Goal: Task Accomplishment & Management: Complete application form

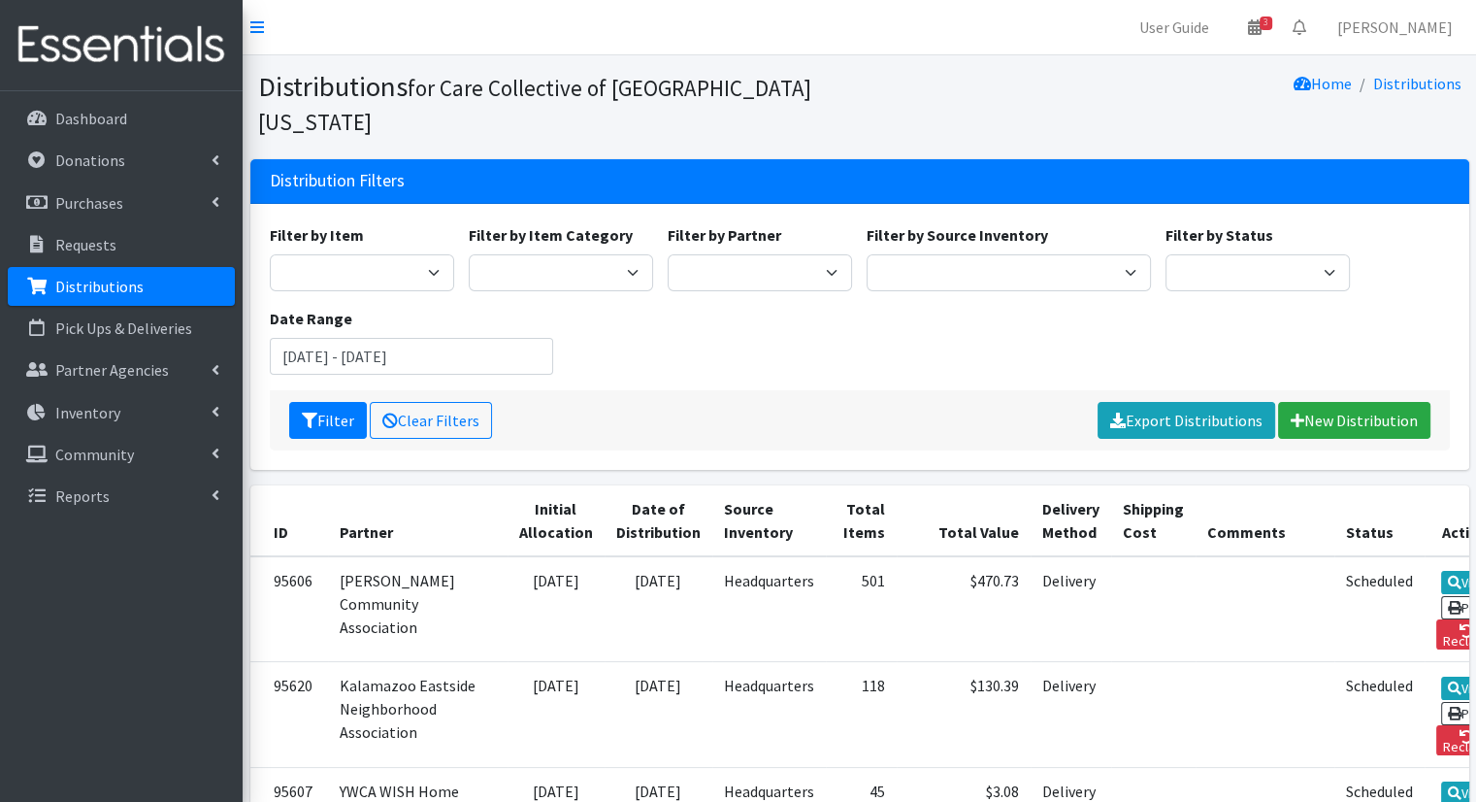
drag, startPoint x: 786, startPoint y: 8, endPoint x: 451, endPoint y: 100, distance: 347.3
click at [451, 100] on small "for Care Collective of [GEOGRAPHIC_DATA][US_STATE]" at bounding box center [534, 105] width 553 height 62
click at [1188, 40] on link "User Guide" at bounding box center [1174, 27] width 101 height 39
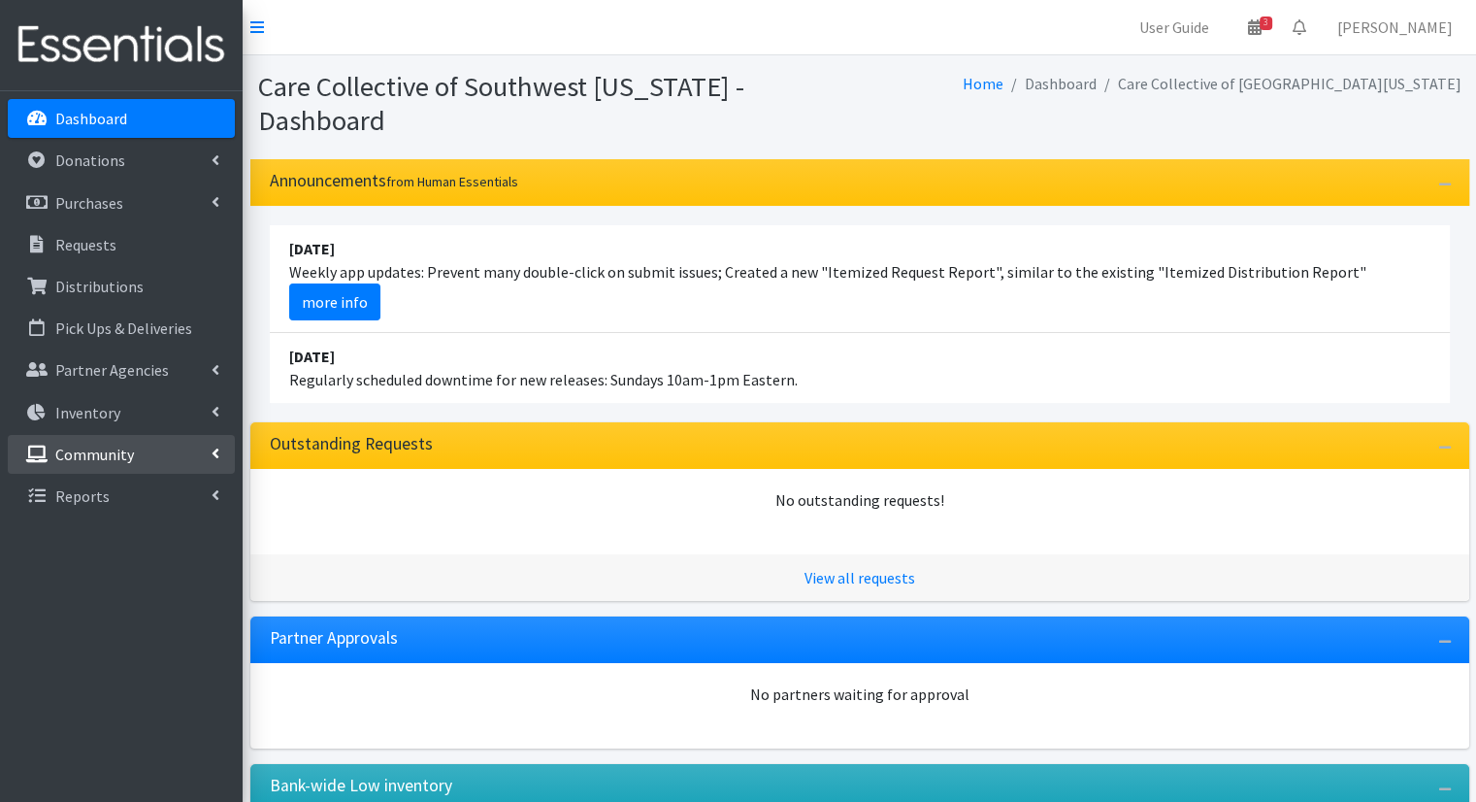
click at [223, 444] on link "Community" at bounding box center [121, 454] width 227 height 39
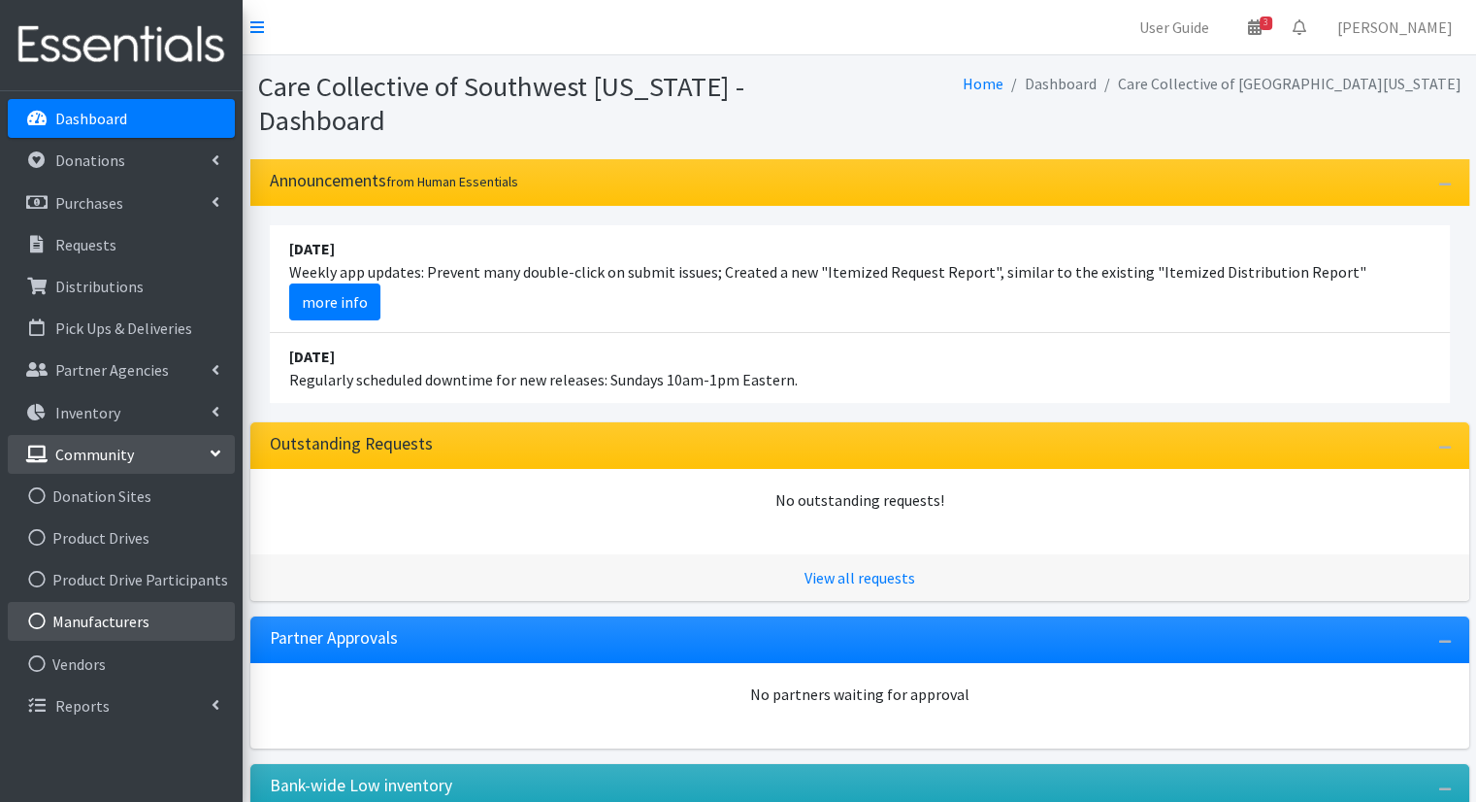
drag, startPoint x: 145, startPoint y: 622, endPoint x: 119, endPoint y: 620, distance: 25.3
click at [119, 620] on link "Manufacturers" at bounding box center [121, 621] width 227 height 39
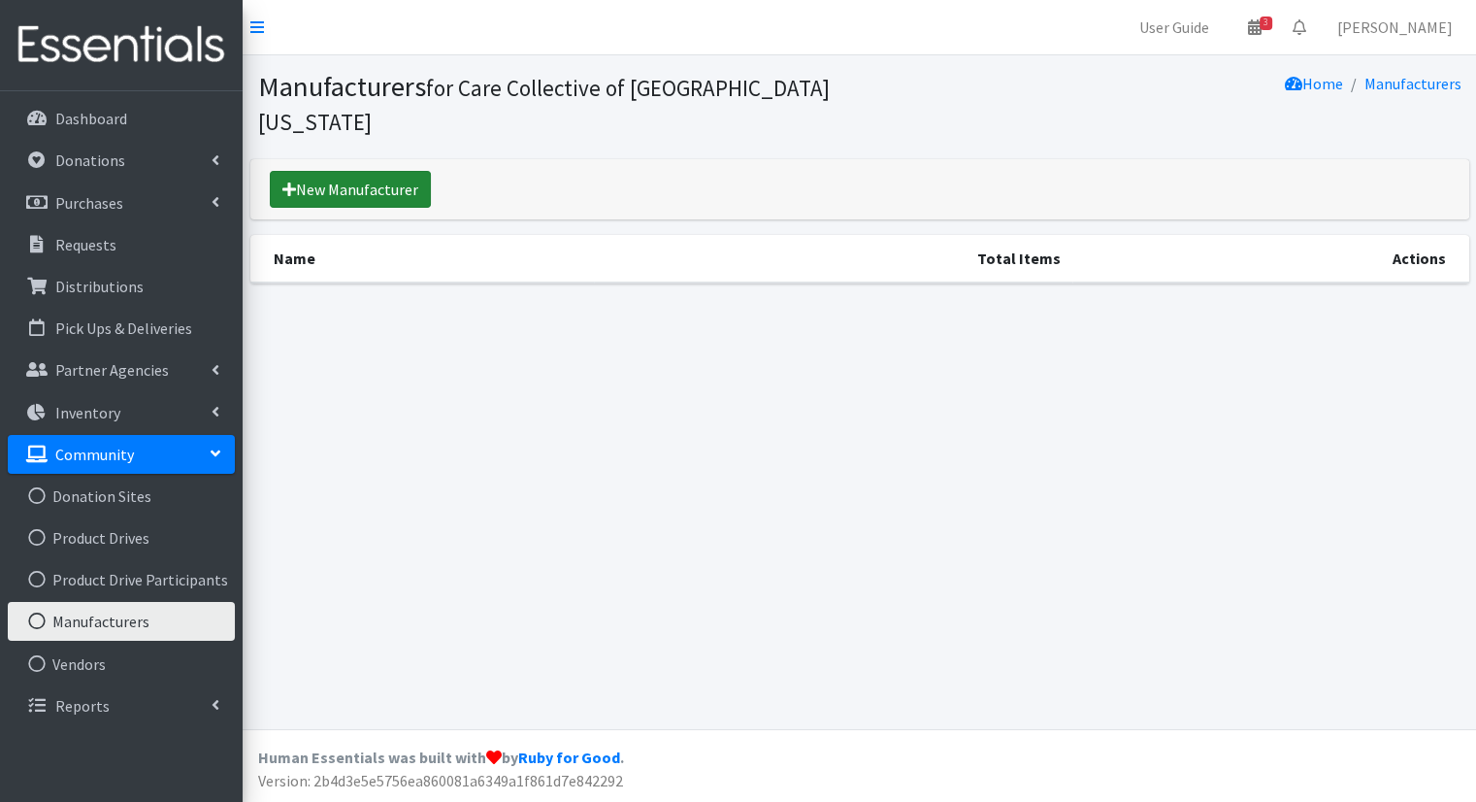
click at [368, 171] on link "New Manufacturer" at bounding box center [350, 189] width 161 height 37
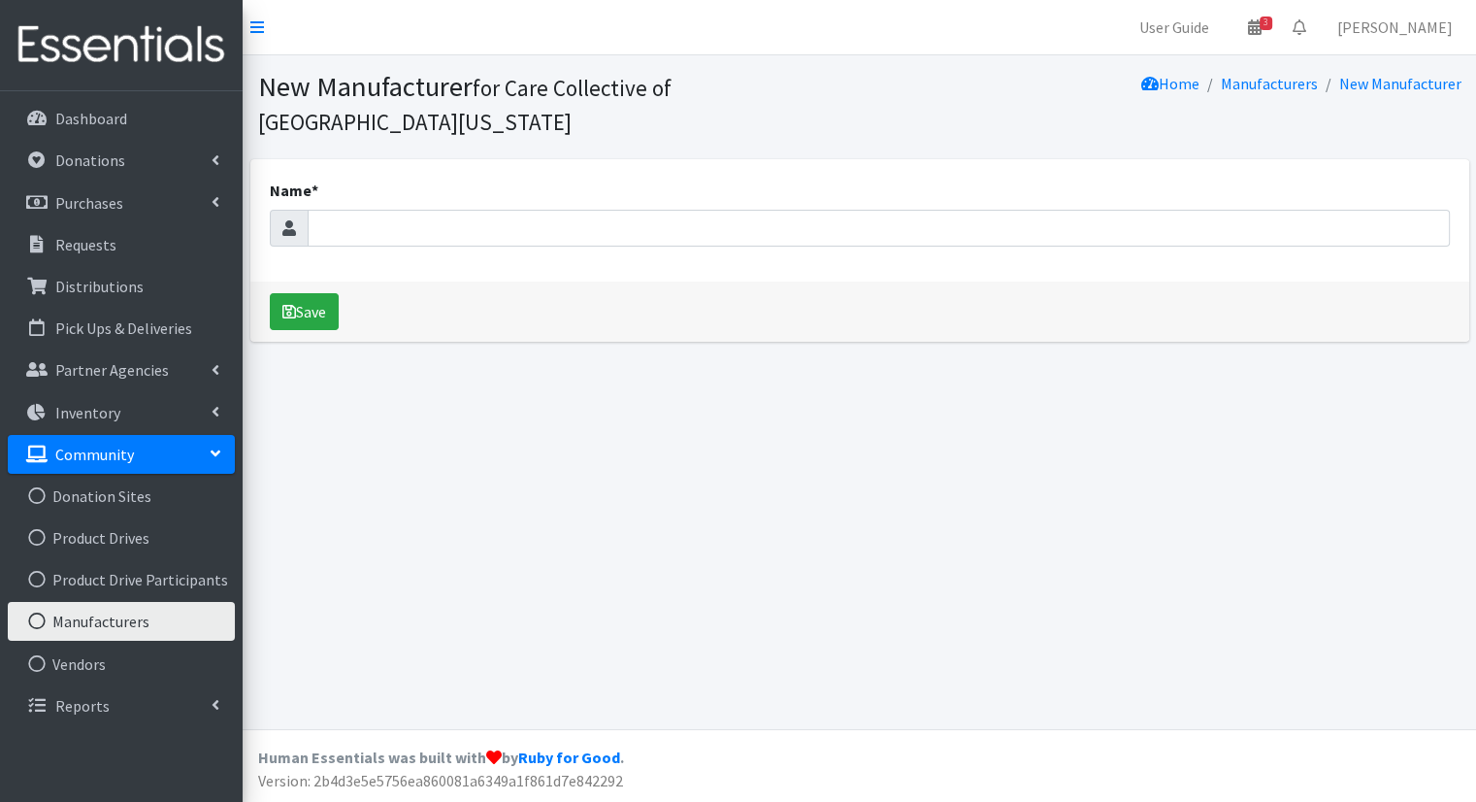
click at [360, 255] on div "Name *" at bounding box center [859, 220] width 1219 height 122
click at [359, 243] on input "Name *" at bounding box center [879, 228] width 1142 height 37
type input "U by Kotex"
click at [318, 317] on button "Save" at bounding box center [304, 311] width 69 height 37
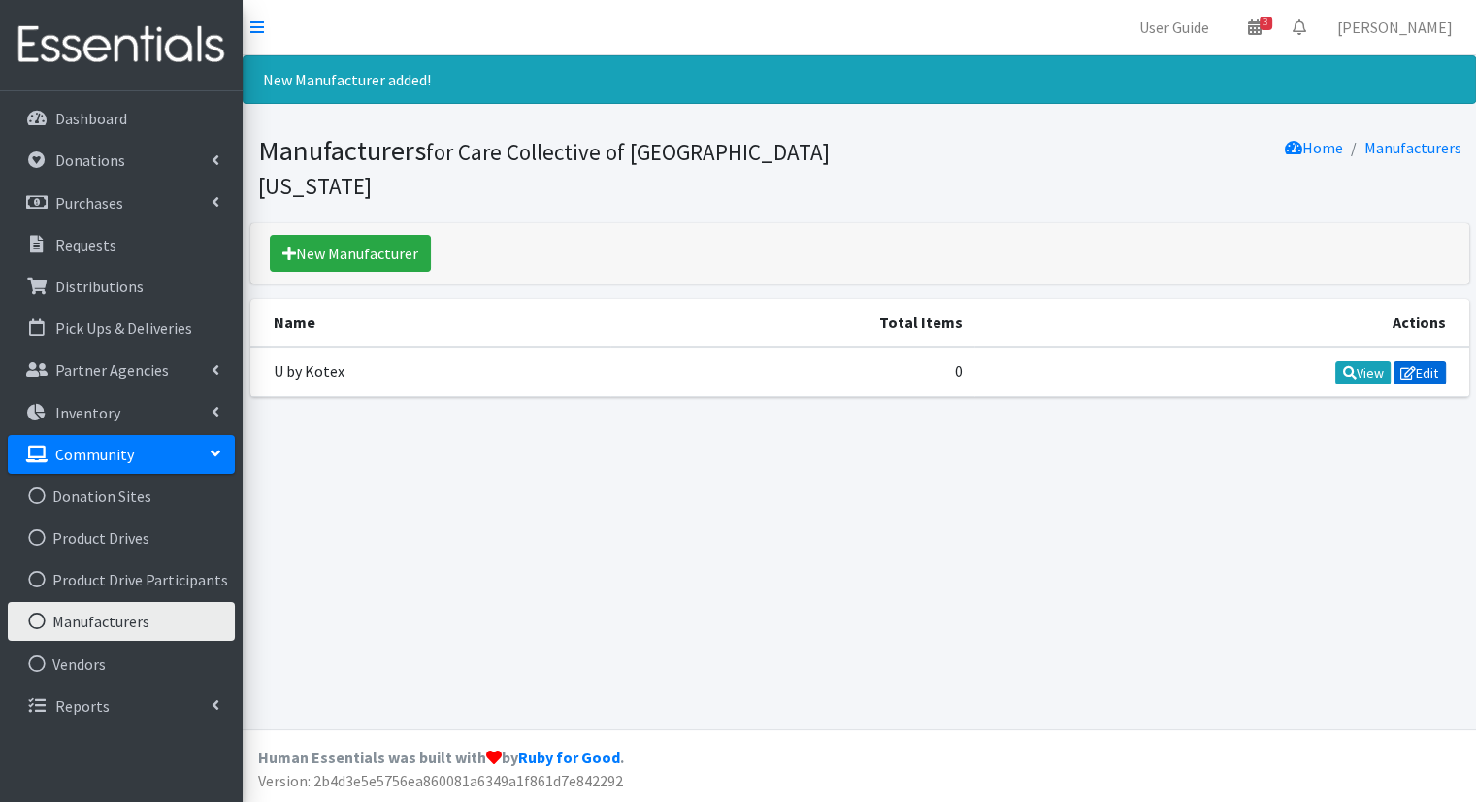
click at [1400, 366] on icon at bounding box center [1408, 373] width 16 height 14
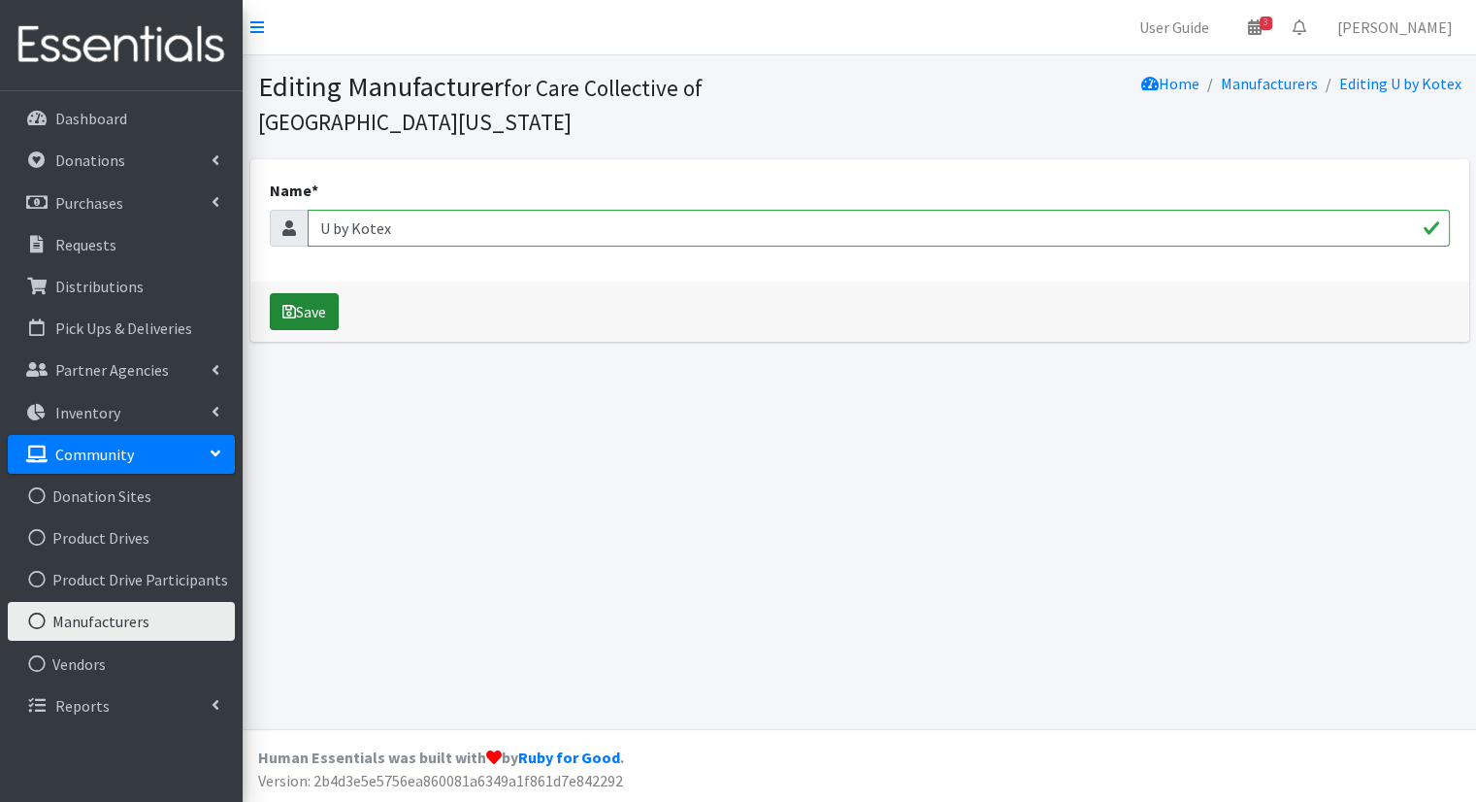
click at [307, 301] on button "Save" at bounding box center [304, 311] width 69 height 37
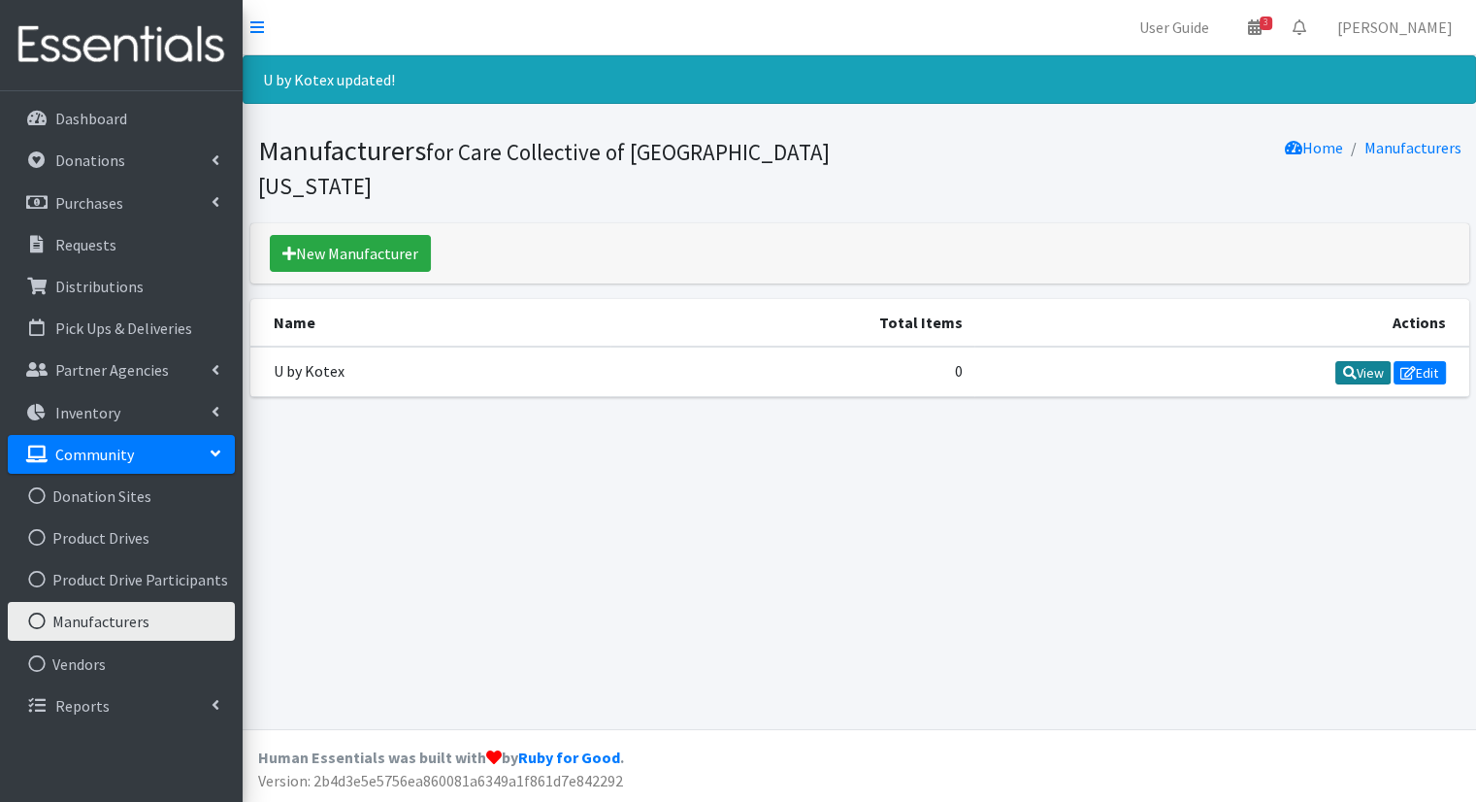
click at [1344, 366] on icon at bounding box center [1349, 373] width 14 height 14
click at [332, 235] on link "New Manufacturer" at bounding box center [350, 253] width 161 height 37
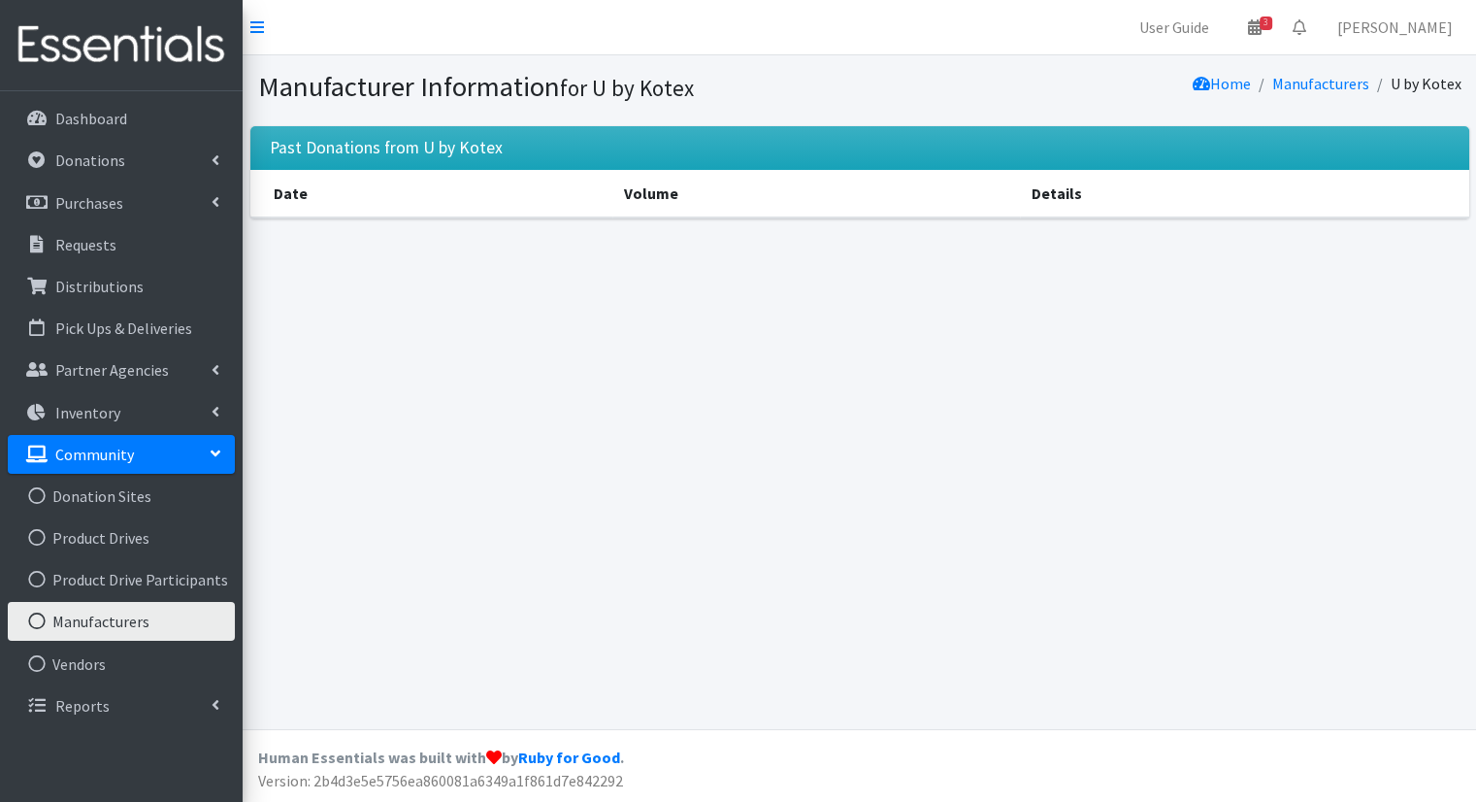
drag, startPoint x: 453, startPoint y: 187, endPoint x: 433, endPoint y: 148, distance: 43.8
click at [433, 148] on h3 "Past Donations from U by Kotex" at bounding box center [386, 148] width 233 height 20
drag, startPoint x: 433, startPoint y: 148, endPoint x: 516, endPoint y: 142, distance: 83.7
click at [516, 142] on div "Past Donations from U by Kotex" at bounding box center [859, 148] width 1219 height 44
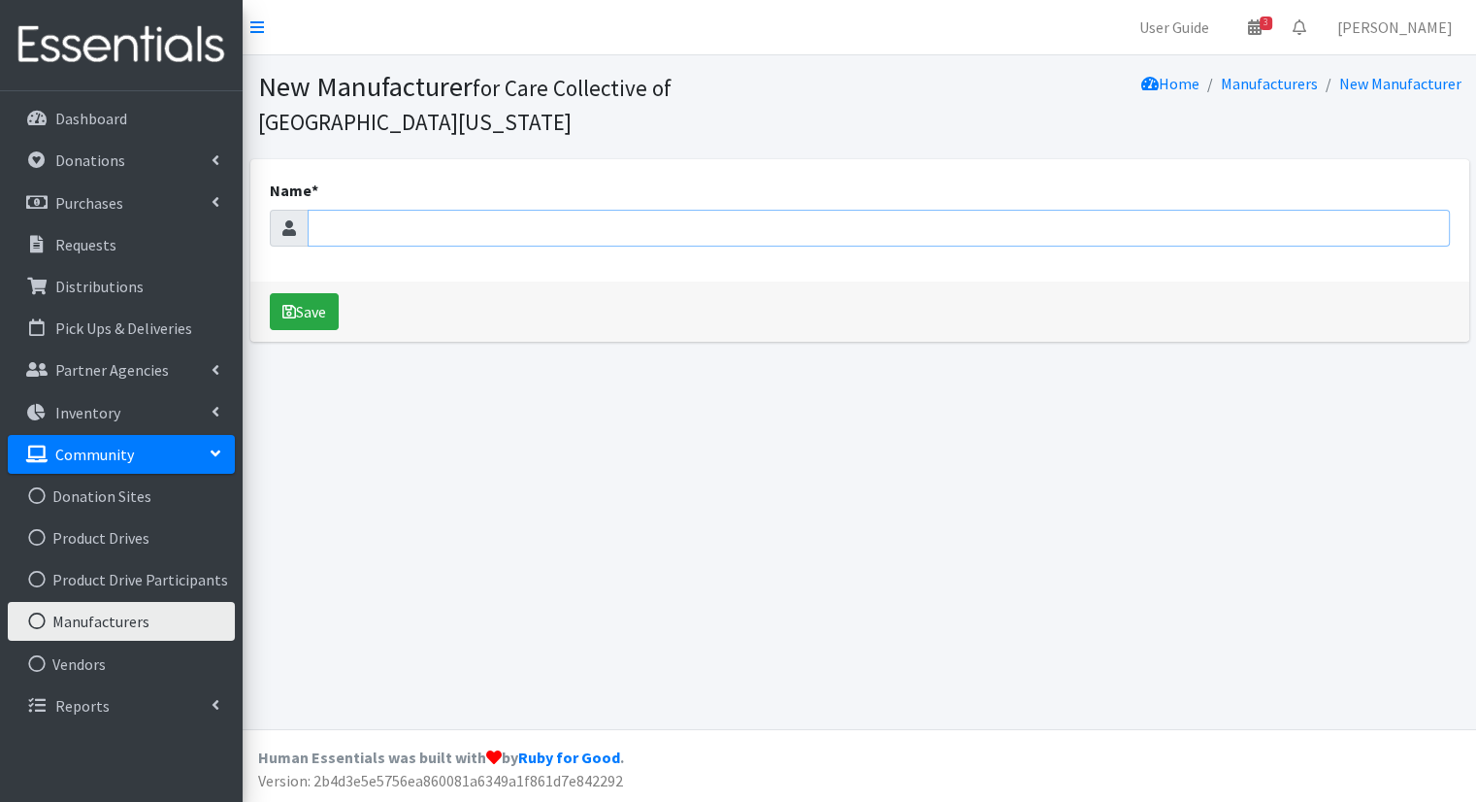
drag, startPoint x: 0, startPoint y: 0, endPoint x: 332, endPoint y: 226, distance: 401.6
click at [332, 226] on input "Name *" at bounding box center [879, 228] width 1142 height 37
click at [228, 164] on link "Donations" at bounding box center [121, 160] width 227 height 39
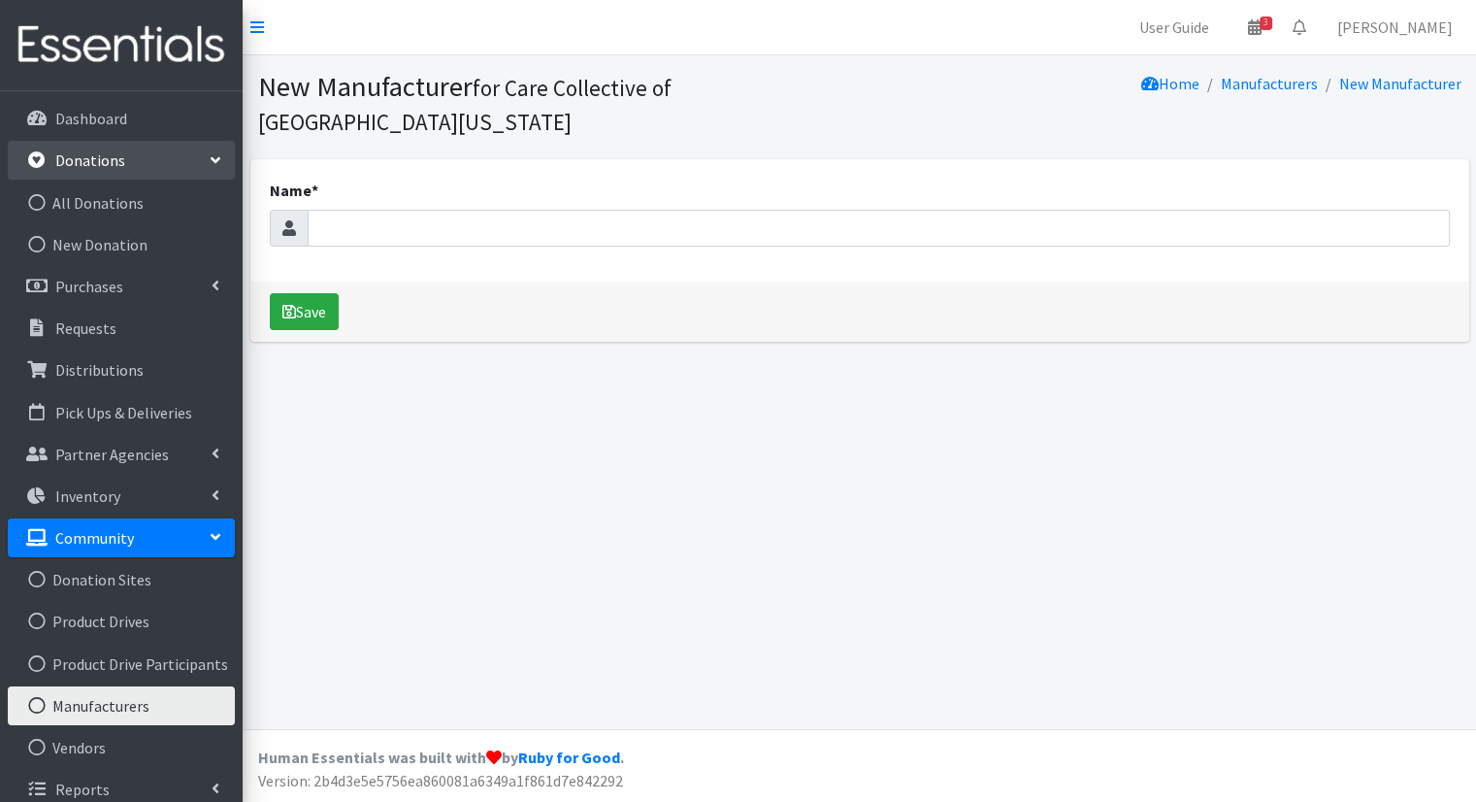
click at [227, 163] on link "Donations" at bounding box center [121, 160] width 227 height 39
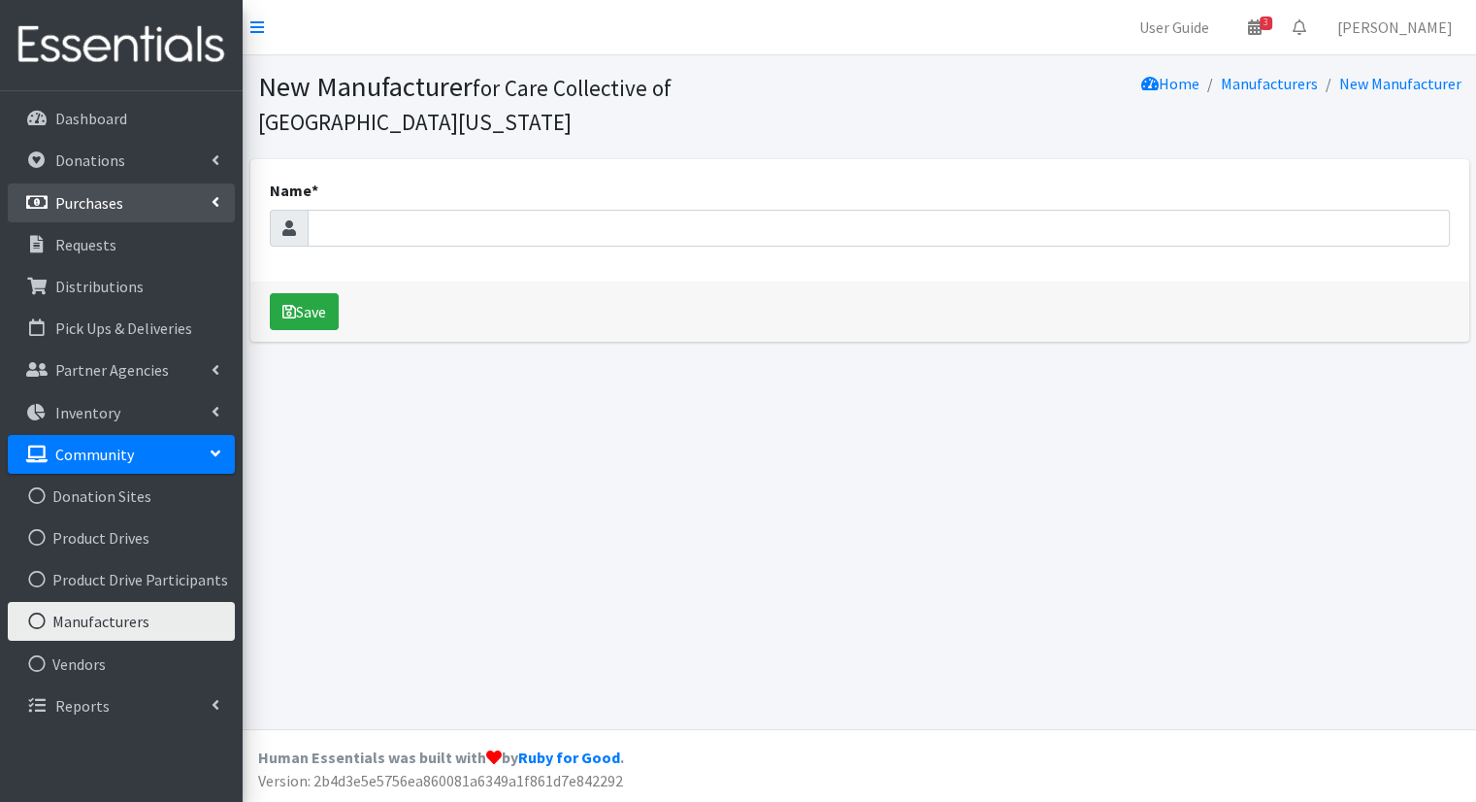
click at [224, 199] on link "Purchases" at bounding box center [121, 202] width 227 height 39
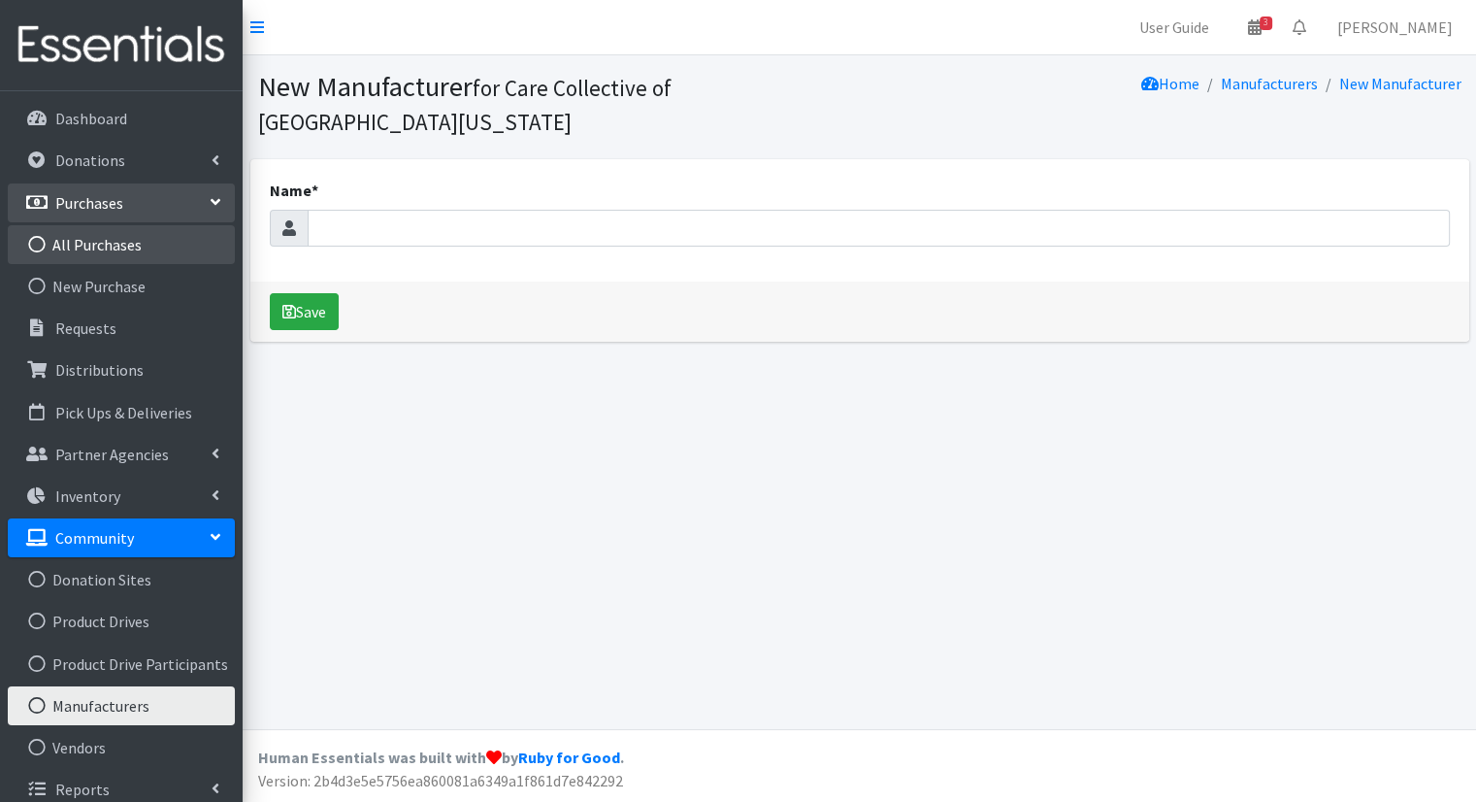
click at [168, 255] on link "All Purchases" at bounding box center [121, 244] width 227 height 39
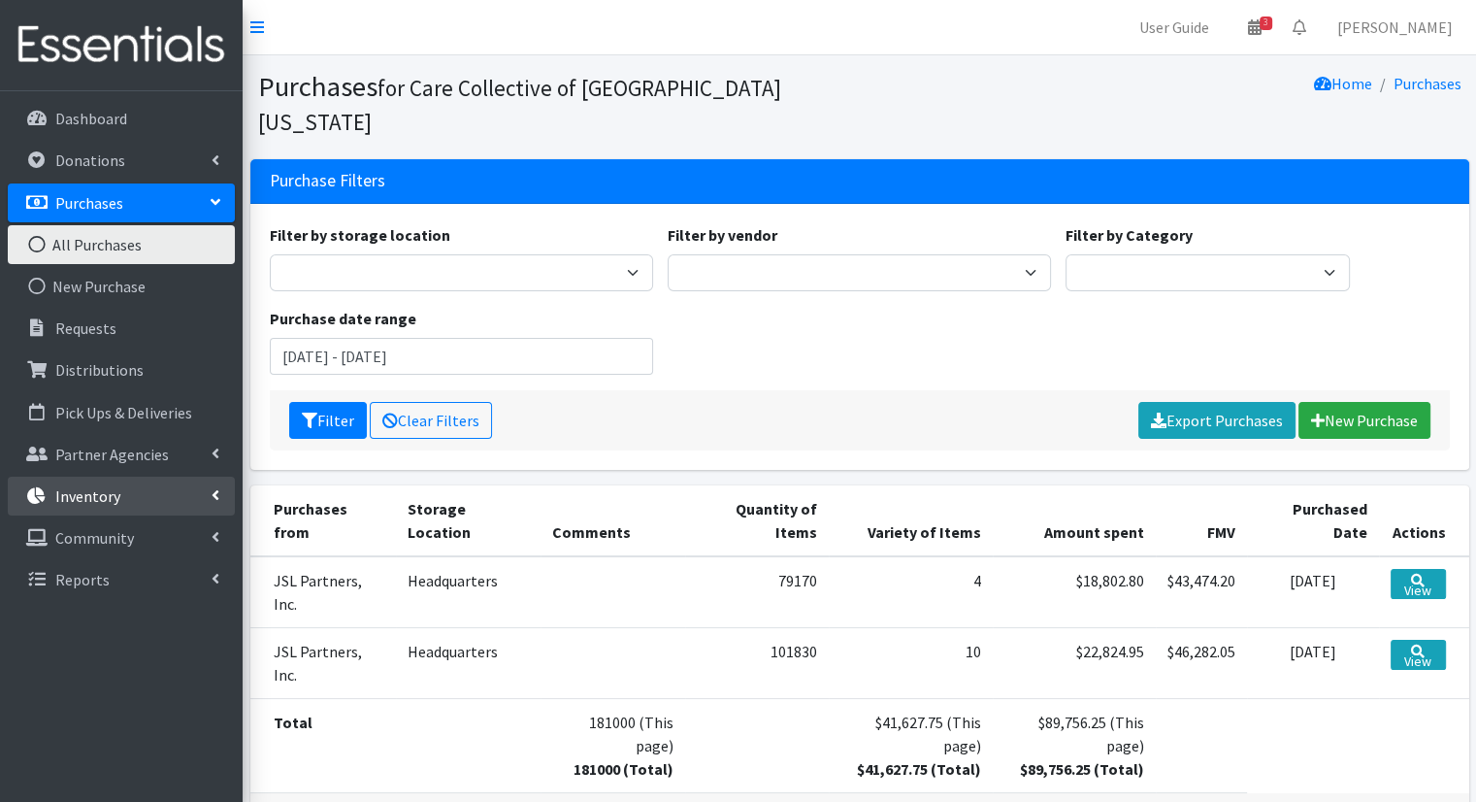
click at [213, 502] on icon at bounding box center [216, 495] width 8 height 16
click at [213, 502] on link "Inventory" at bounding box center [121, 495] width 227 height 39
click at [212, 533] on icon at bounding box center [216, 537] width 8 height 16
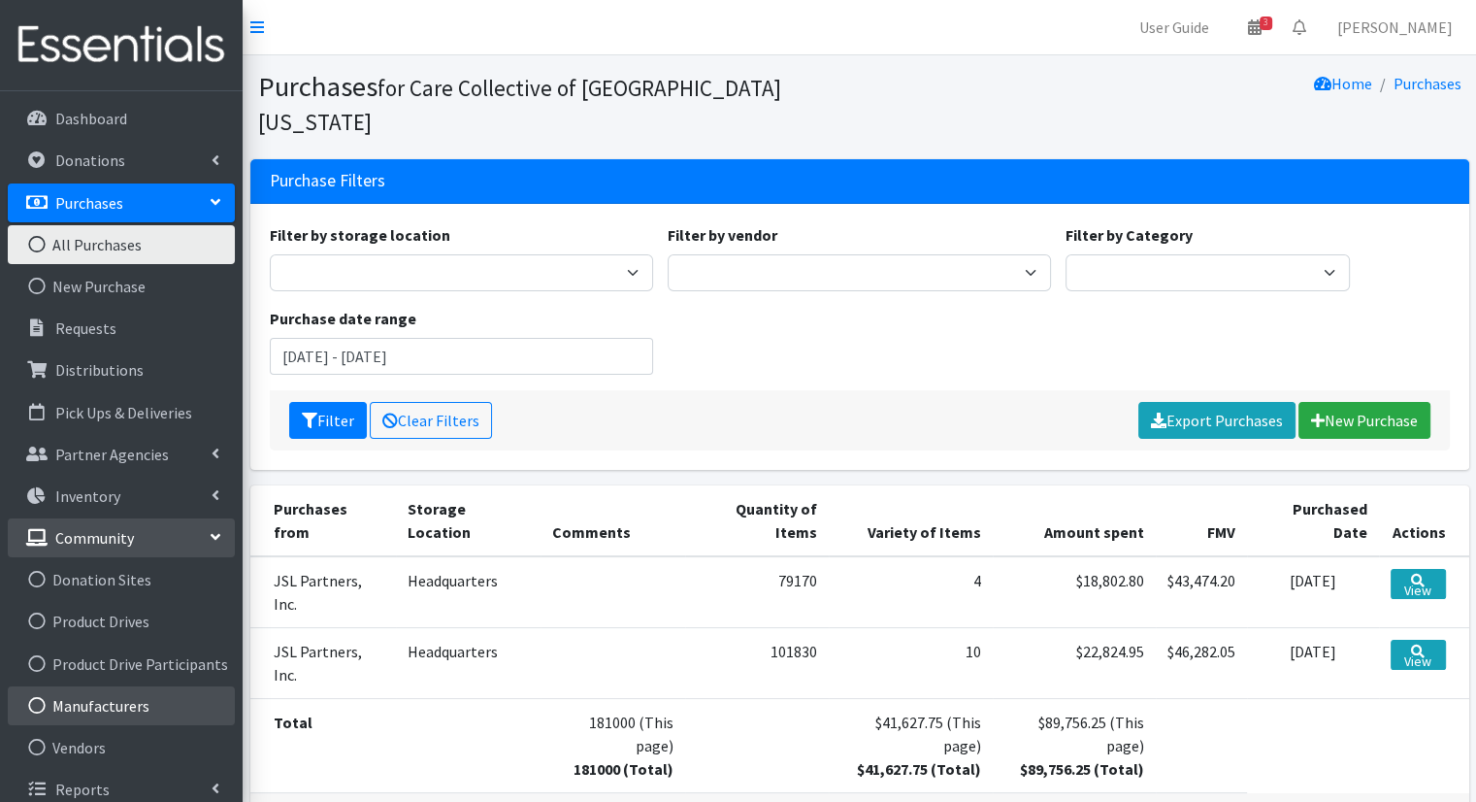
click at [128, 698] on link "Manufacturers" at bounding box center [121, 705] width 227 height 39
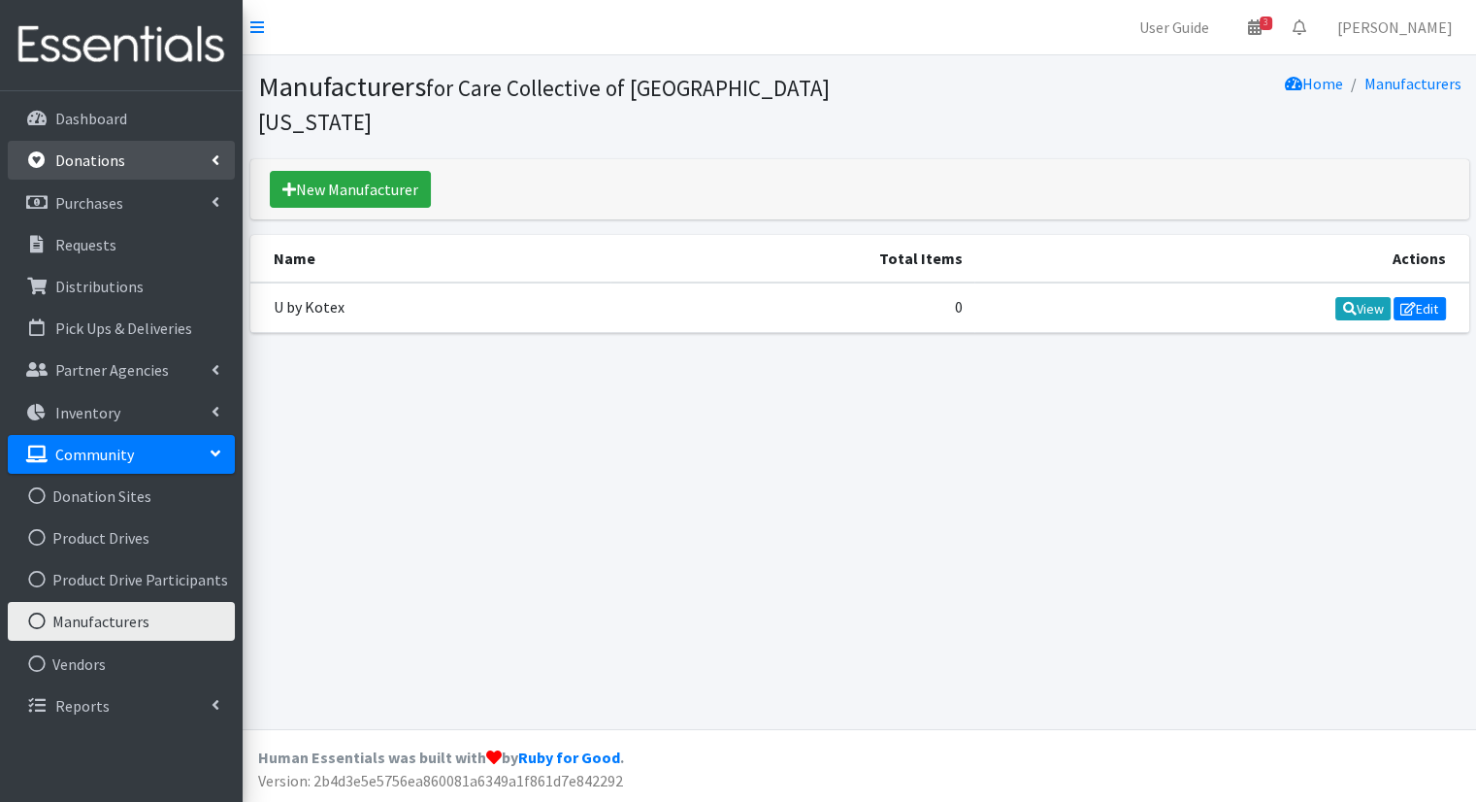
click at [205, 162] on link "Donations" at bounding box center [121, 160] width 227 height 39
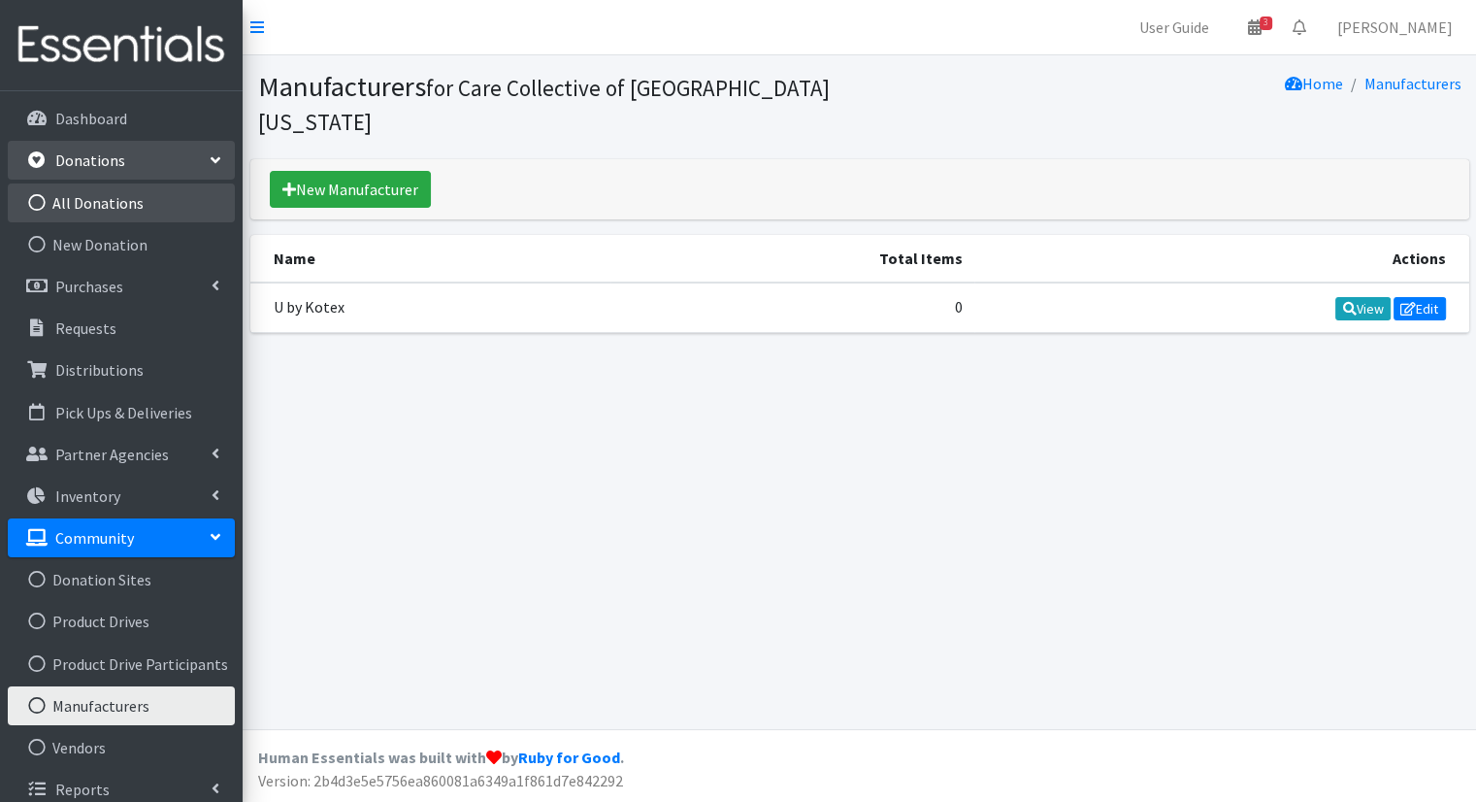
click at [136, 202] on link "All Donations" at bounding box center [121, 202] width 227 height 39
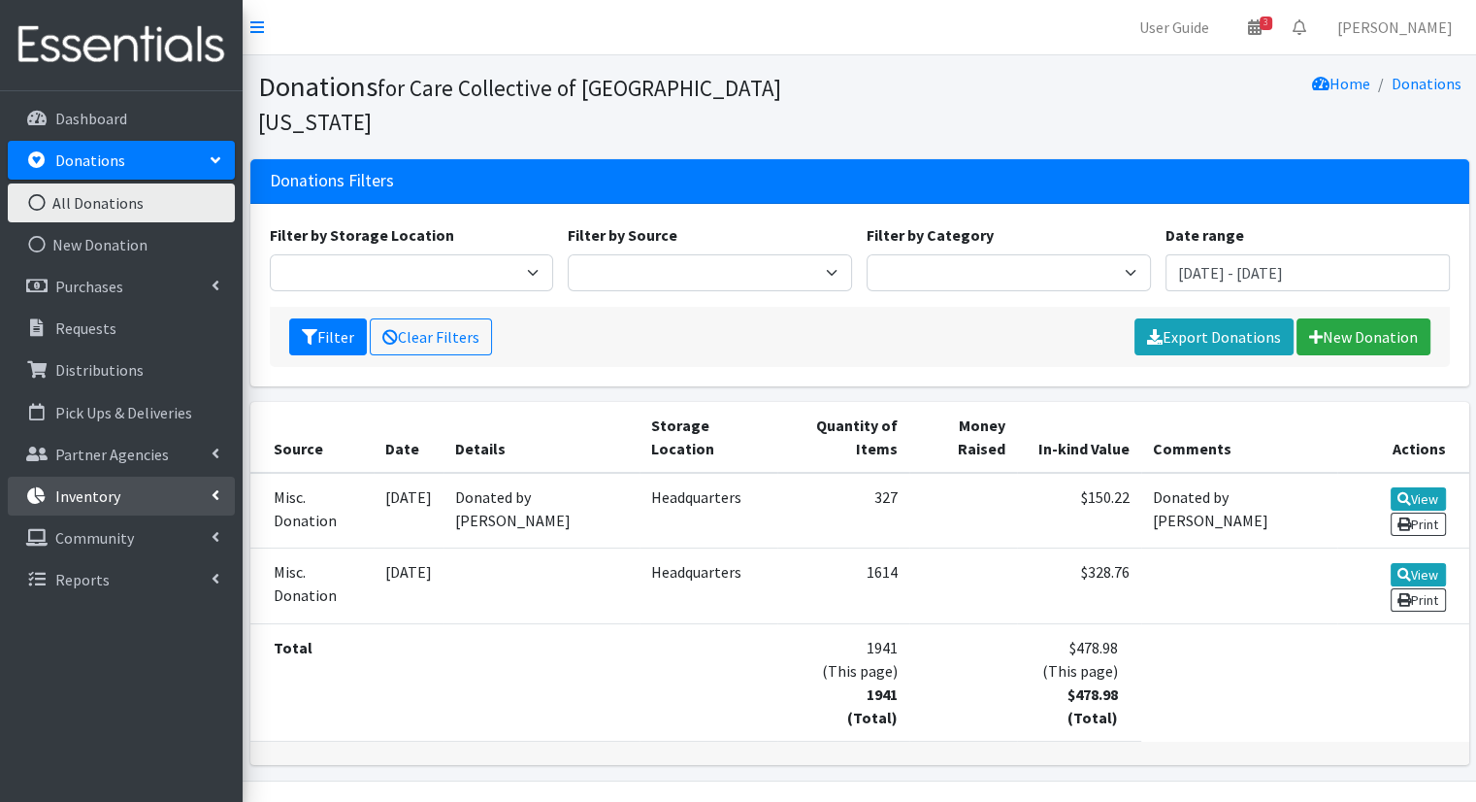
click at [198, 498] on link "Inventory" at bounding box center [121, 495] width 227 height 39
click at [191, 495] on link "Inventory" at bounding box center [121, 495] width 227 height 39
click at [198, 532] on link "Community" at bounding box center [121, 537] width 227 height 39
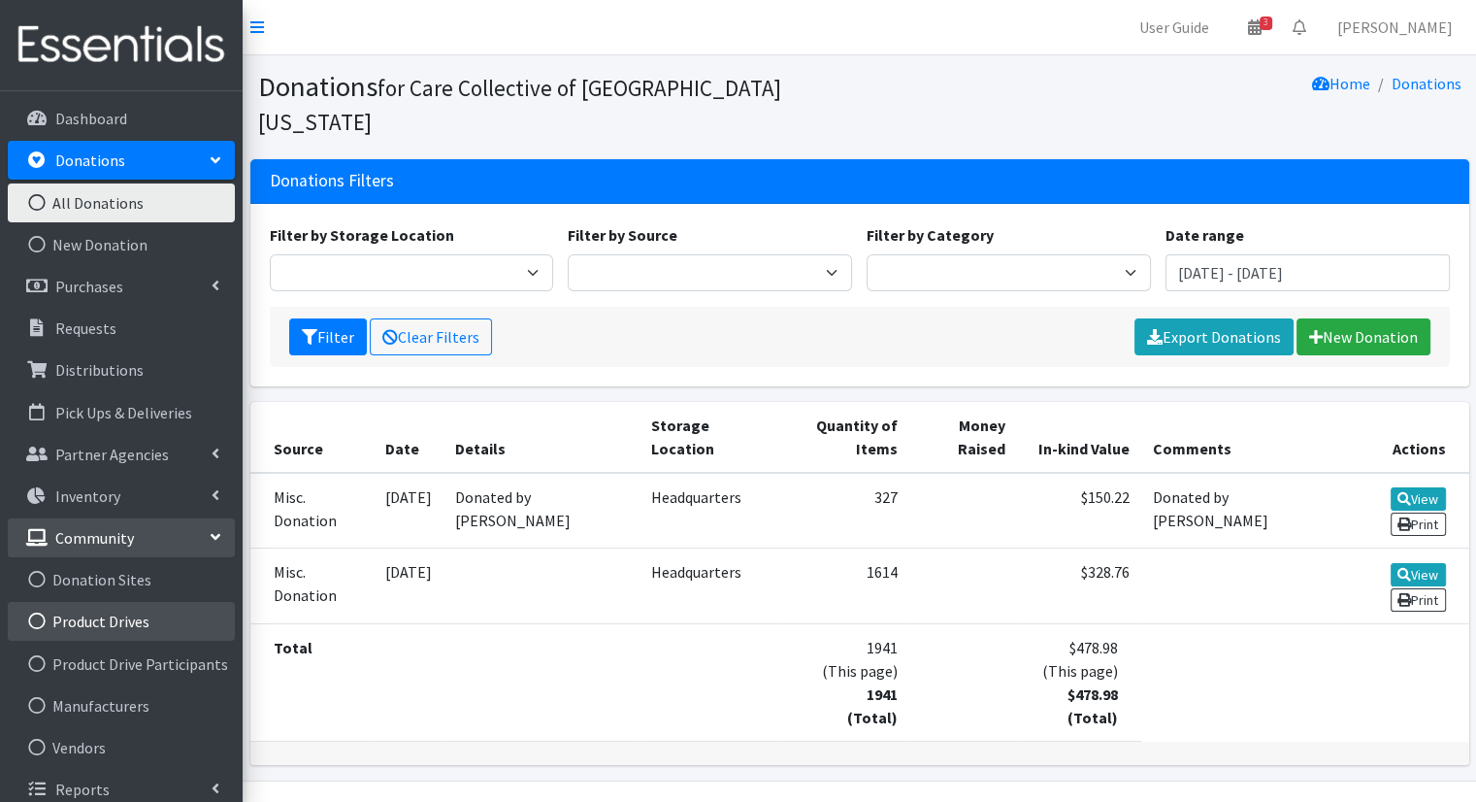
click at [141, 615] on link "Product Drives" at bounding box center [121, 621] width 227 height 39
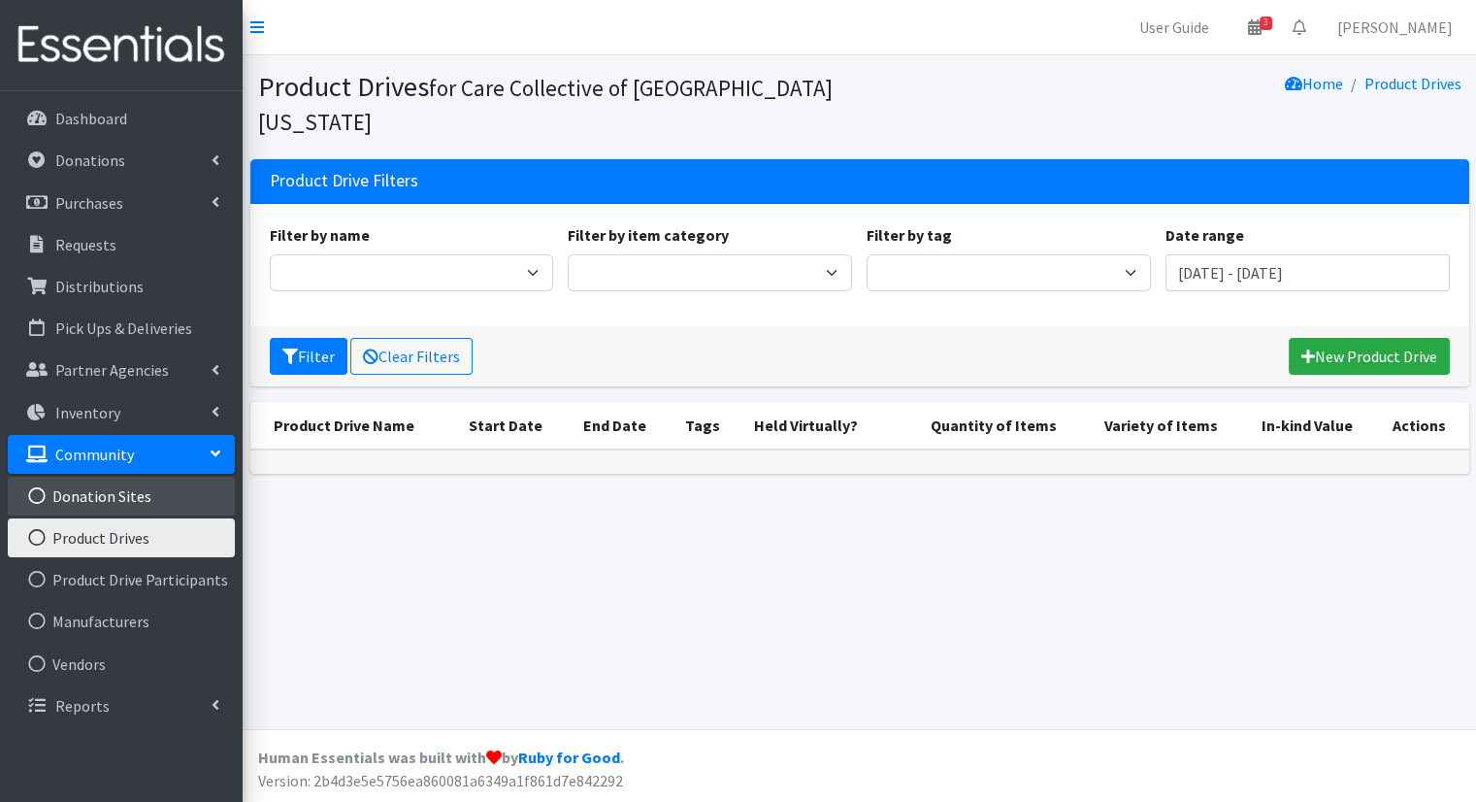
click at [147, 509] on link "Donation Sites" at bounding box center [121, 495] width 227 height 39
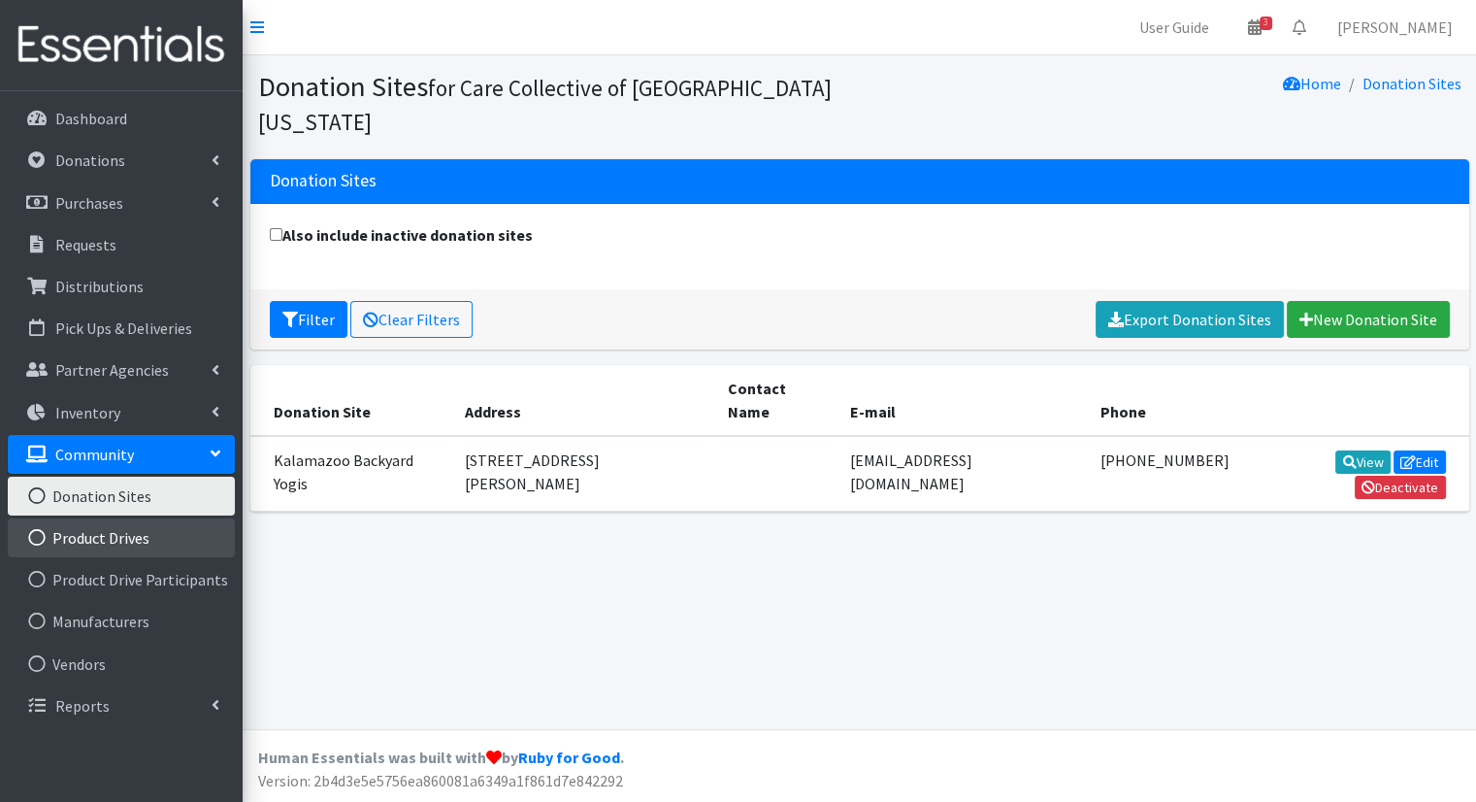
click at [128, 529] on link "Product Drives" at bounding box center [121, 537] width 227 height 39
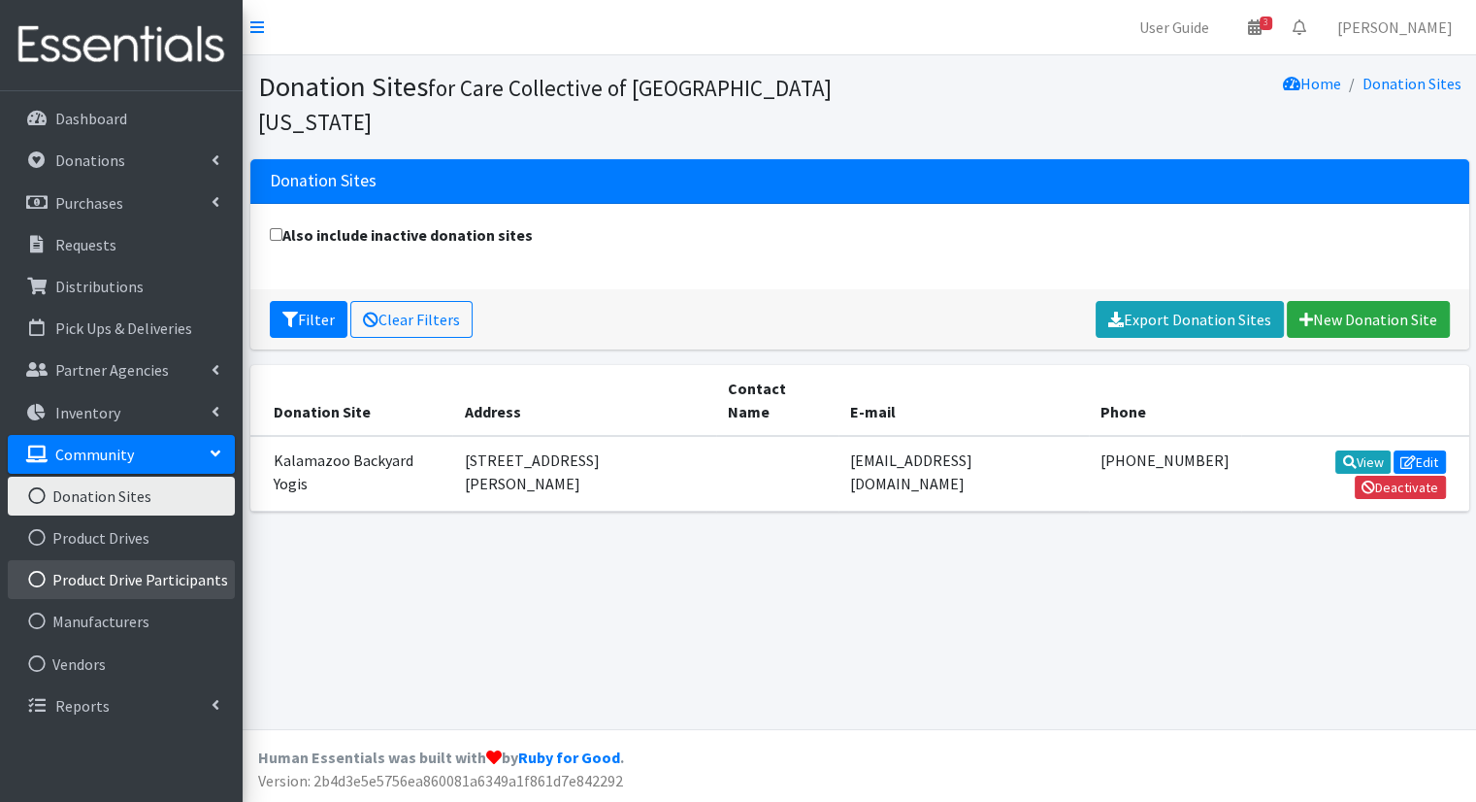
click at [140, 570] on link "Product Drive Participants" at bounding box center [121, 579] width 227 height 39
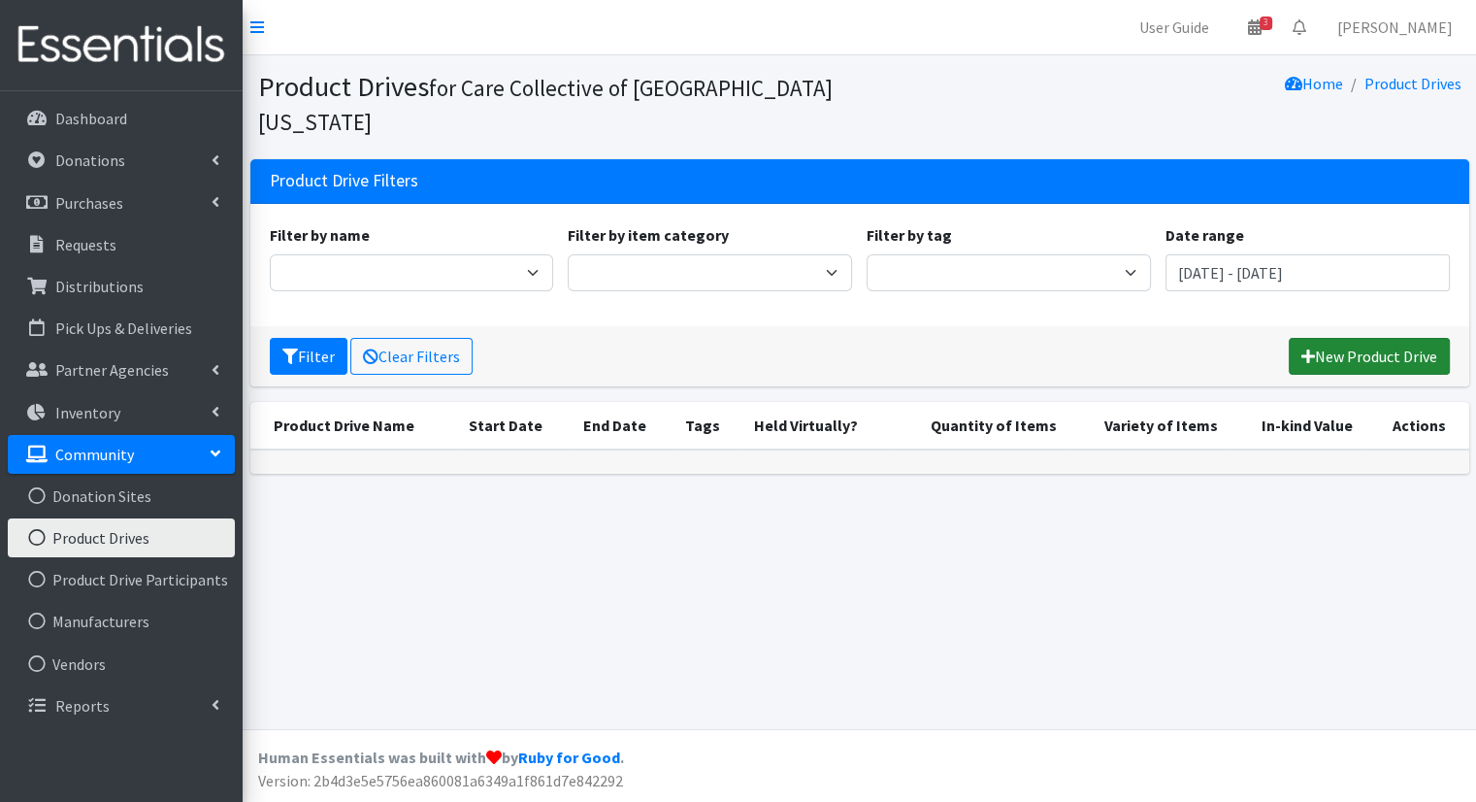
click at [1355, 338] on link "New Product Drive" at bounding box center [1369, 356] width 161 height 37
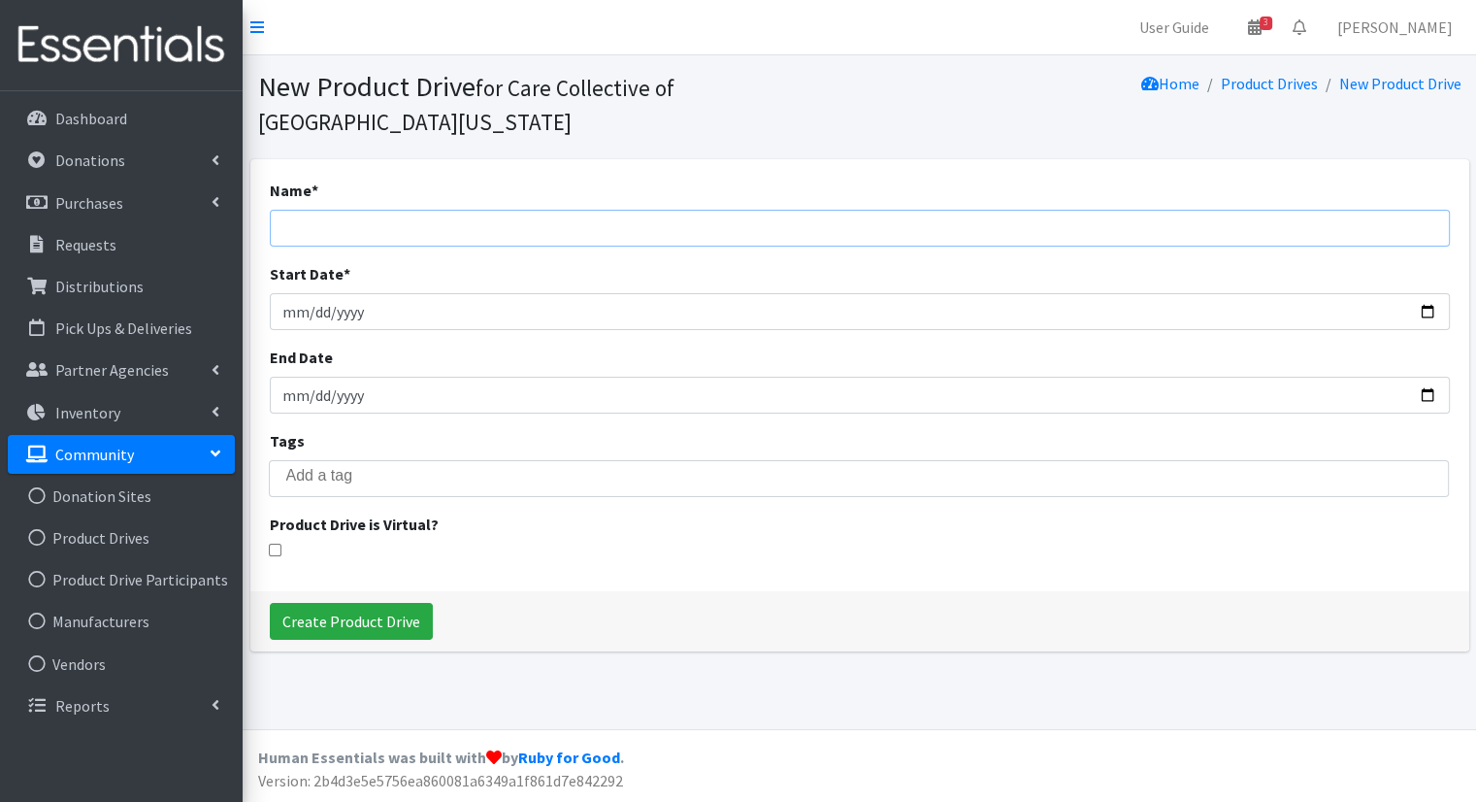
click at [1086, 224] on input "Name *" at bounding box center [860, 228] width 1180 height 37
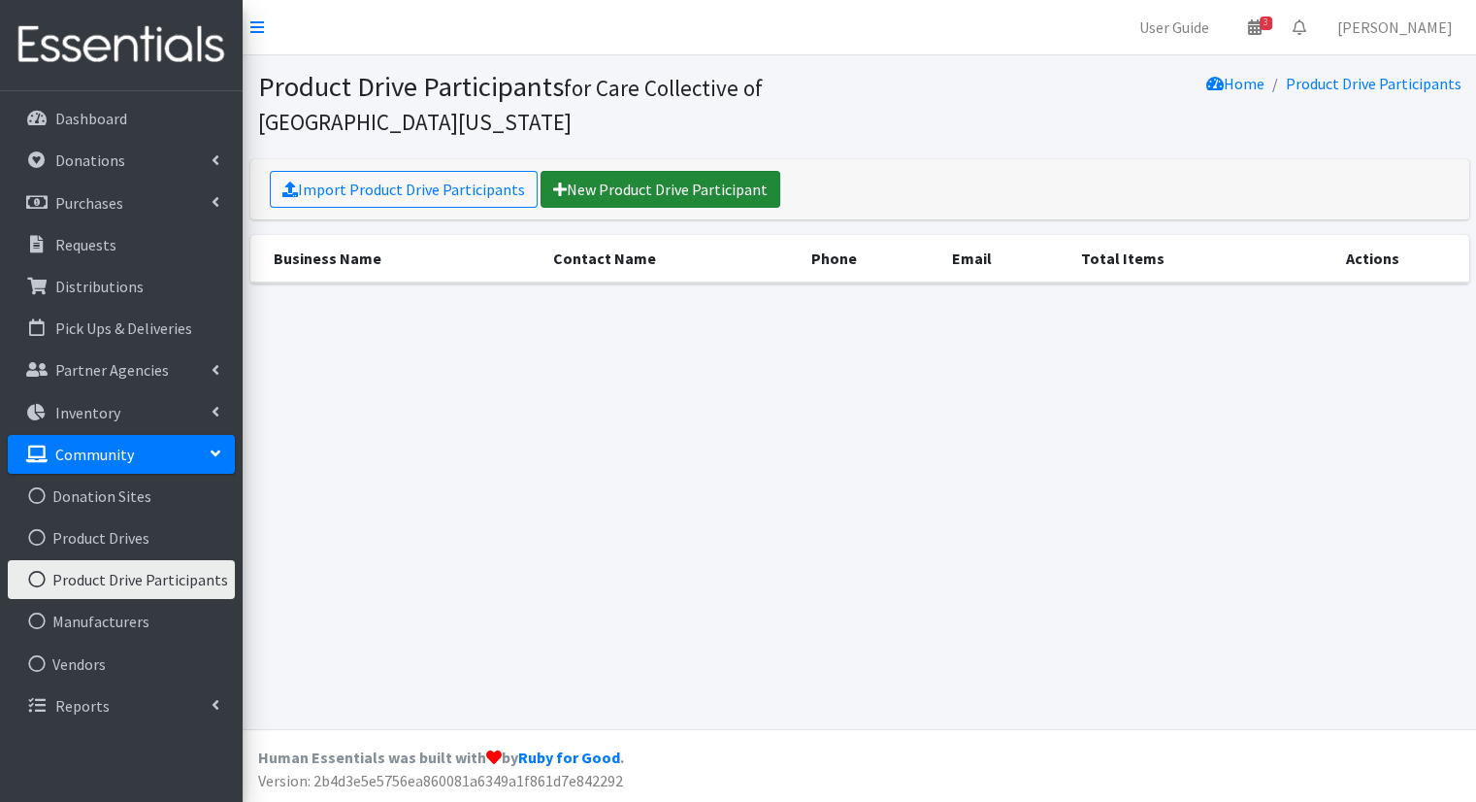
click at [615, 207] on link "New Product Drive Participant" at bounding box center [661, 189] width 240 height 37
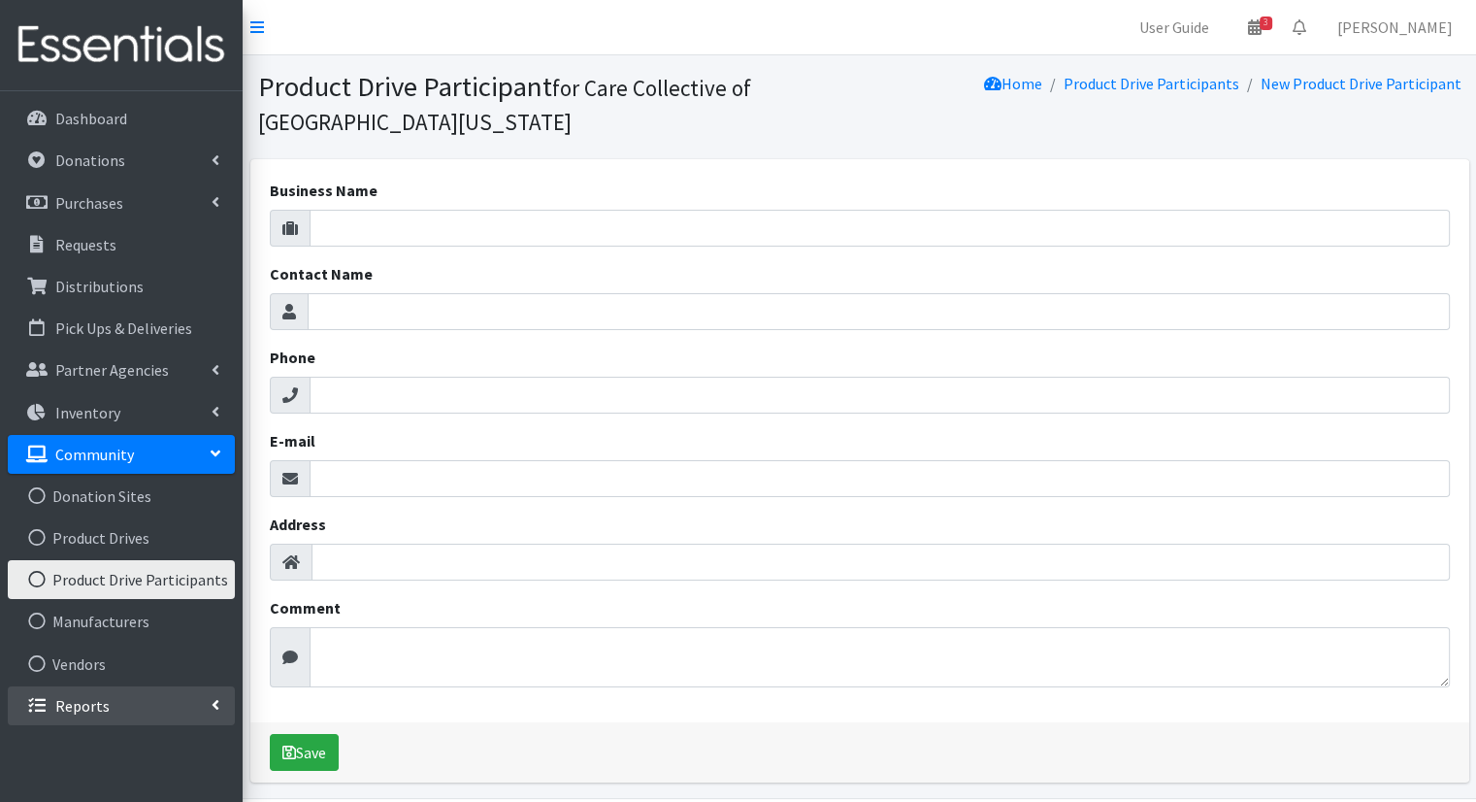
click at [195, 711] on link "Reports" at bounding box center [121, 705] width 227 height 39
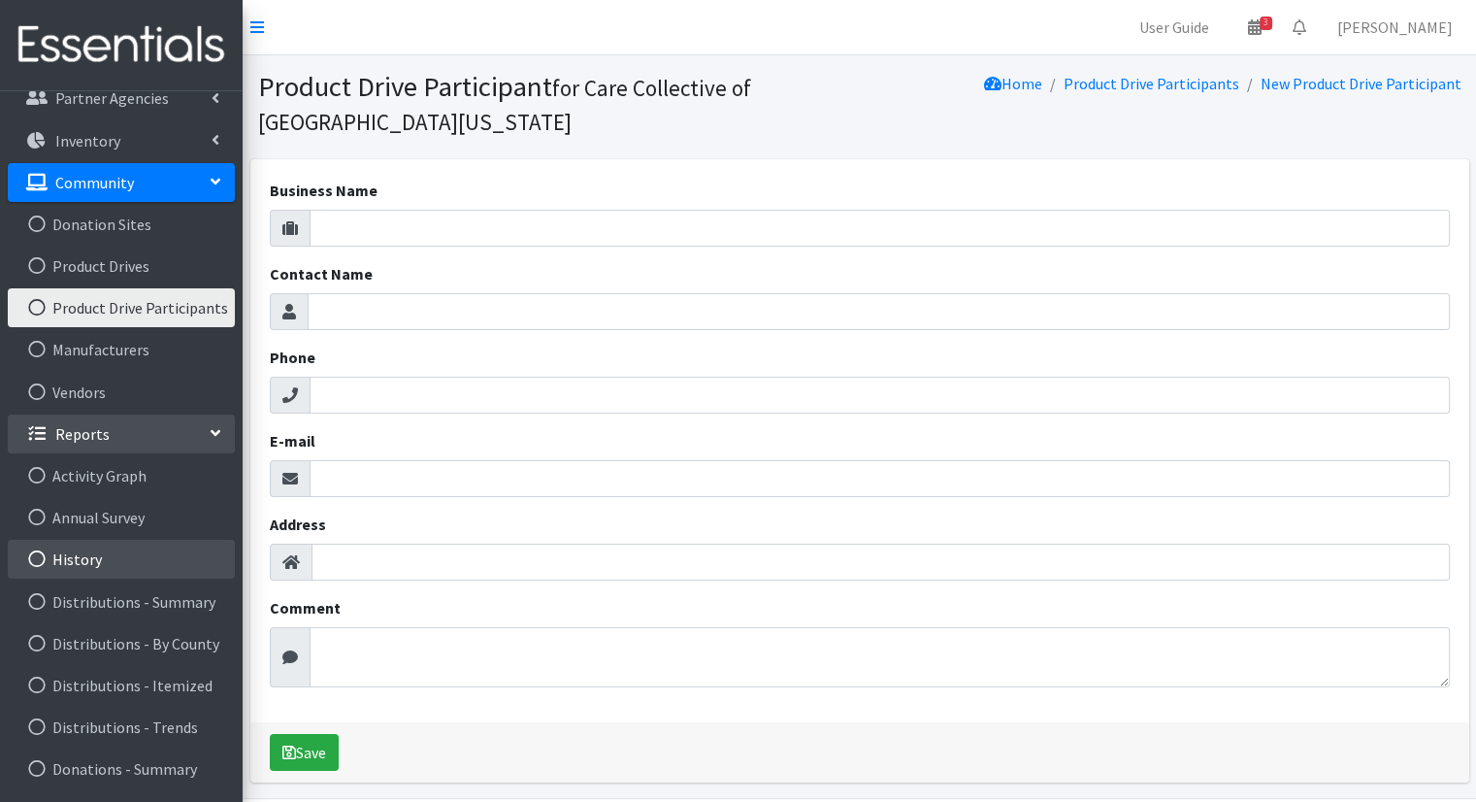
scroll to position [271, 0]
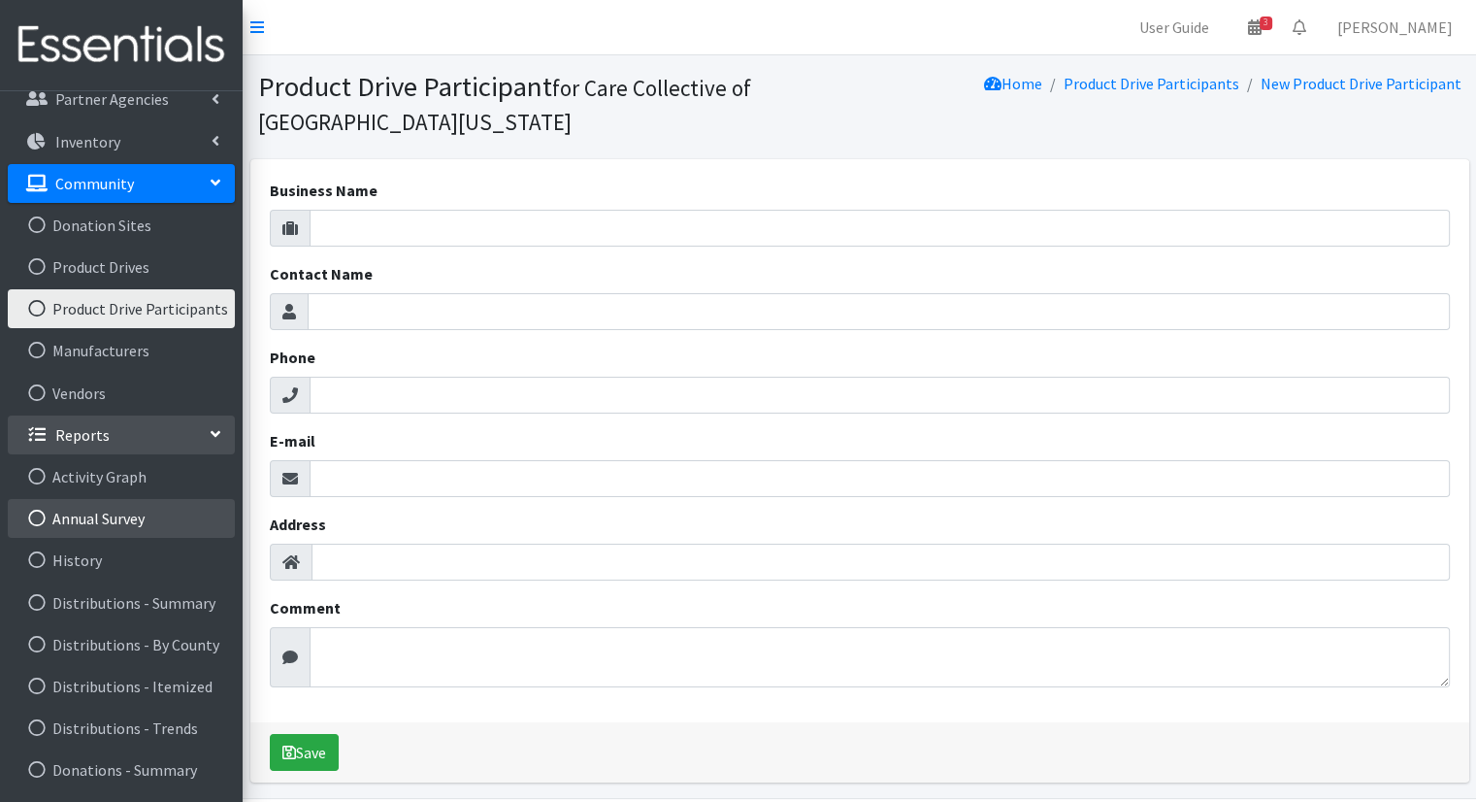
click at [167, 528] on link "Annual Survey" at bounding box center [121, 518] width 227 height 39
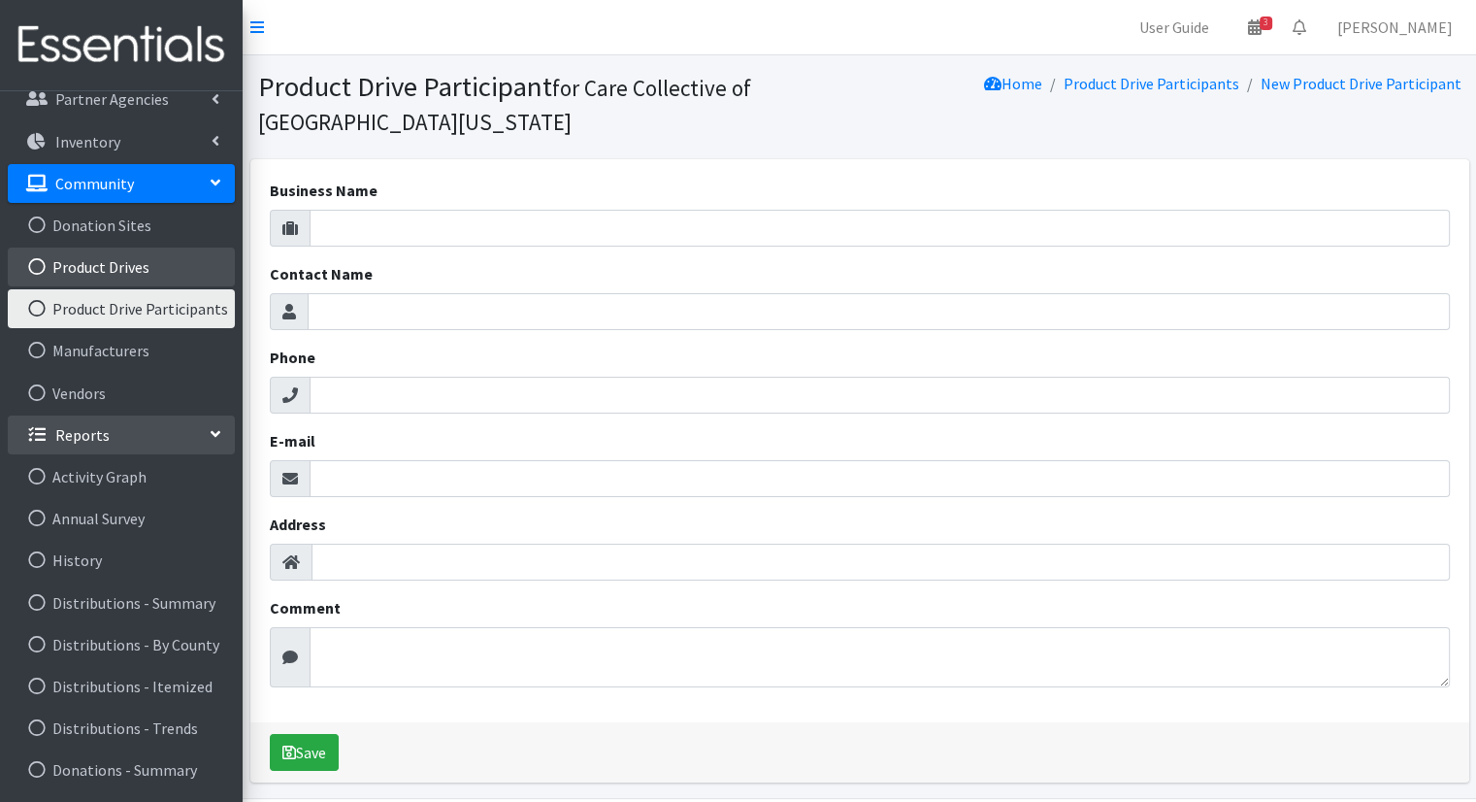
click at [172, 261] on link "Product Drives" at bounding box center [121, 266] width 227 height 39
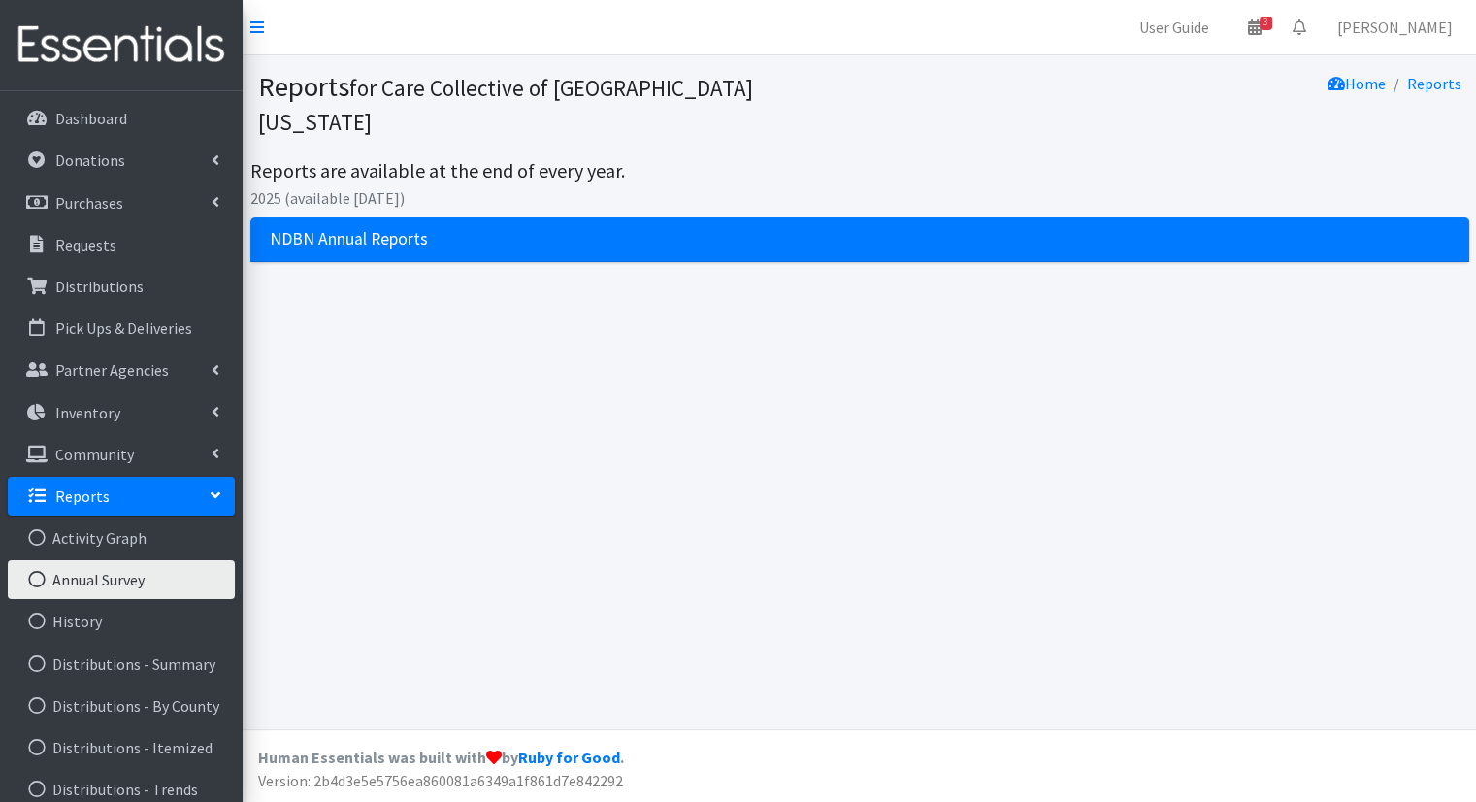
click at [314, 229] on h3 "NDBN Annual Reports" at bounding box center [349, 239] width 158 height 20
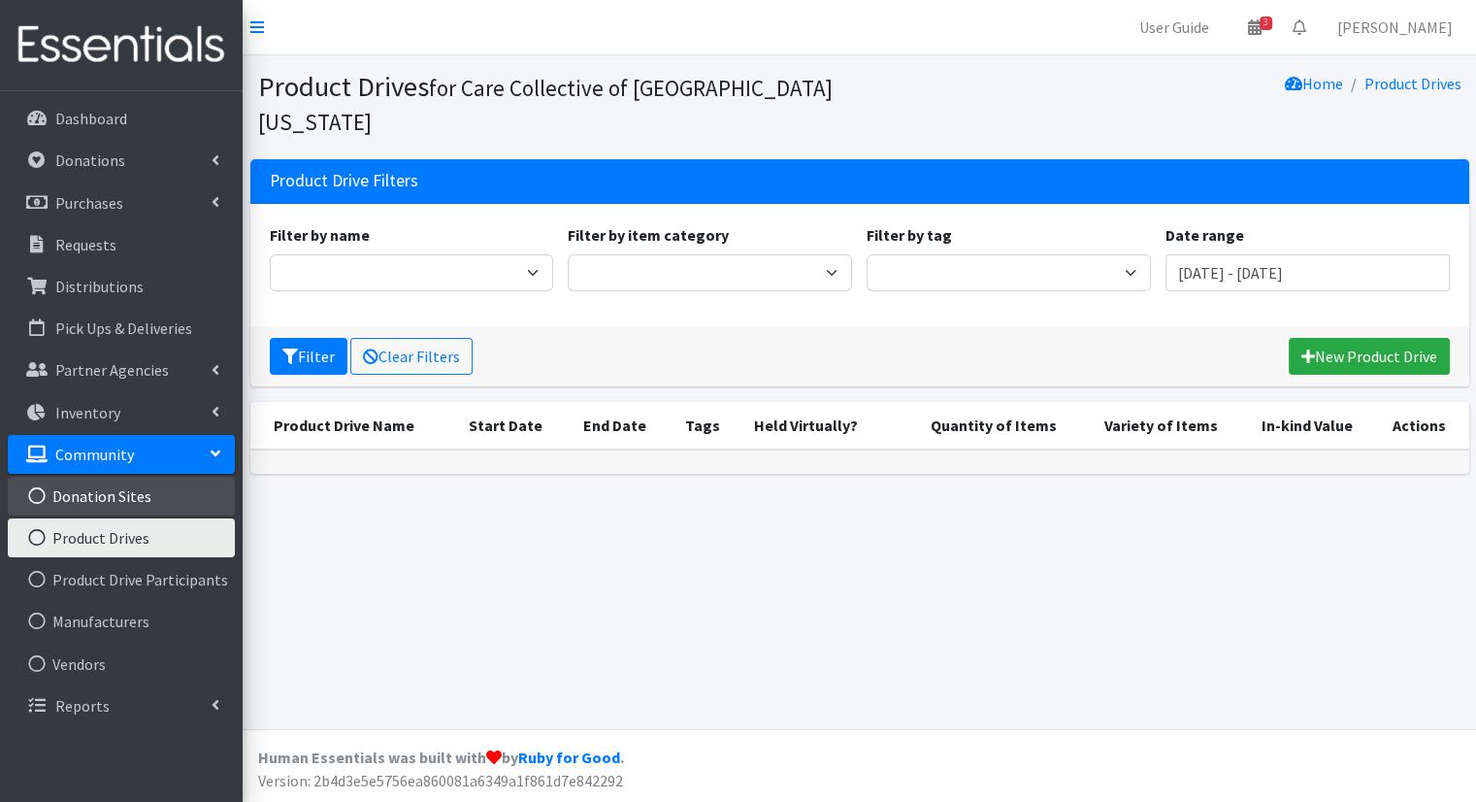
click at [146, 492] on link "Donation Sites" at bounding box center [121, 495] width 227 height 39
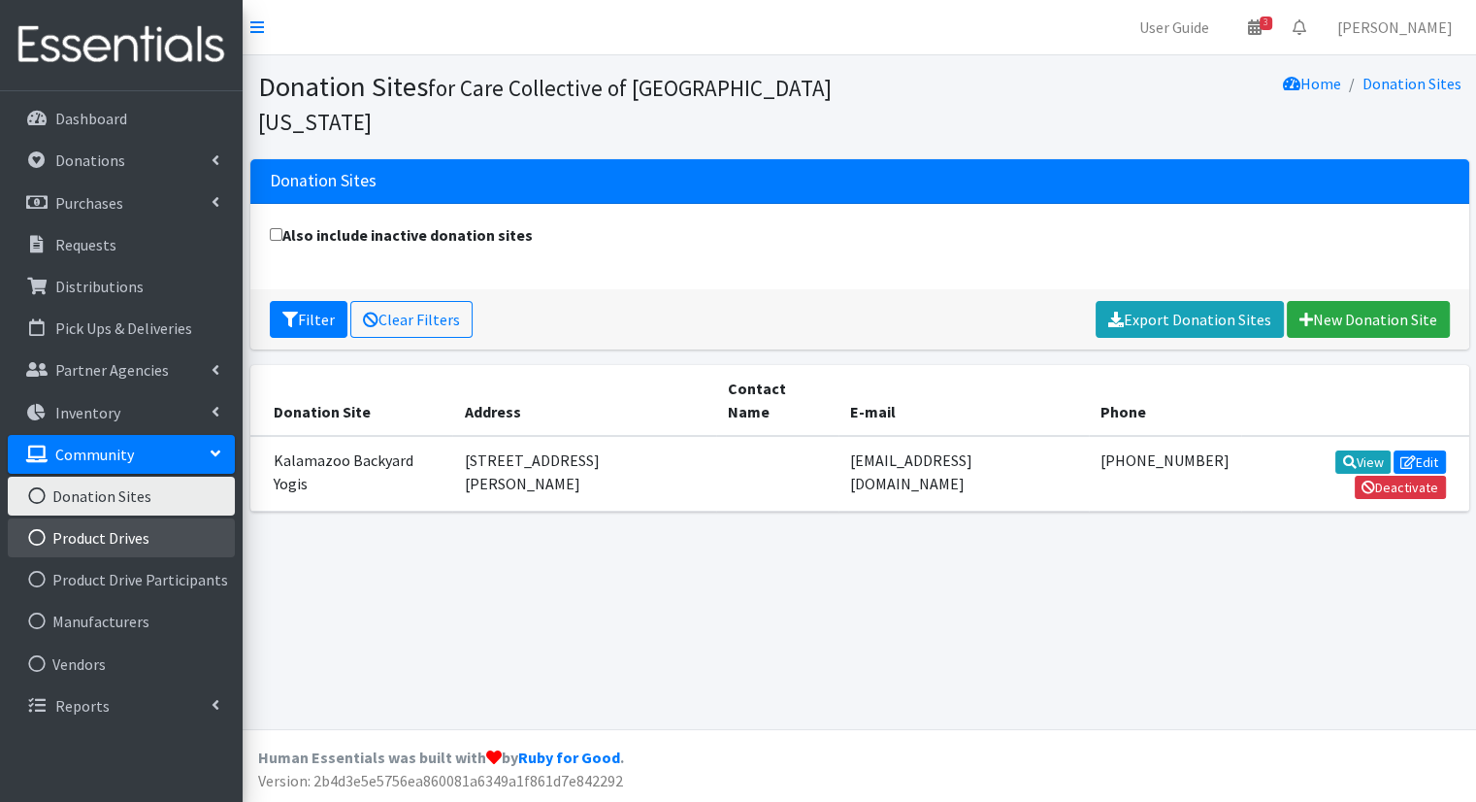
click at [148, 530] on link "Product Drives" at bounding box center [121, 537] width 227 height 39
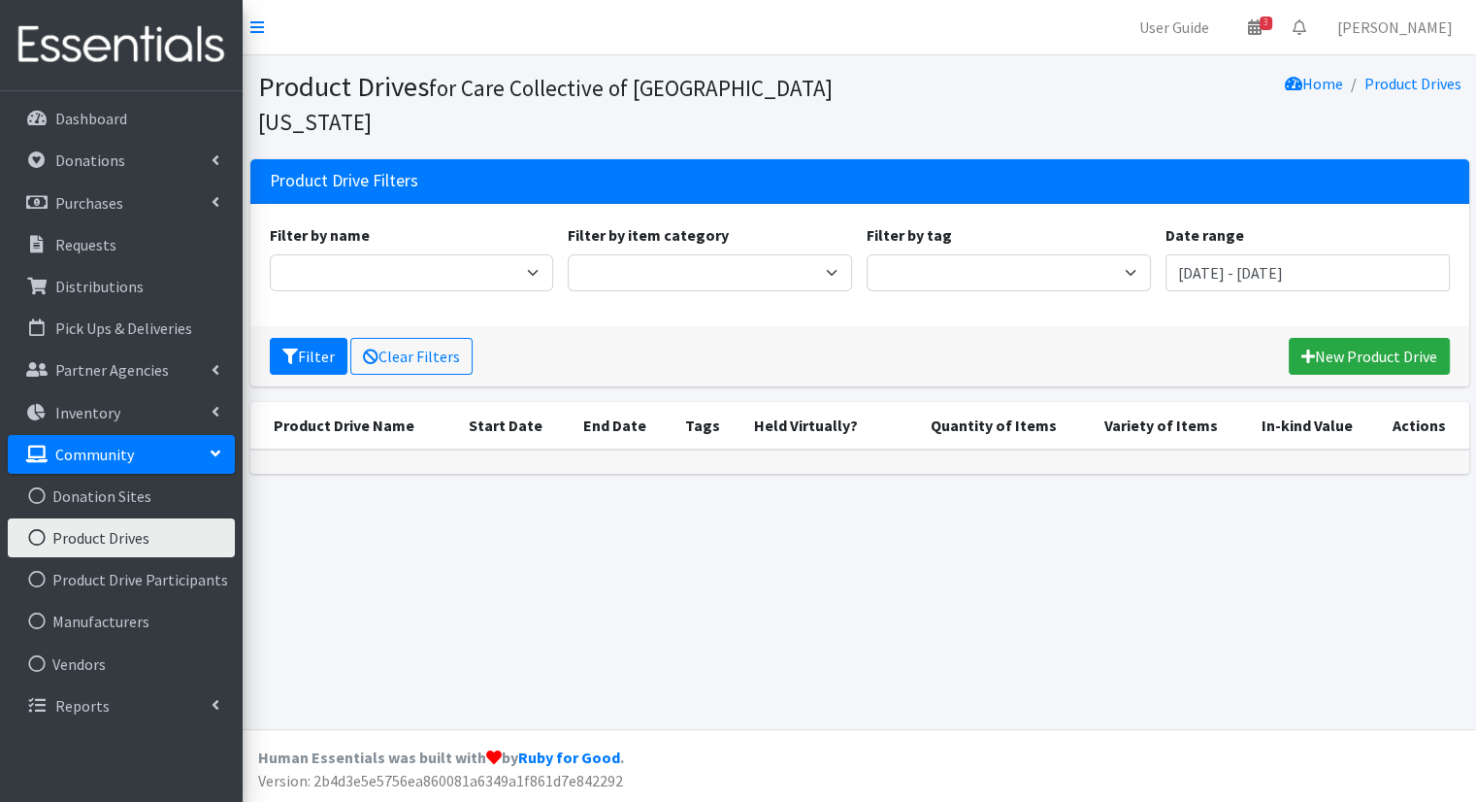
click at [144, 529] on link "Product Drives" at bounding box center [121, 537] width 227 height 39
click at [1322, 338] on link "New Product Drive" at bounding box center [1369, 356] width 161 height 37
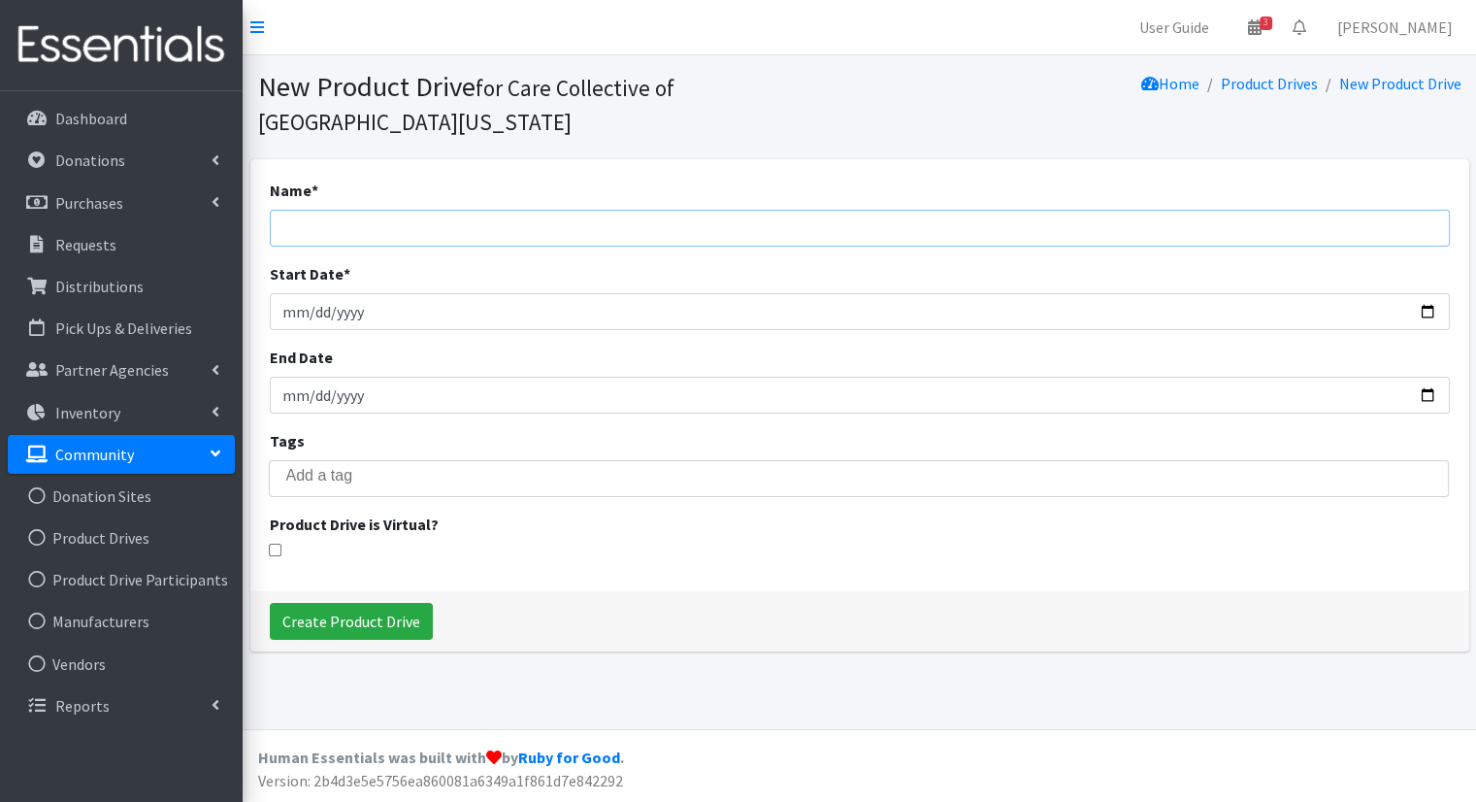
drag, startPoint x: 815, startPoint y: 200, endPoint x: 813, endPoint y: 214, distance: 14.7
click at [813, 214] on input "Name *" at bounding box center [860, 228] width 1180 height 37
type input "j"
click at [560, 318] on input "Start Date *" at bounding box center [860, 311] width 1180 height 37
click at [1436, 317] on input "Start Date *" at bounding box center [860, 311] width 1180 height 37
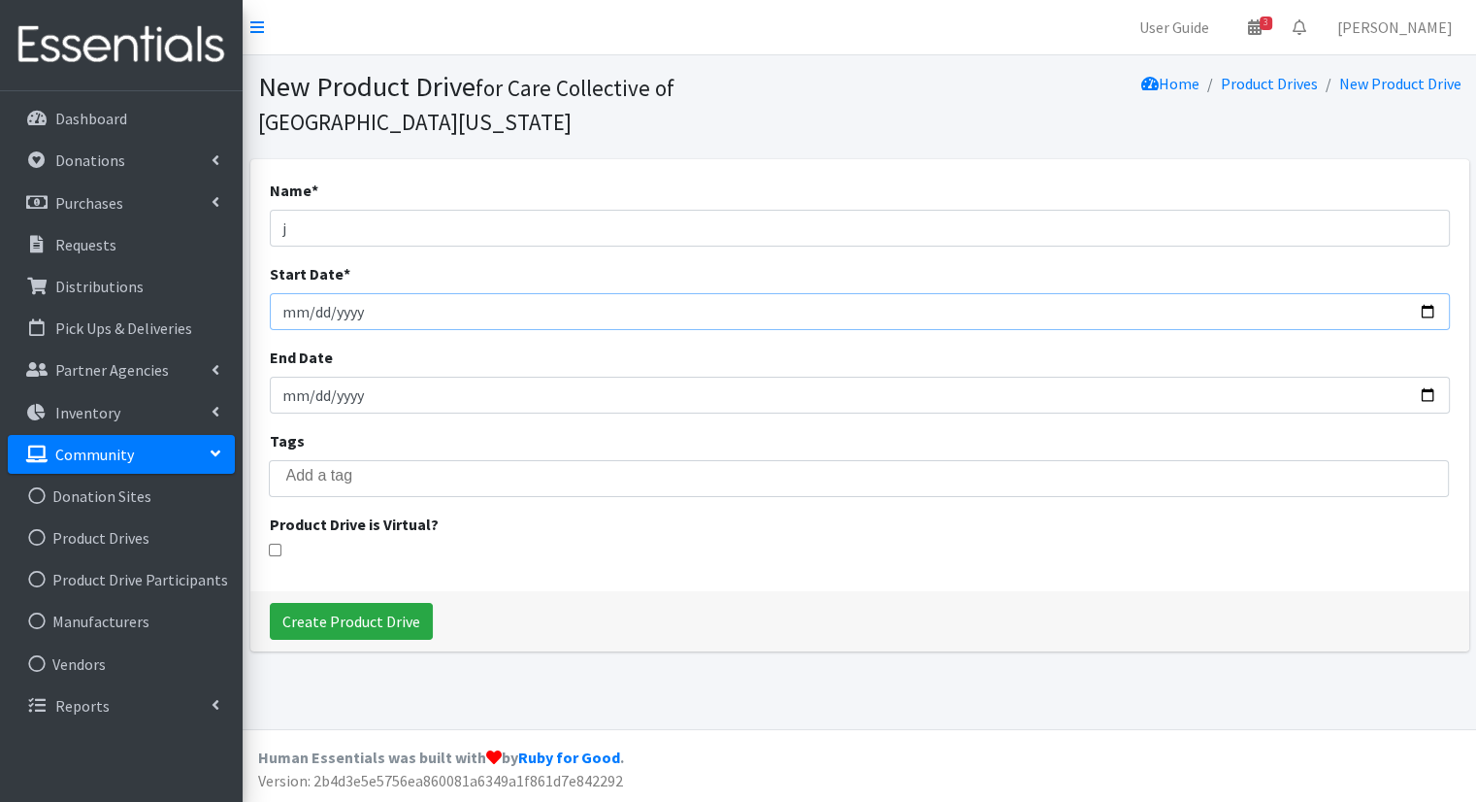
type input "2025-08-28"
click at [364, 622] on input "Create Product Drive" at bounding box center [351, 621] width 163 height 37
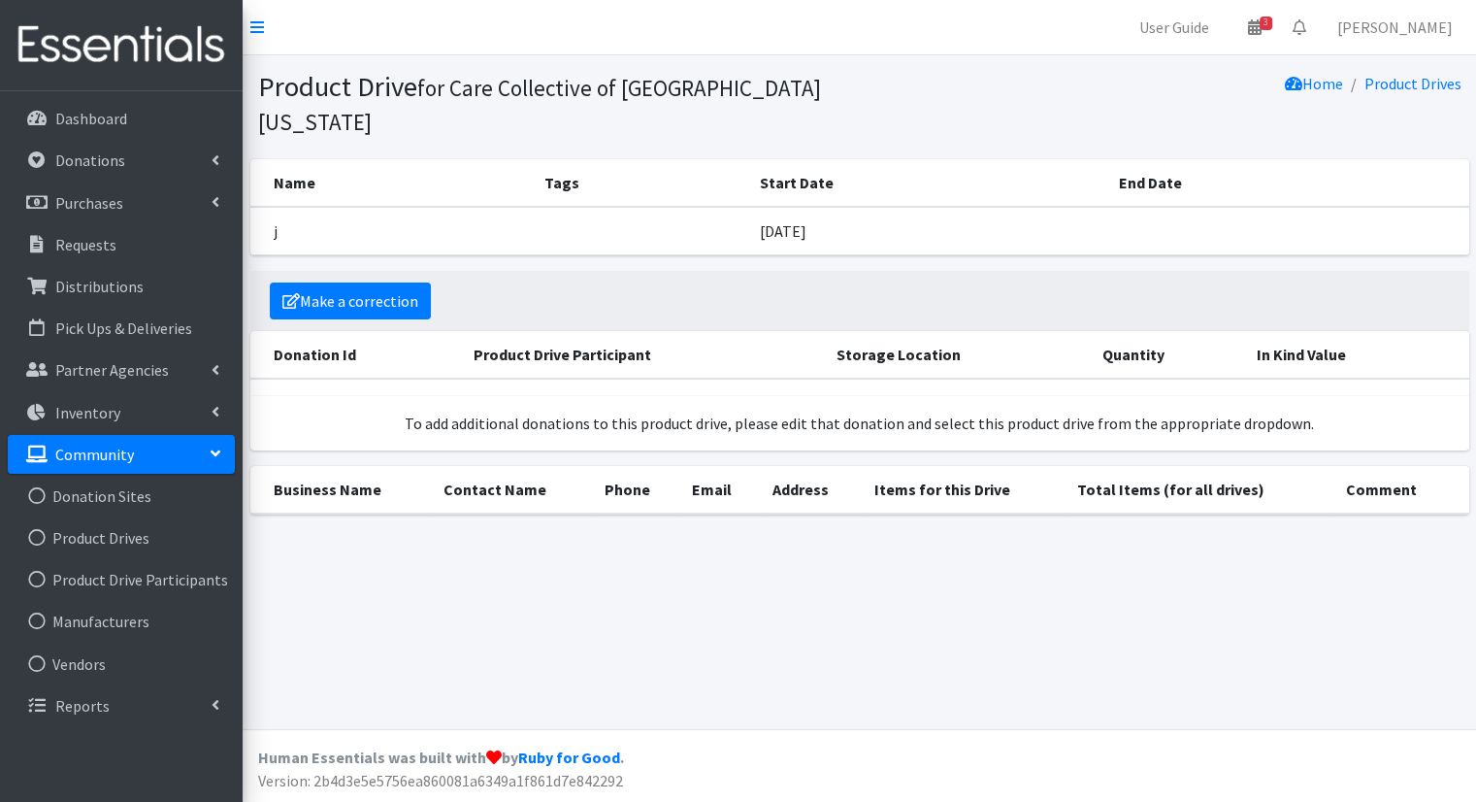
click at [534, 411] on p "To add additional donations to this product drive, please edit that donation an…" at bounding box center [859, 422] width 1219 height 23
click at [382, 282] on link "Make a correction" at bounding box center [350, 300] width 161 height 37
click at [842, 421] on div "Make a correction Donation Id Product Drive Participant Storage Location Quanti…" at bounding box center [859, 368] width 1233 height 195
click at [181, 468] on link "Community" at bounding box center [121, 454] width 227 height 39
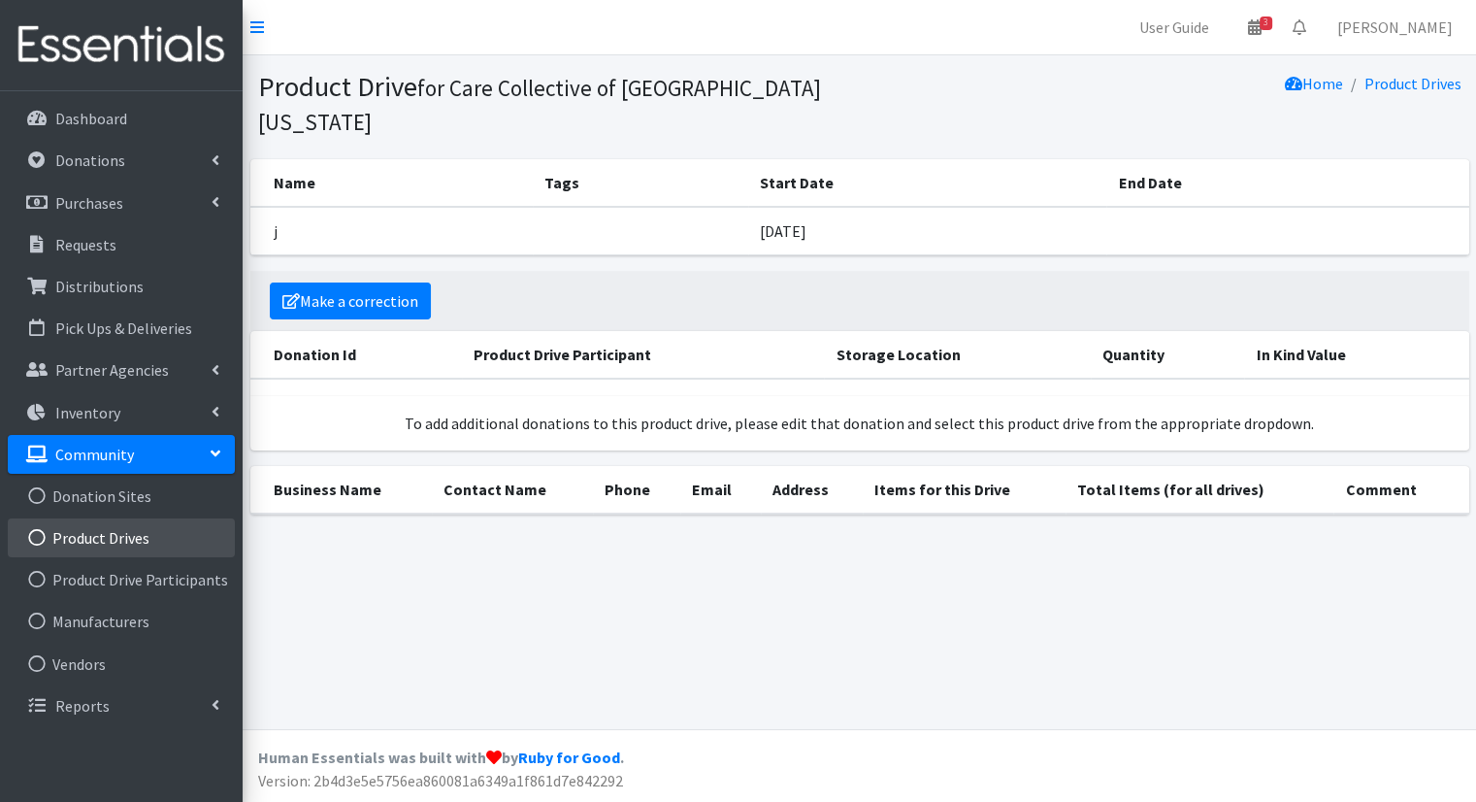
click at [127, 536] on link "Product Drives" at bounding box center [121, 537] width 227 height 39
click at [142, 550] on link "Product Drives" at bounding box center [121, 537] width 227 height 39
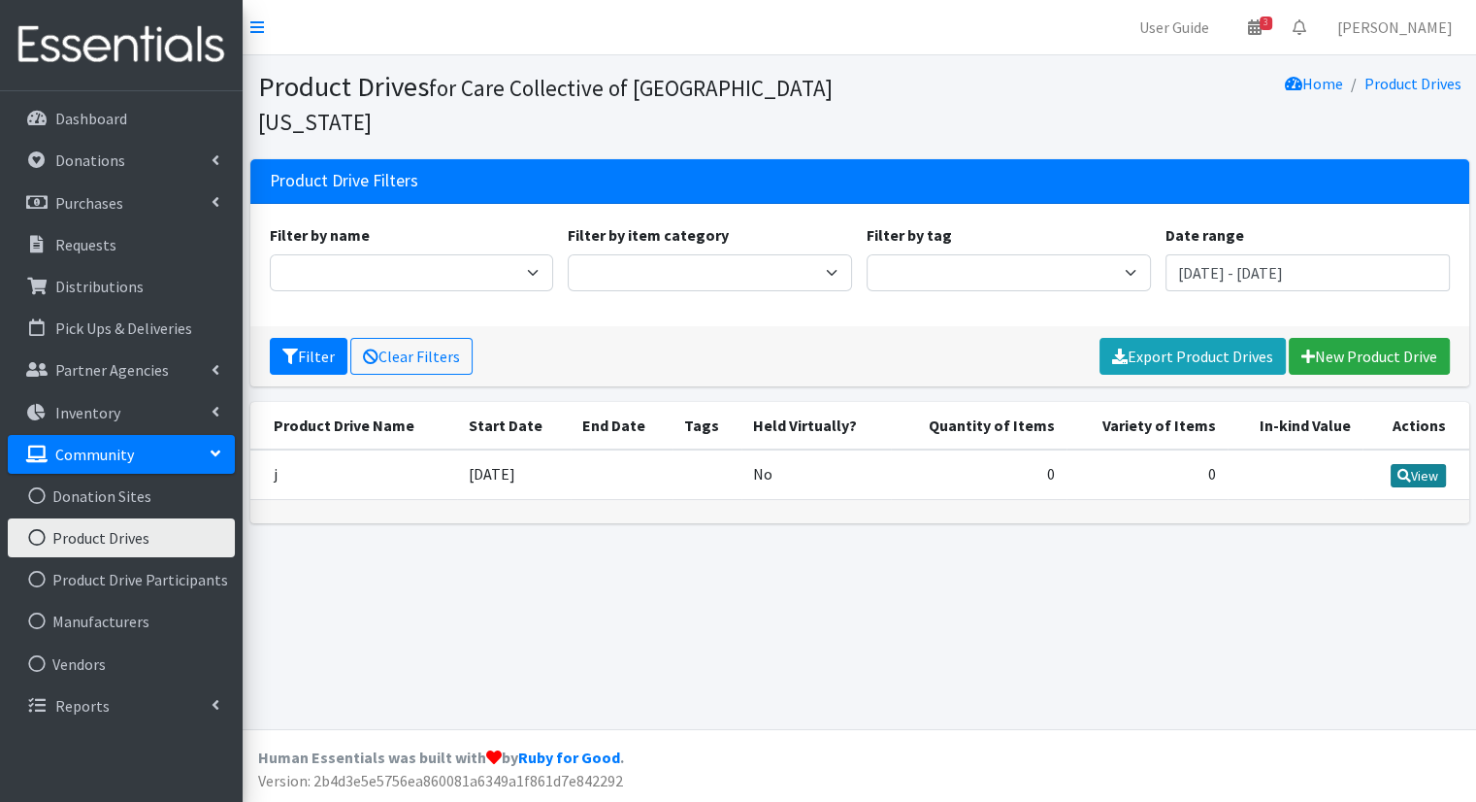
click at [1402, 469] on icon at bounding box center [1404, 476] width 14 height 14
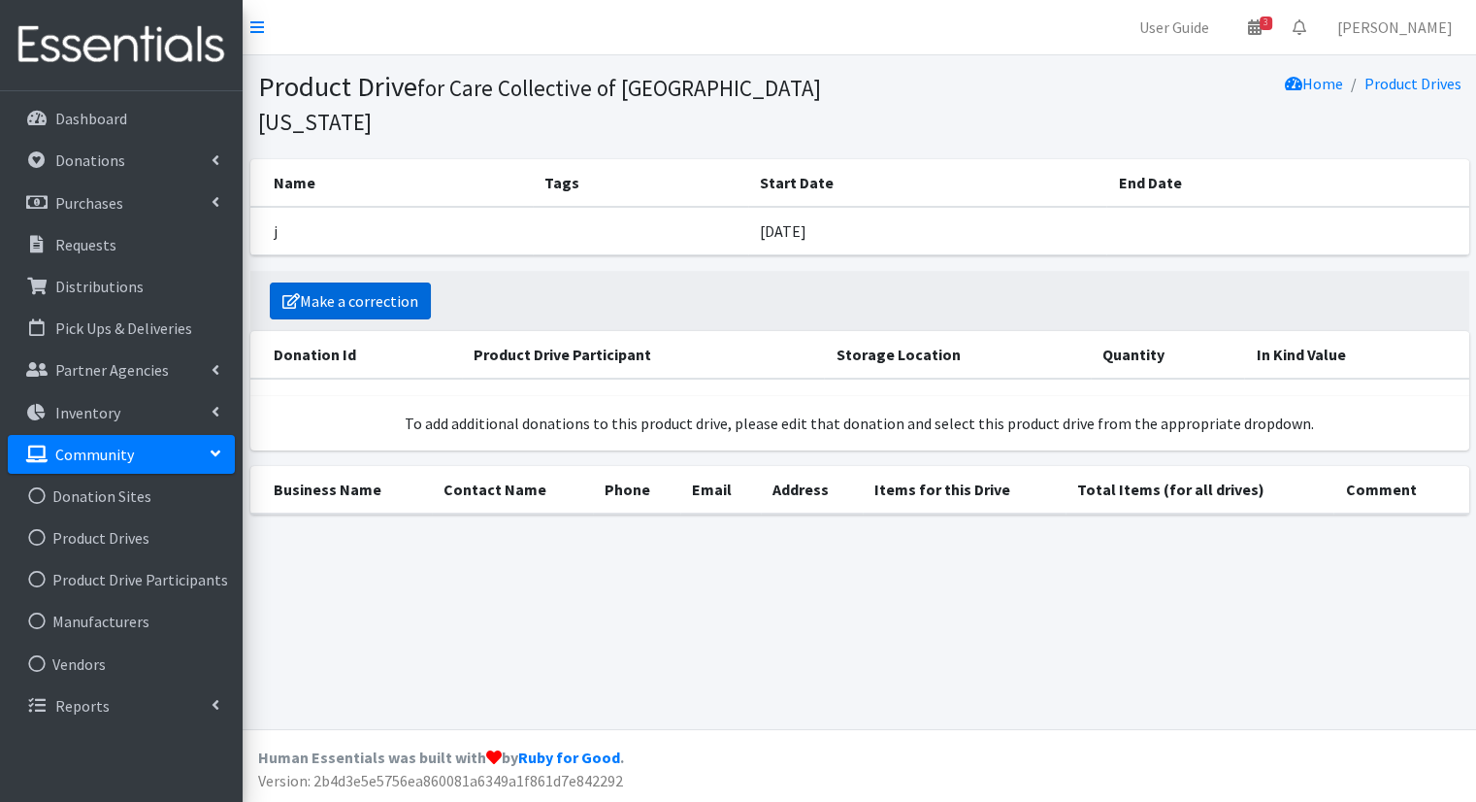
click at [405, 282] on link "Make a correction" at bounding box center [350, 300] width 161 height 37
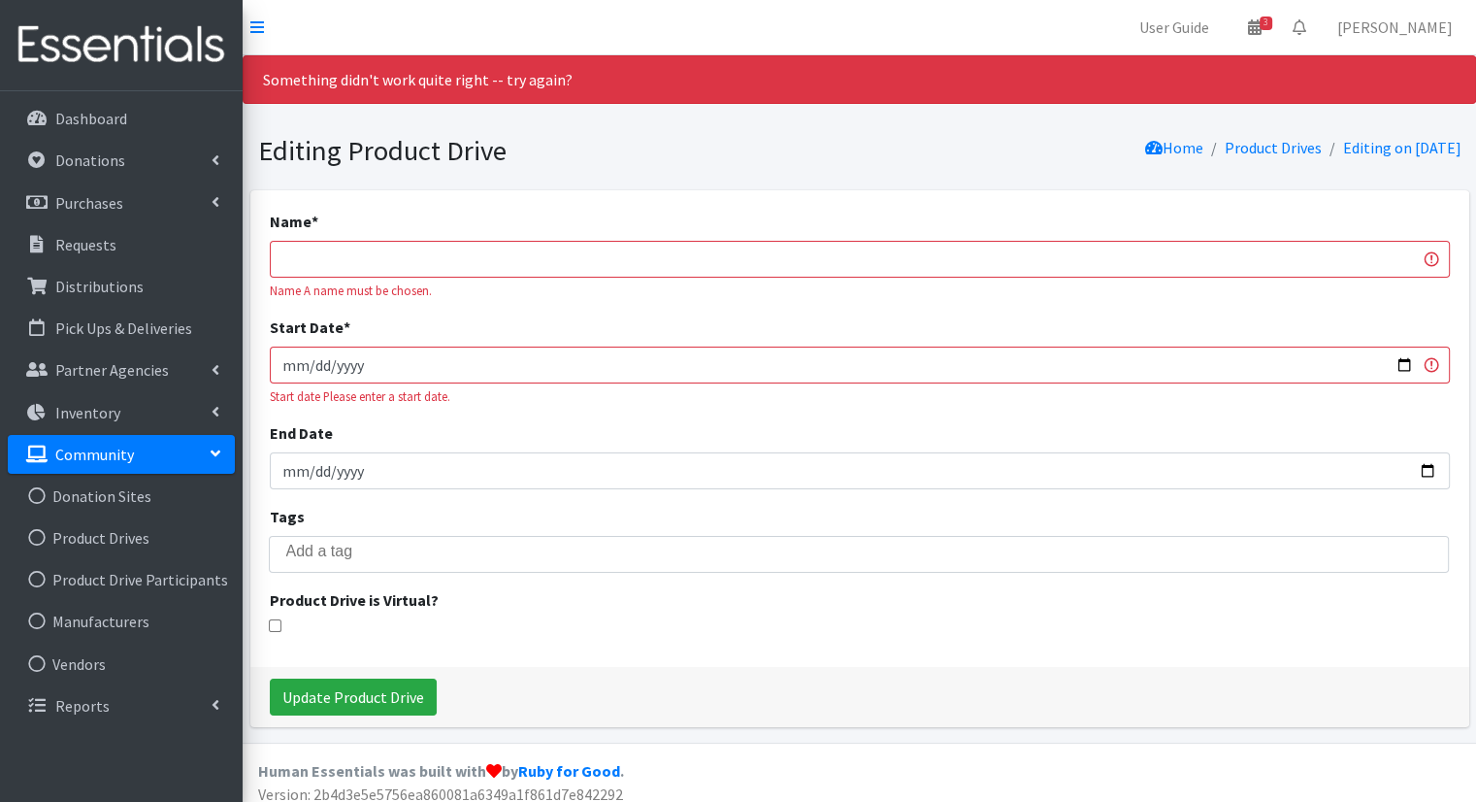
click at [140, 453] on link "Community" at bounding box center [121, 454] width 227 height 39
click at [96, 538] on link "Product Drives" at bounding box center [121, 537] width 227 height 39
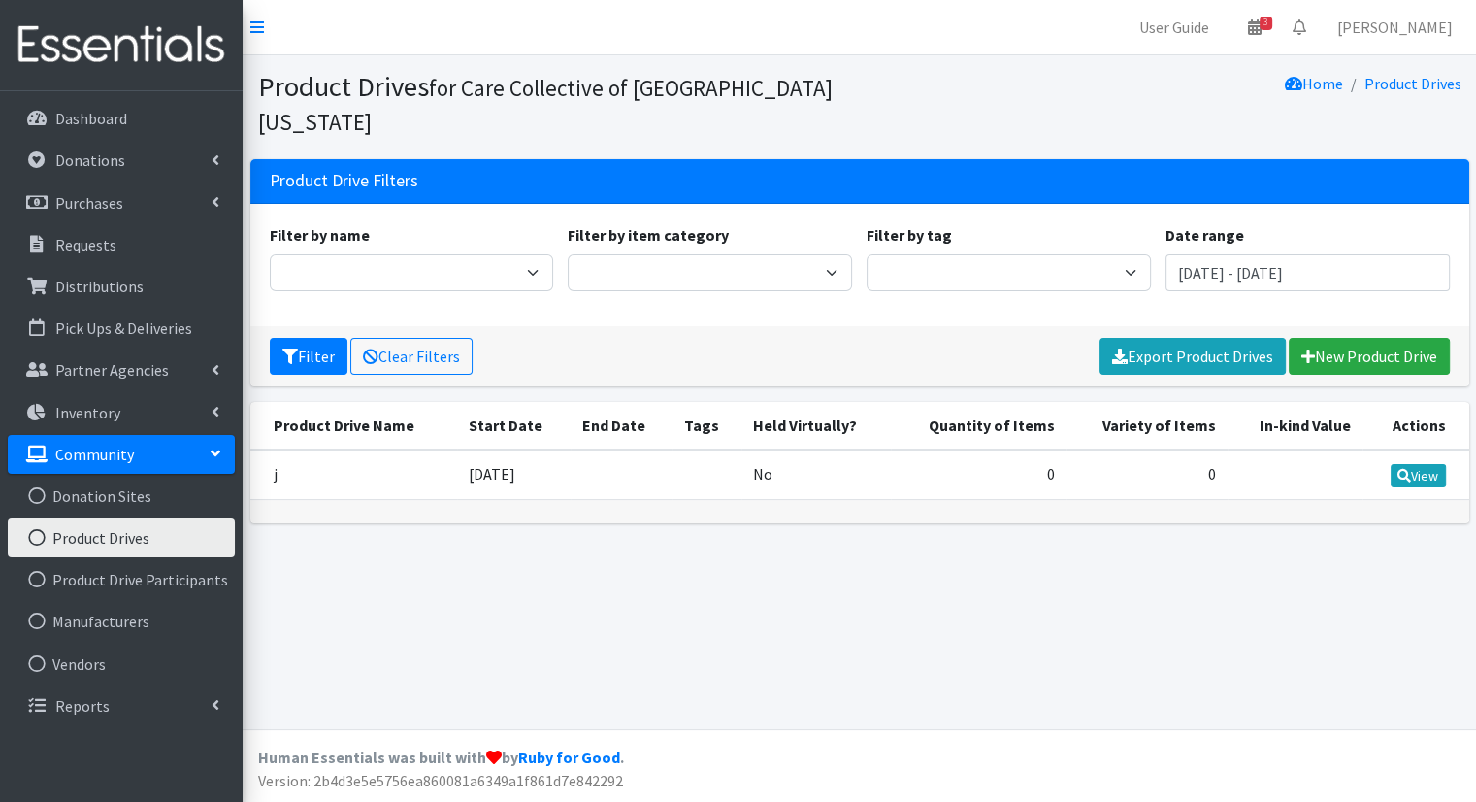
click at [357, 449] on td "j" at bounding box center [353, 474] width 207 height 50
click at [275, 449] on td "j" at bounding box center [353, 474] width 207 height 50
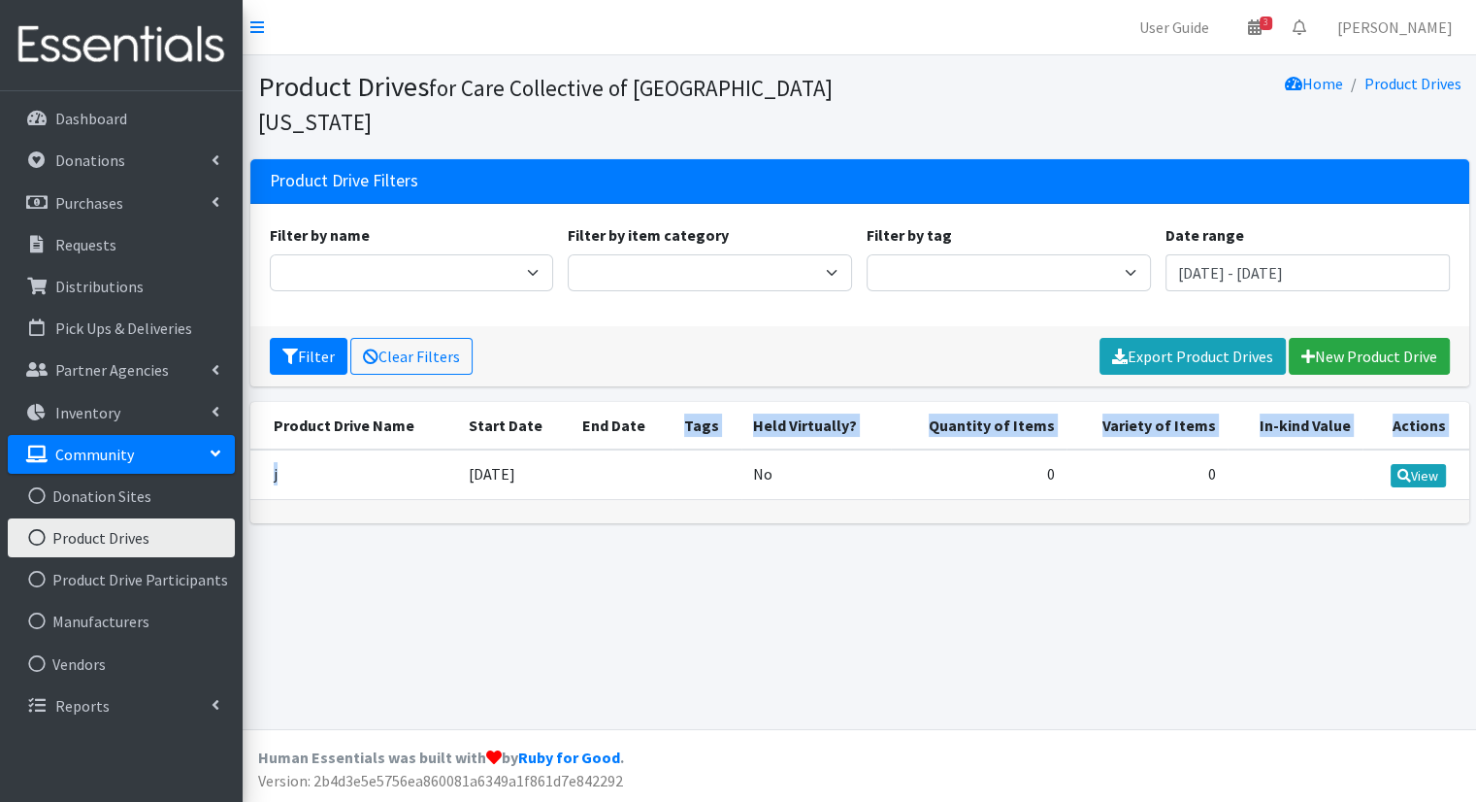
drag, startPoint x: 275, startPoint y: 439, endPoint x: 680, endPoint y: 413, distance: 406.4
click at [680, 413] on table "Product Drive Name Start Date End Date Tags Held Virtually? Quantity of Items V…" at bounding box center [859, 451] width 1219 height 98
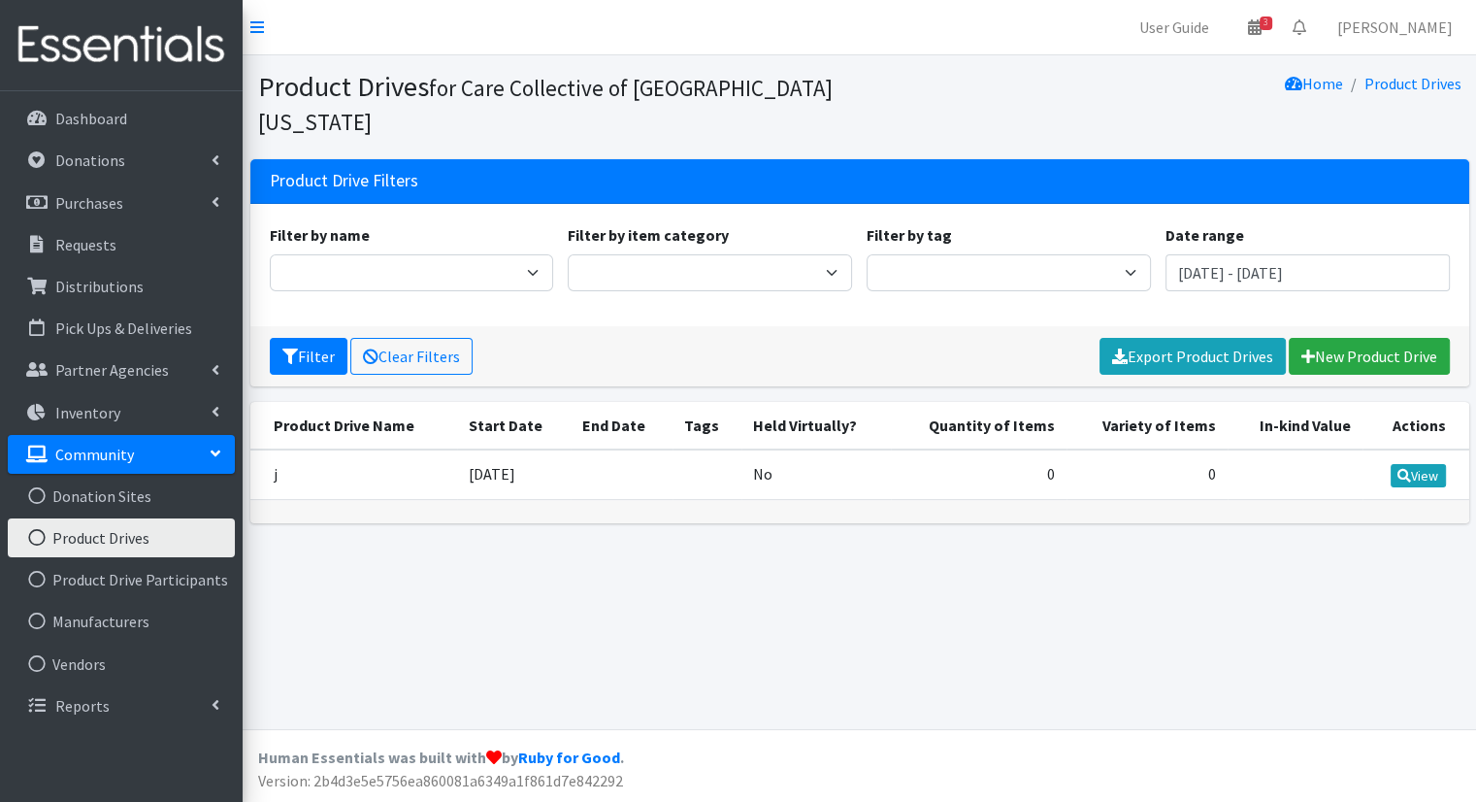
click at [697, 449] on td at bounding box center [707, 474] width 69 height 50
click at [1448, 449] on td "View" at bounding box center [1416, 474] width 106 height 50
click at [1438, 464] on link "View" at bounding box center [1418, 475] width 55 height 23
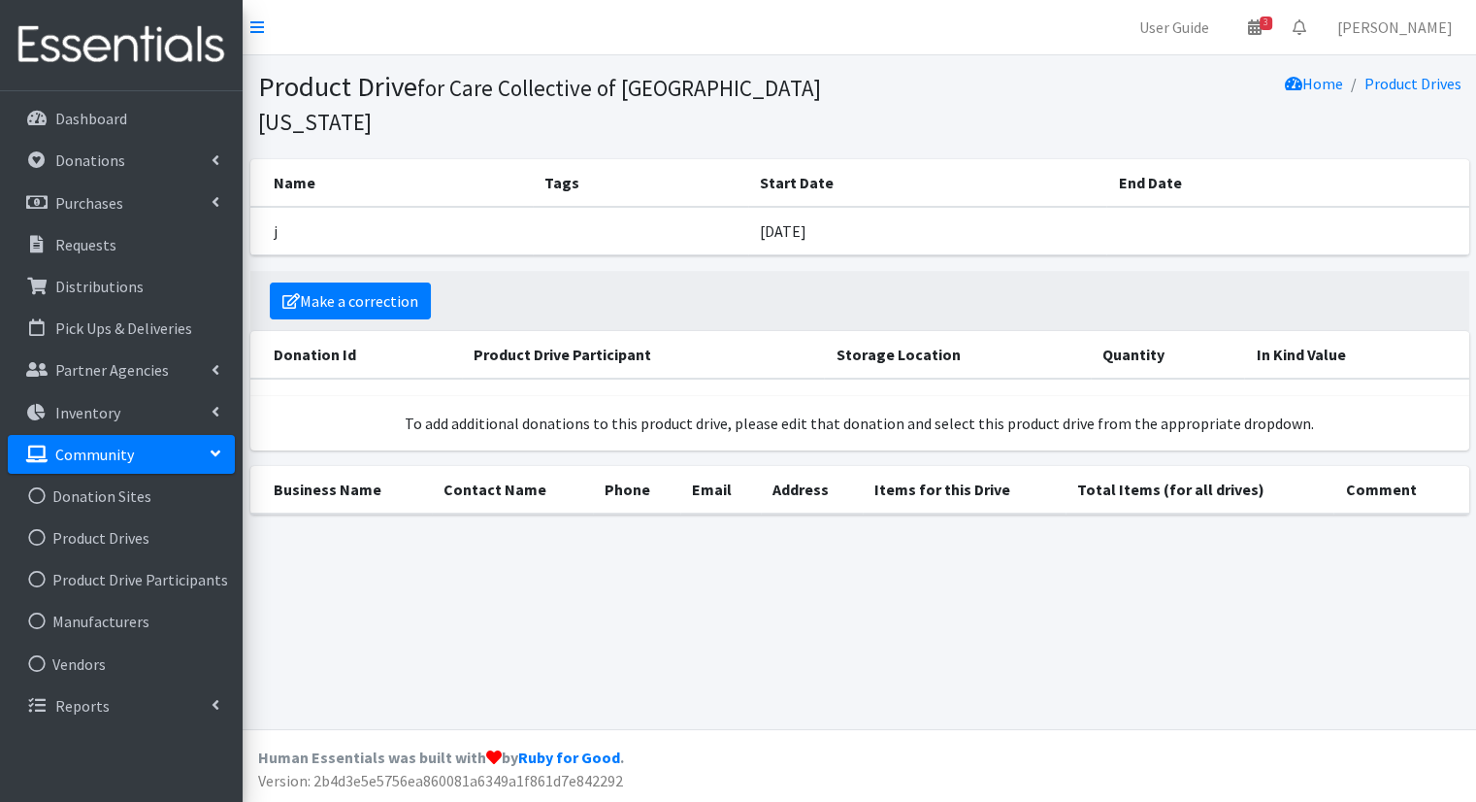
click at [686, 347] on div "Donation Id Product Drive Participant Storage Location Quantity In Kind Value T…" at bounding box center [859, 390] width 1219 height 119
click at [136, 447] on link "Community" at bounding box center [121, 454] width 227 height 39
click at [132, 571] on link "Product Drive Participants" at bounding box center [121, 579] width 227 height 39
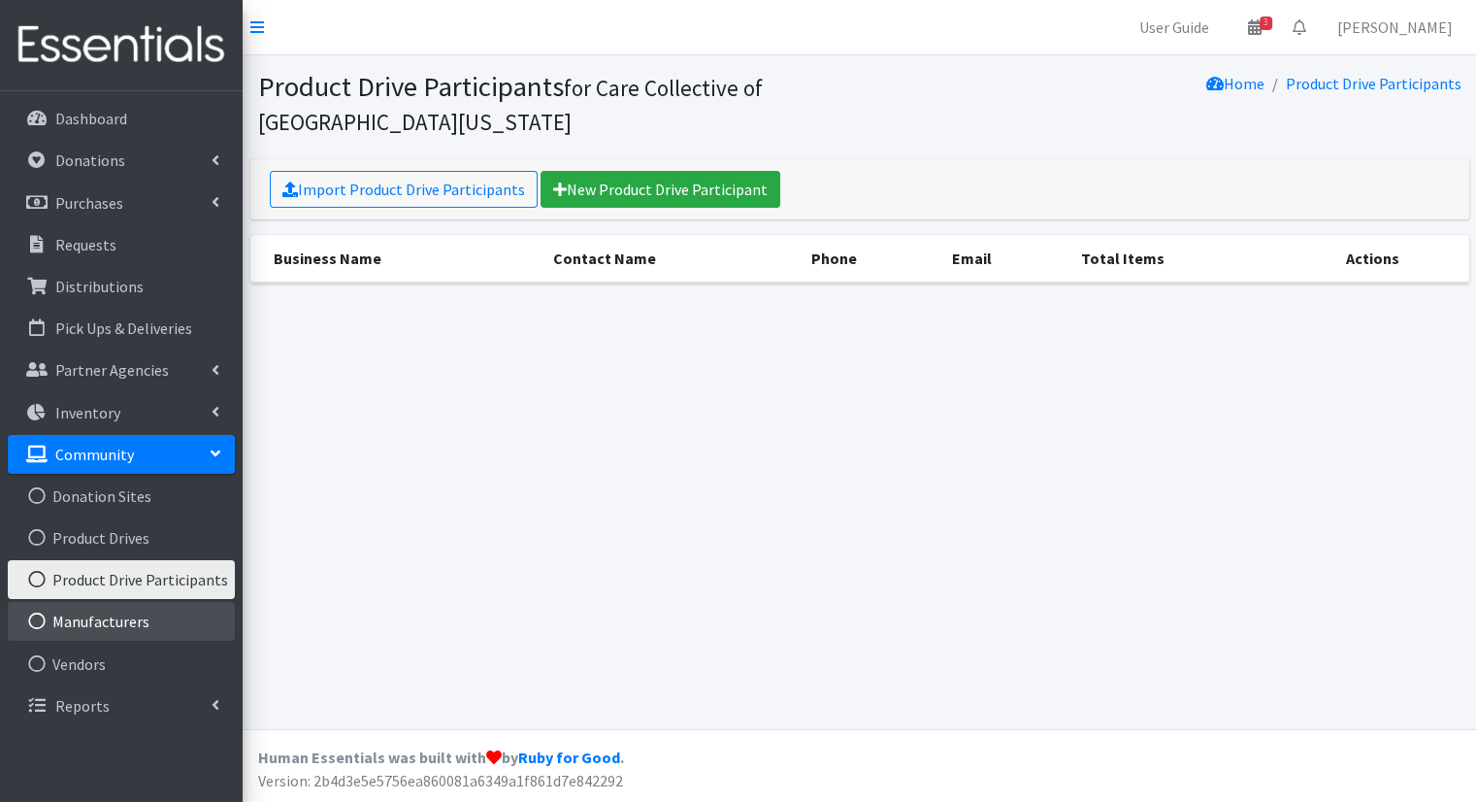
click at [136, 622] on link "Manufacturers" at bounding box center [121, 621] width 227 height 39
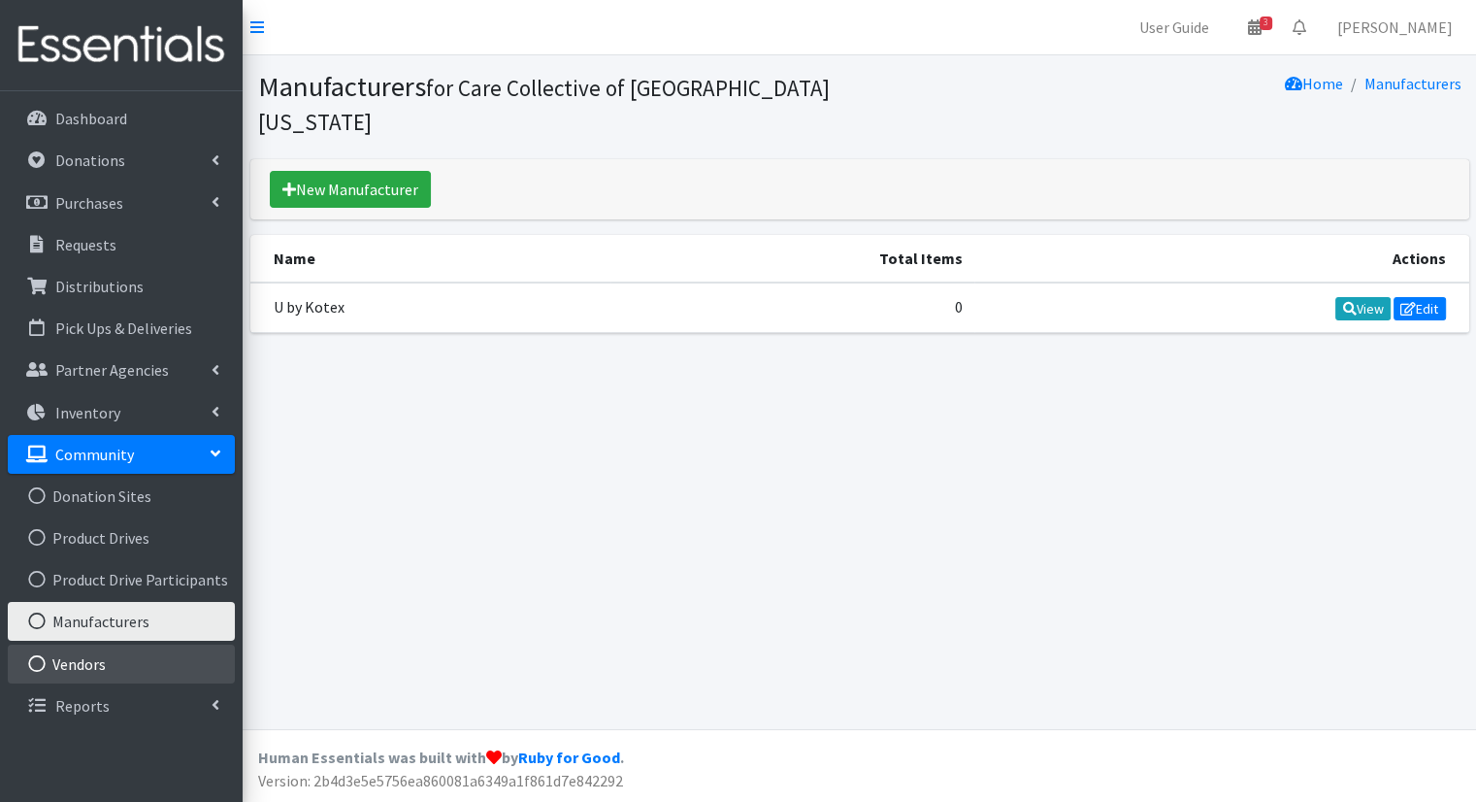
click at [102, 661] on link "Vendors" at bounding box center [121, 663] width 227 height 39
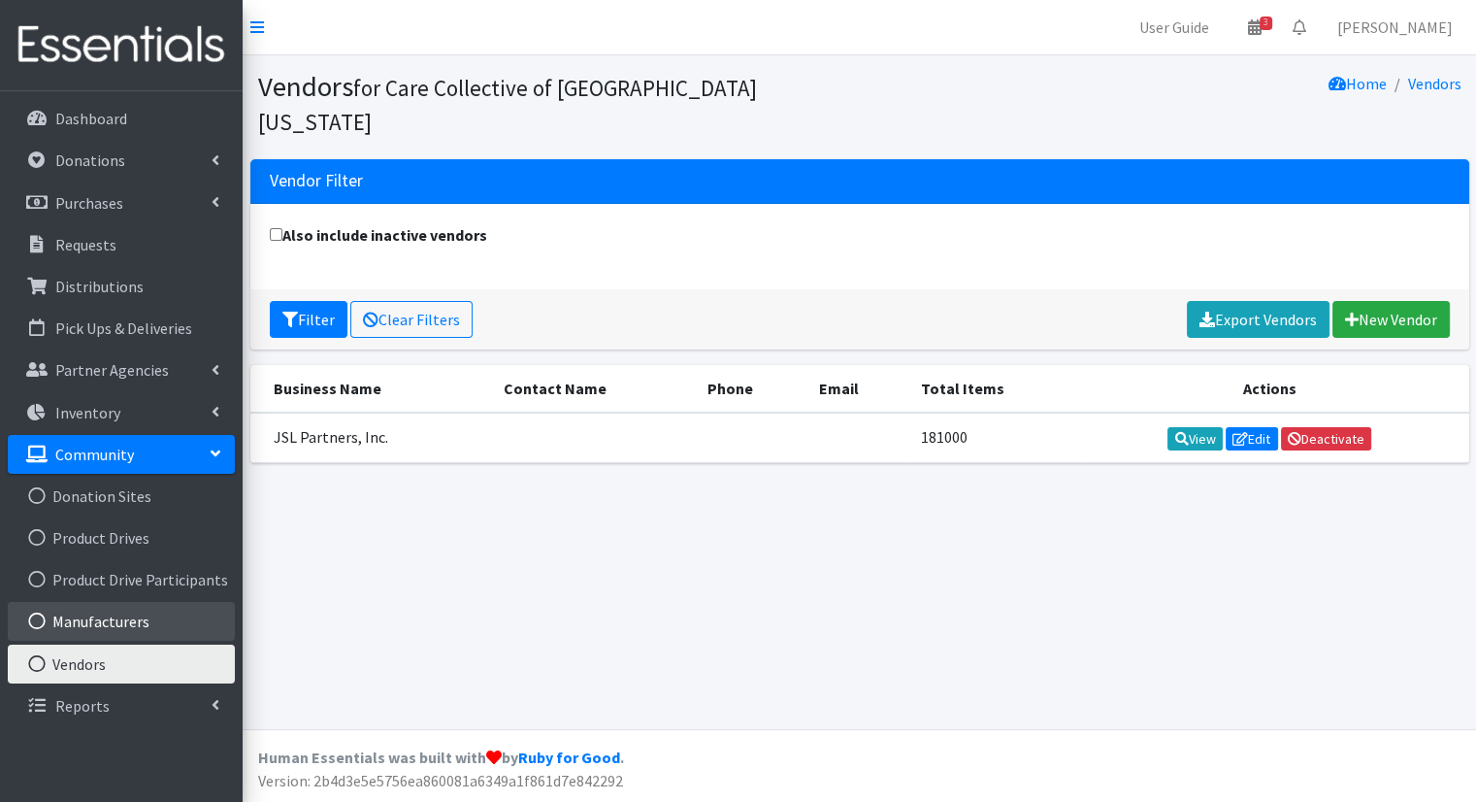
click at [104, 633] on link "Manufacturers" at bounding box center [121, 621] width 227 height 39
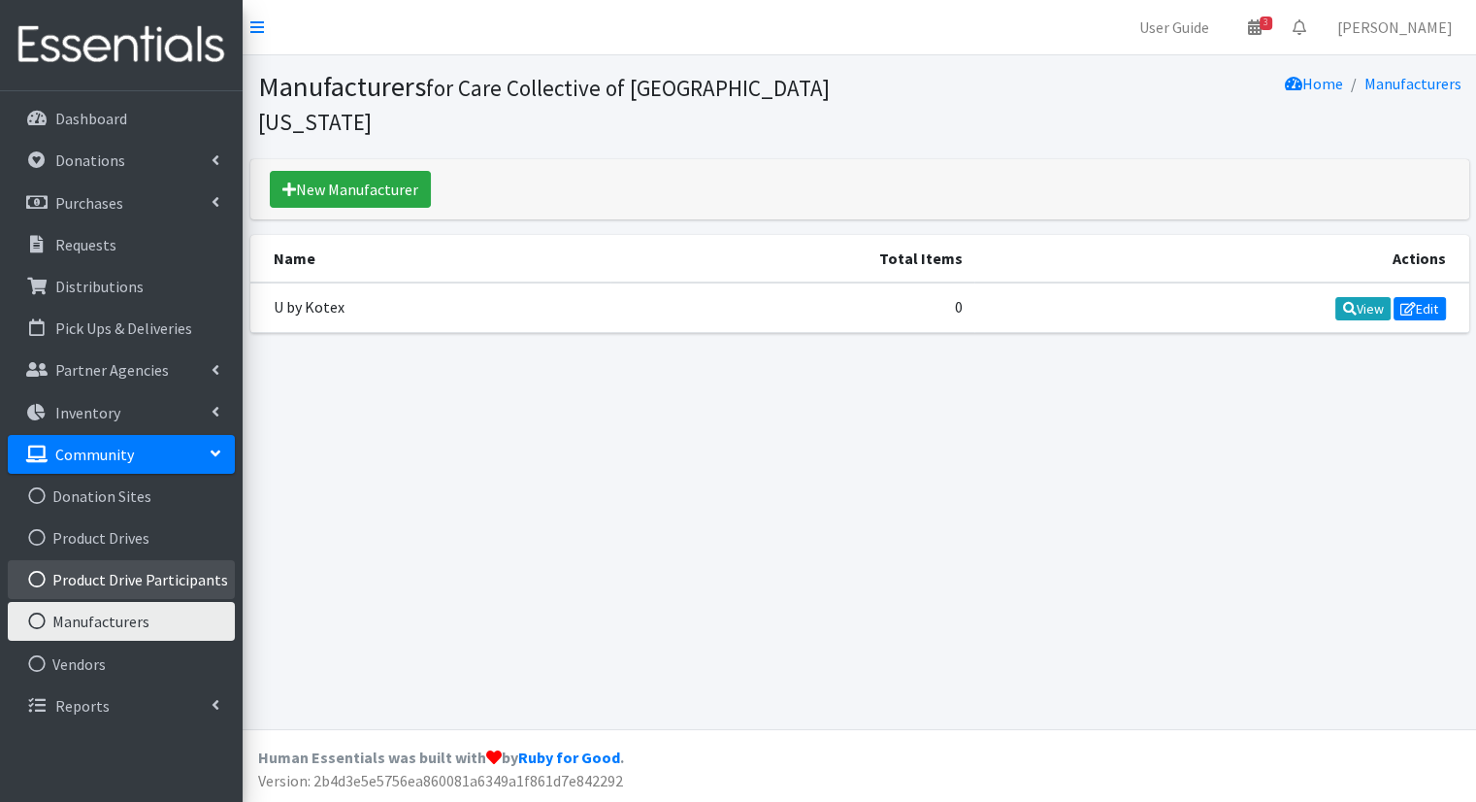
click at [115, 593] on link "Product Drive Participants" at bounding box center [121, 579] width 227 height 39
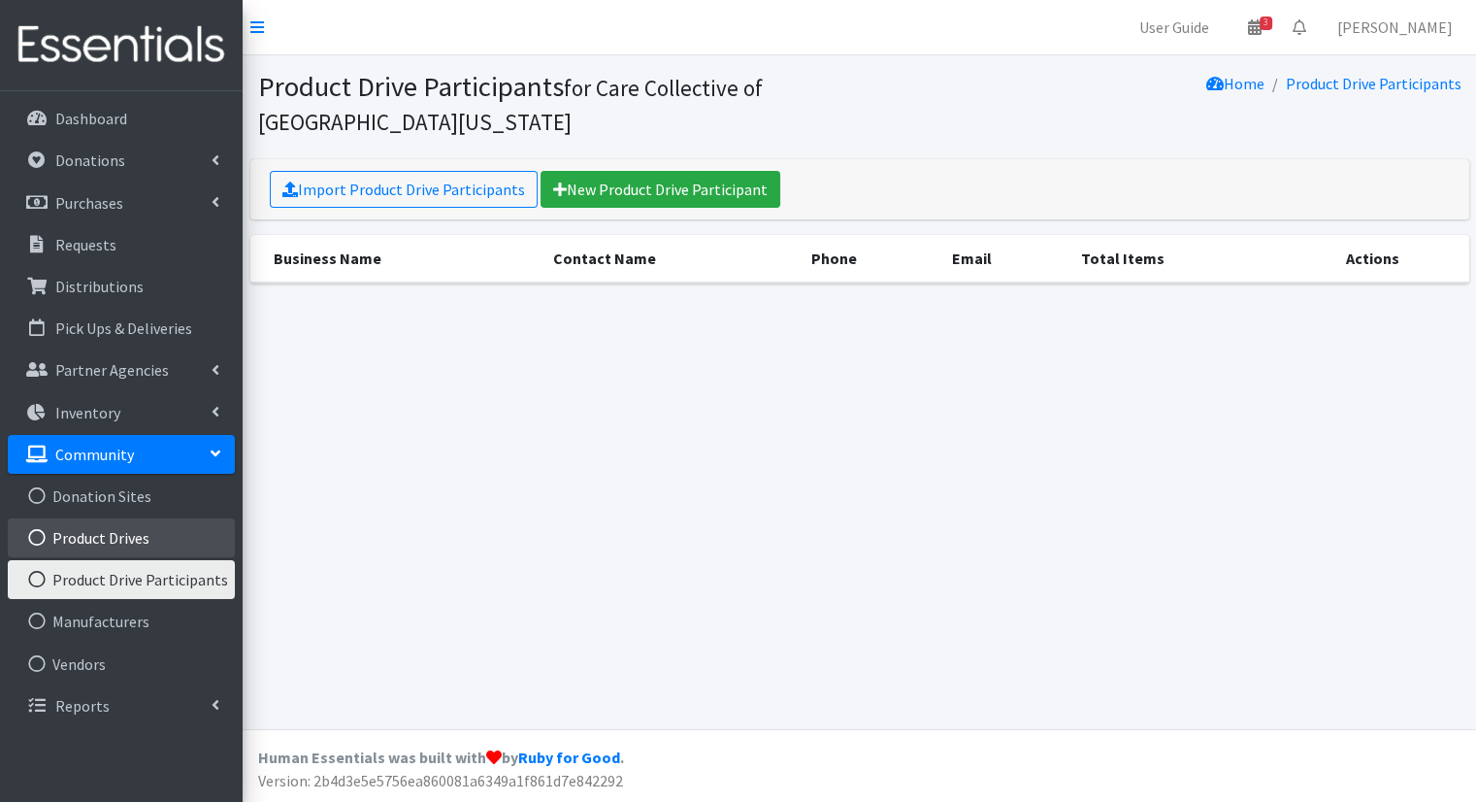
click at [124, 518] on link "Product Drives" at bounding box center [121, 537] width 227 height 39
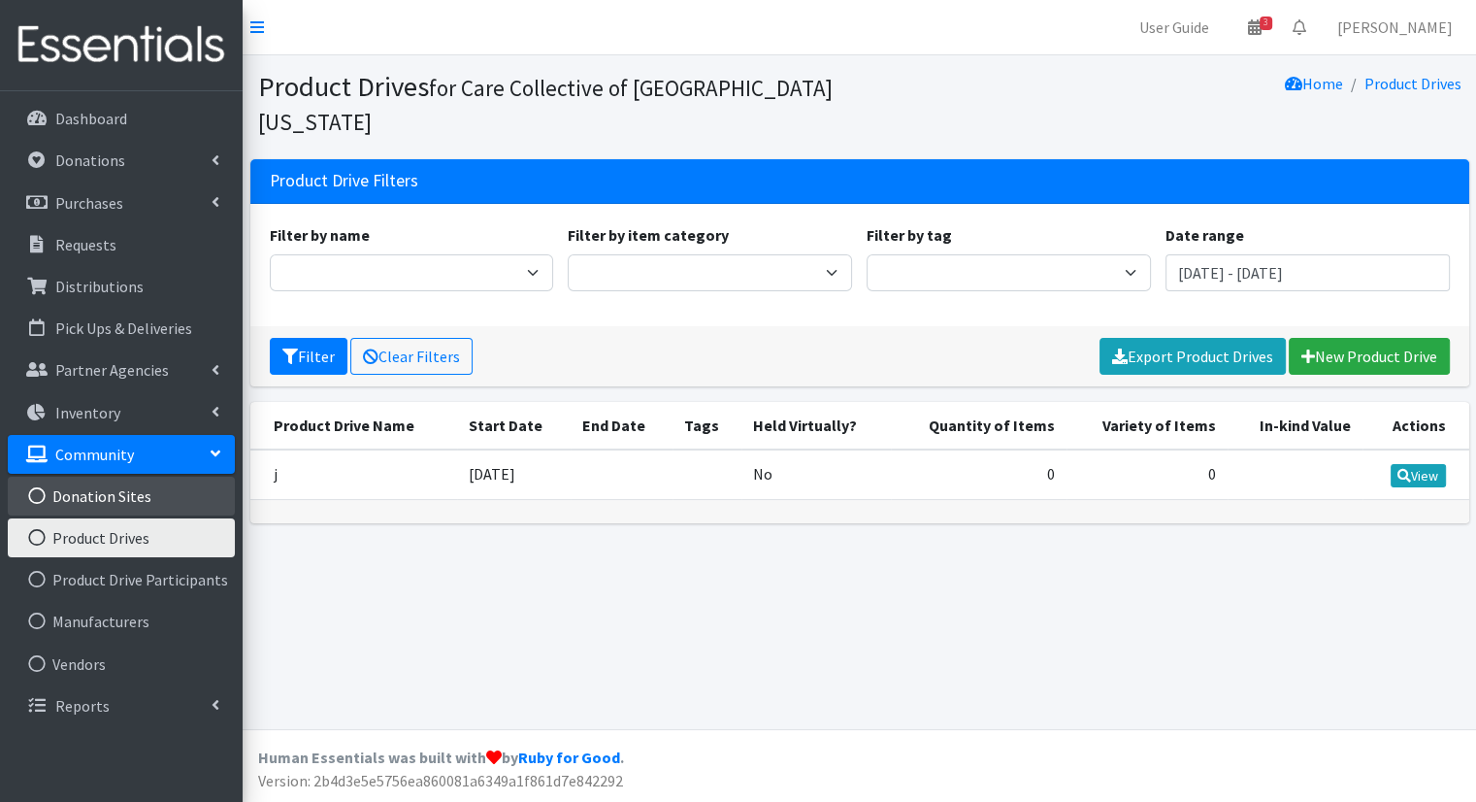
click at [136, 494] on link "Donation Sites" at bounding box center [121, 495] width 227 height 39
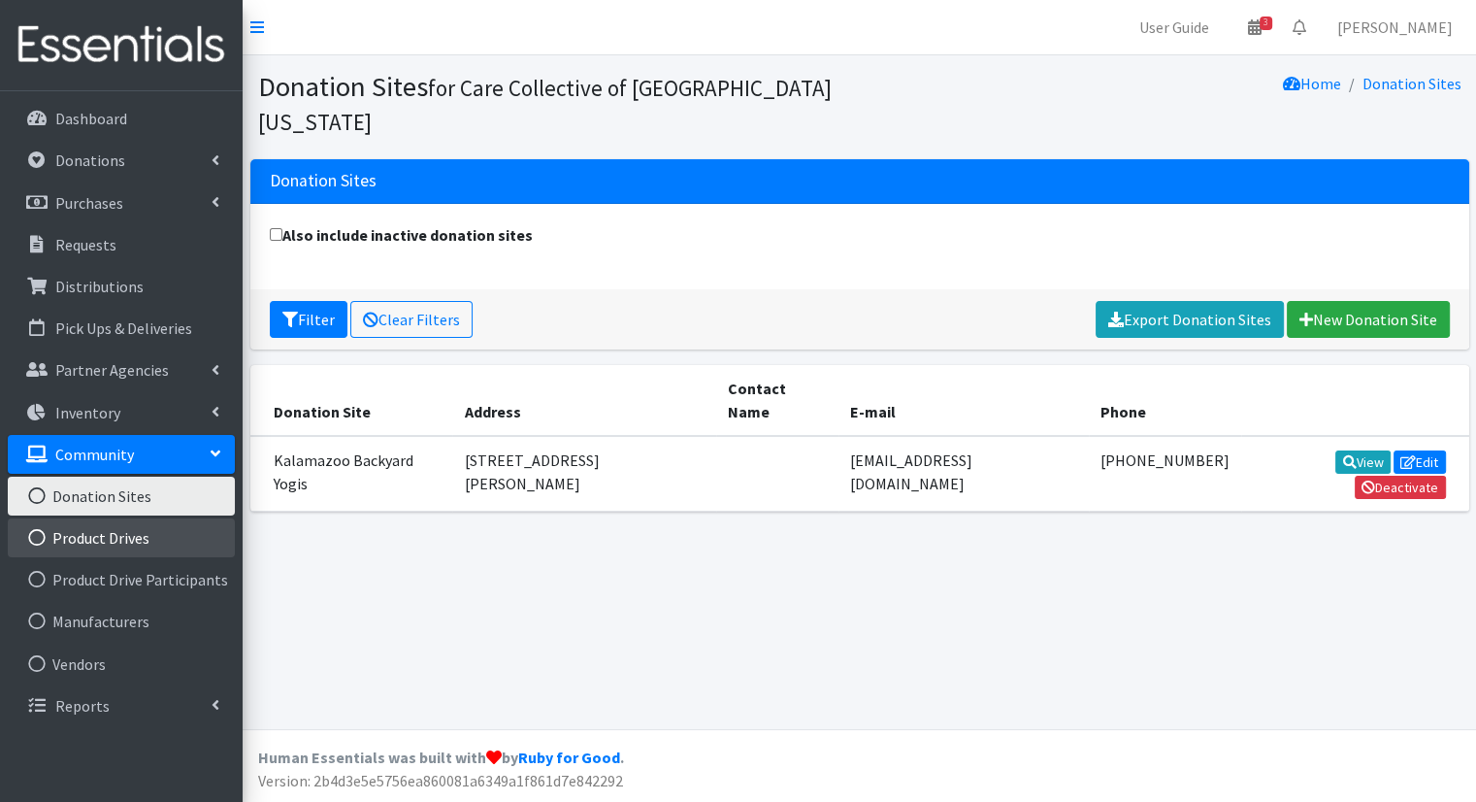
click at [128, 533] on link "Product Drives" at bounding box center [121, 537] width 227 height 39
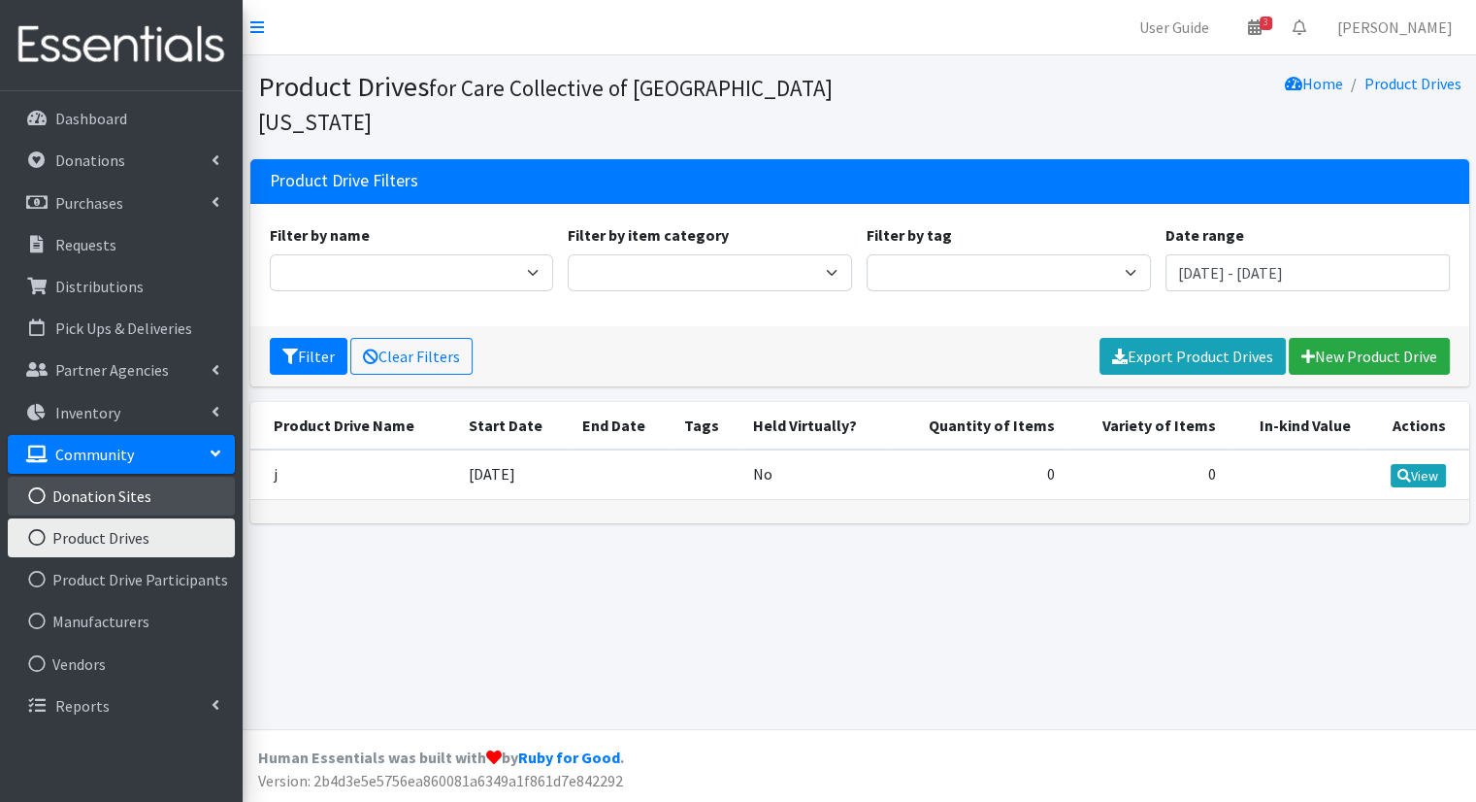
click at [90, 487] on link "Donation Sites" at bounding box center [121, 495] width 227 height 39
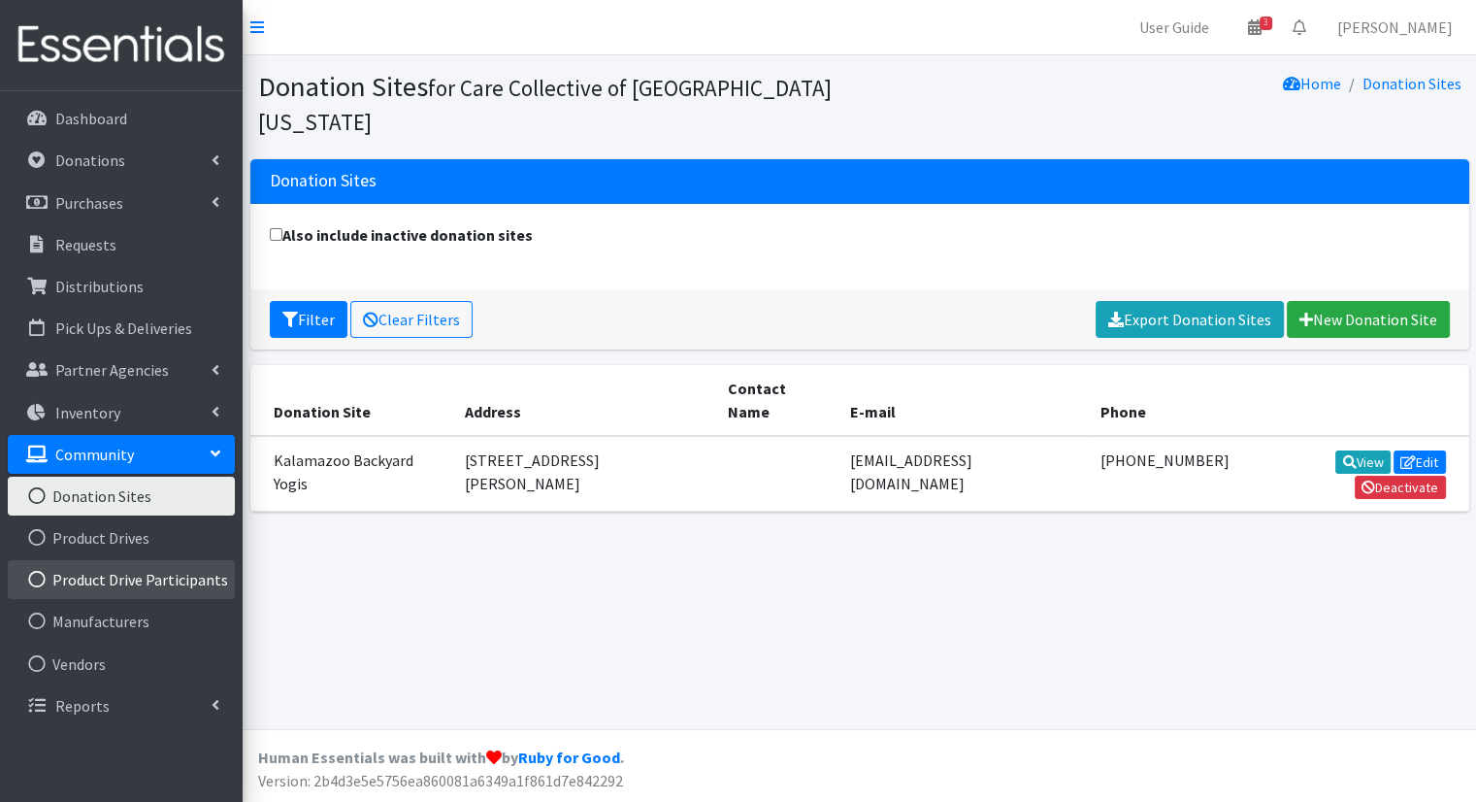
click at [109, 581] on link "Product Drive Participants" at bounding box center [121, 579] width 227 height 39
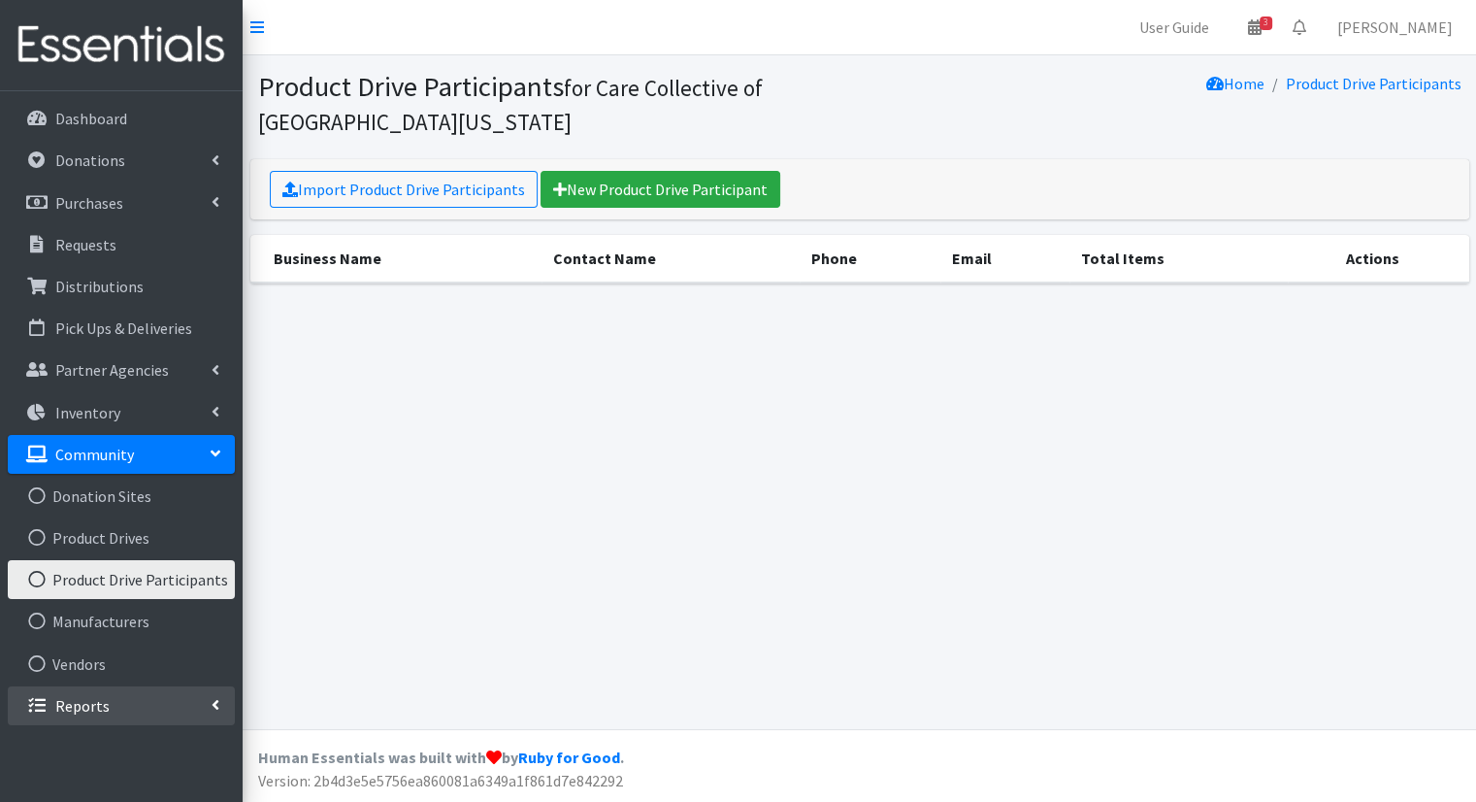
click at [208, 700] on link "Reports" at bounding box center [121, 705] width 227 height 39
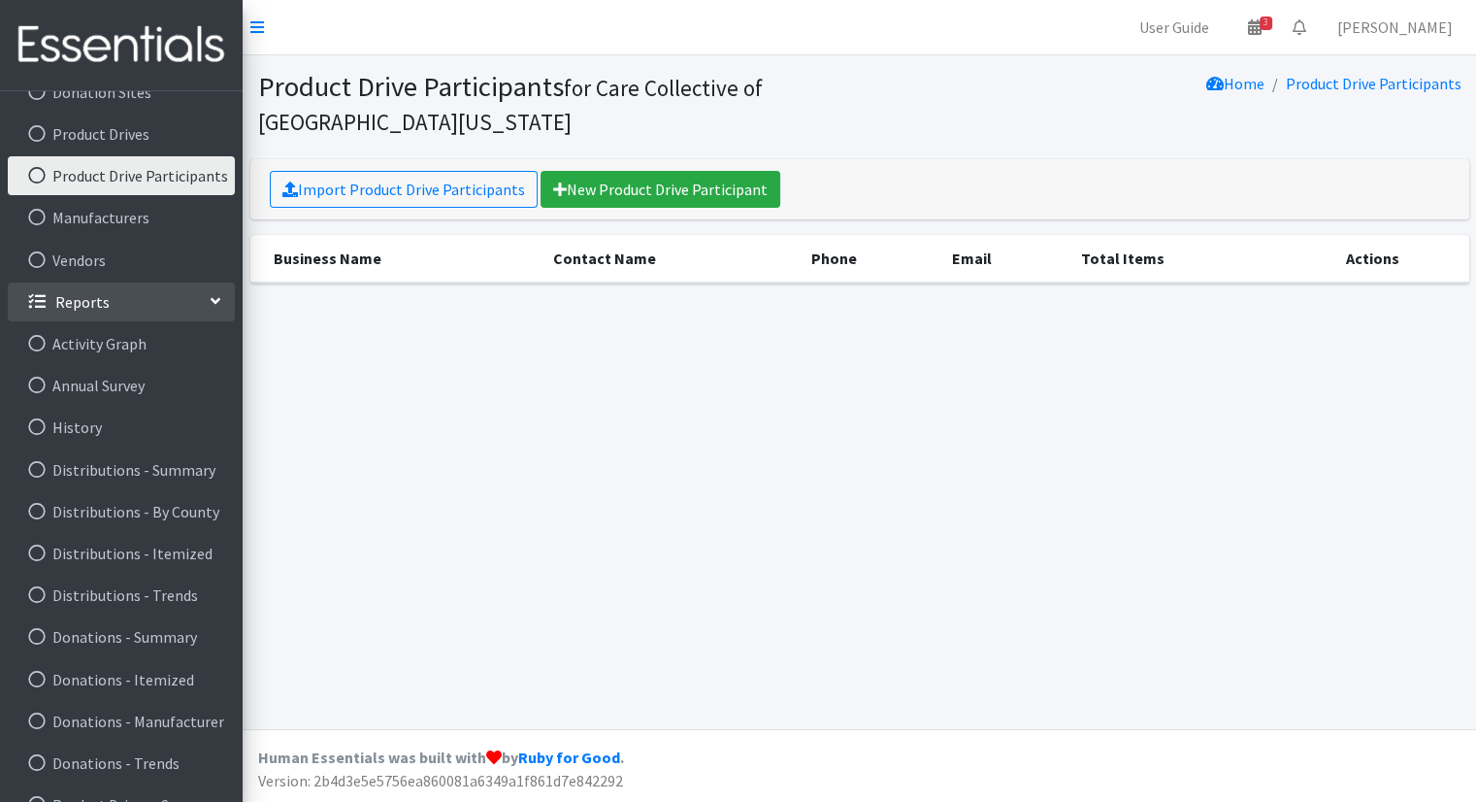
scroll to position [462, 0]
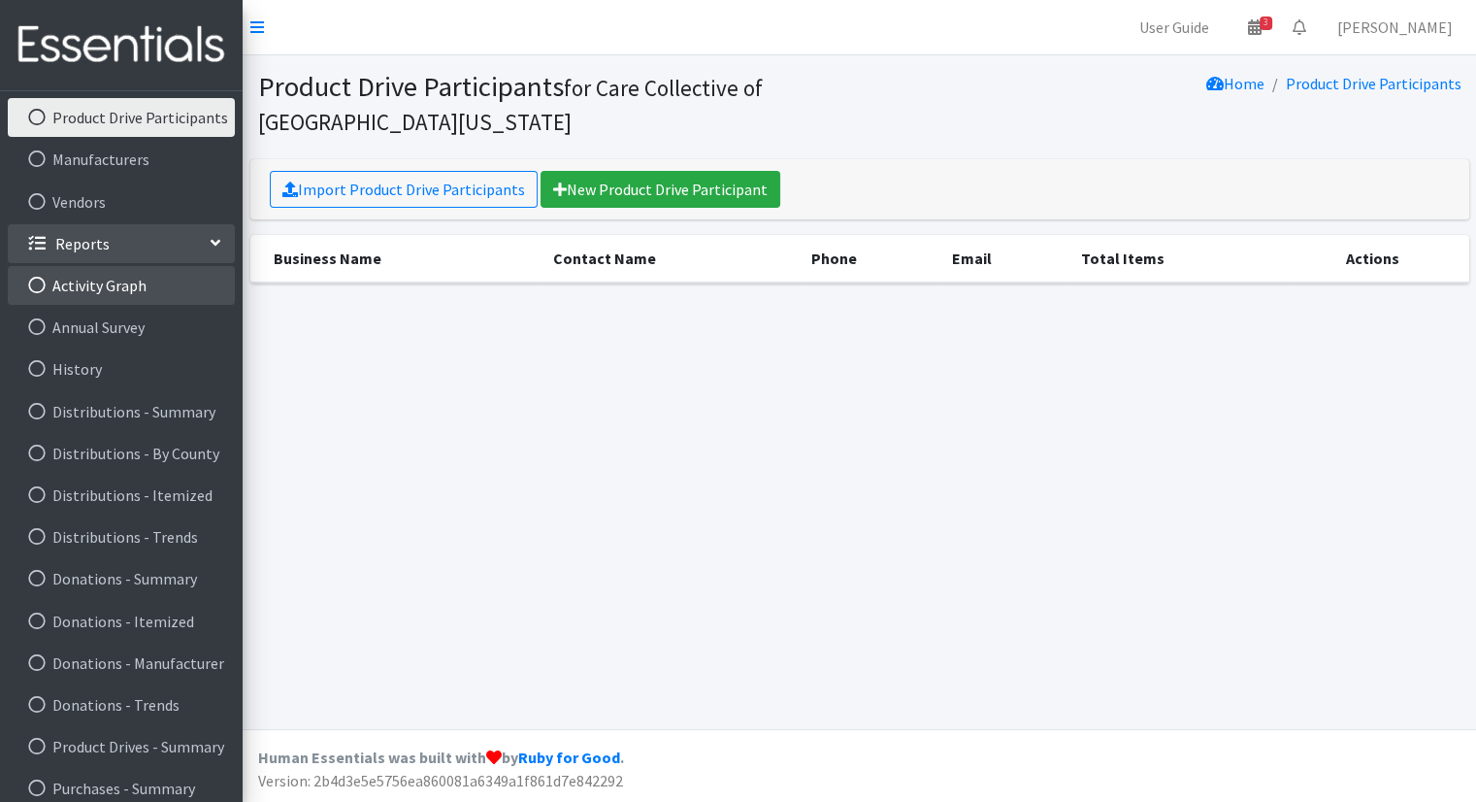
click at [105, 295] on link "Activity Graph" at bounding box center [121, 285] width 227 height 39
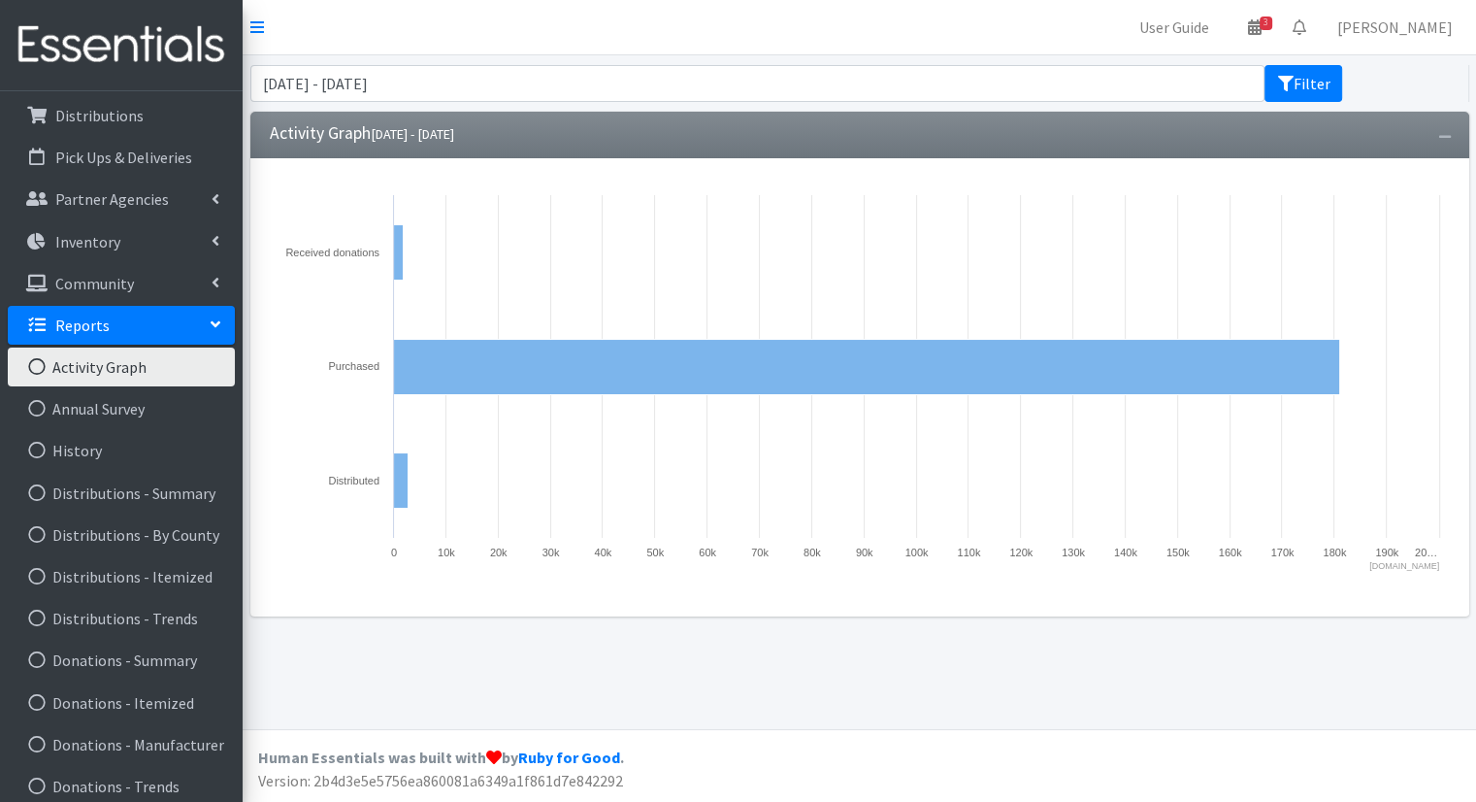
scroll to position [190, 0]
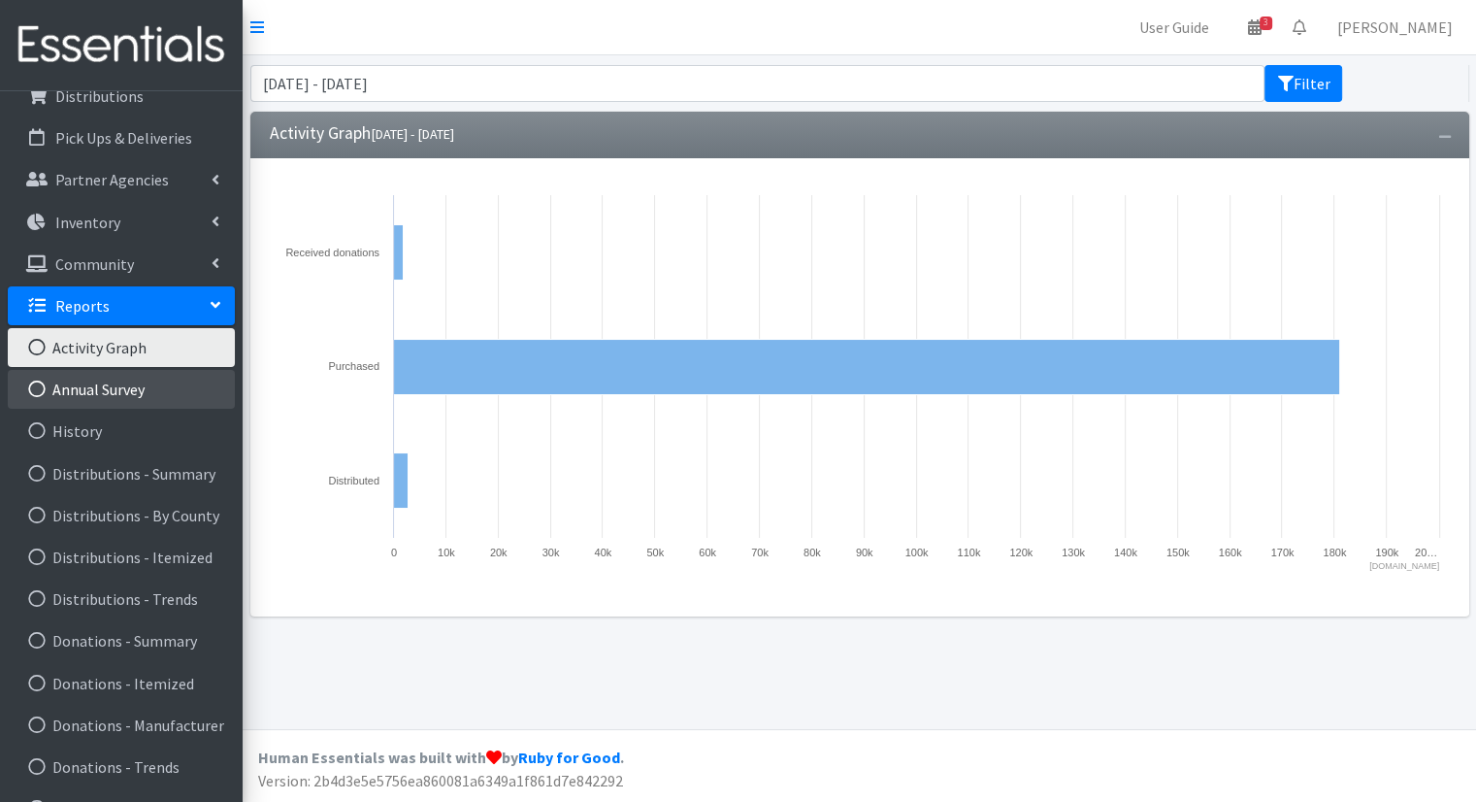
click at [161, 405] on link "Annual Survey" at bounding box center [121, 389] width 227 height 39
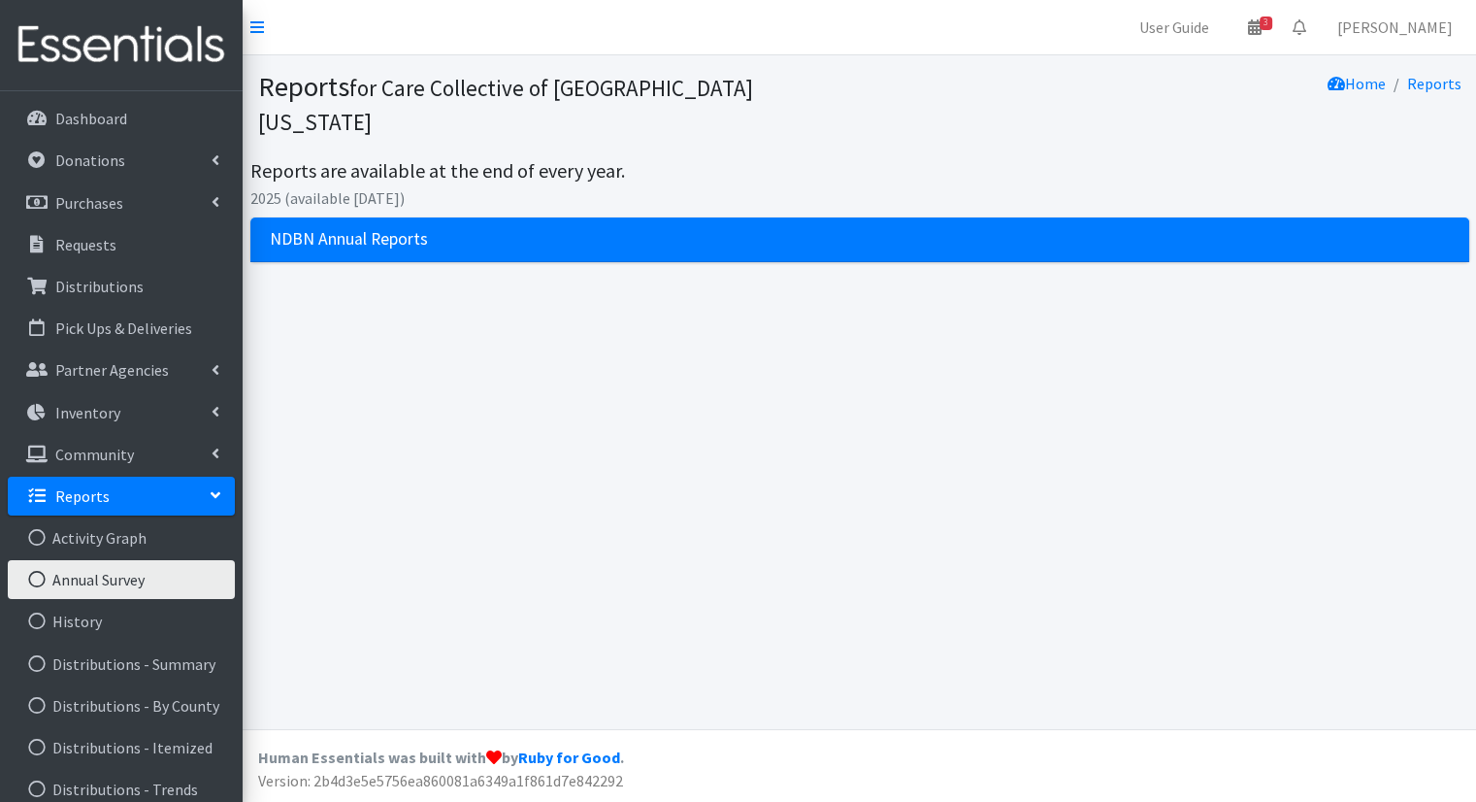
click at [361, 217] on div "NDBN Annual Reports" at bounding box center [859, 239] width 1219 height 45
click at [694, 217] on div "NDBN Annual Reports" at bounding box center [859, 239] width 1219 height 45
click at [161, 687] on link "Distributions - By County" at bounding box center [121, 705] width 227 height 39
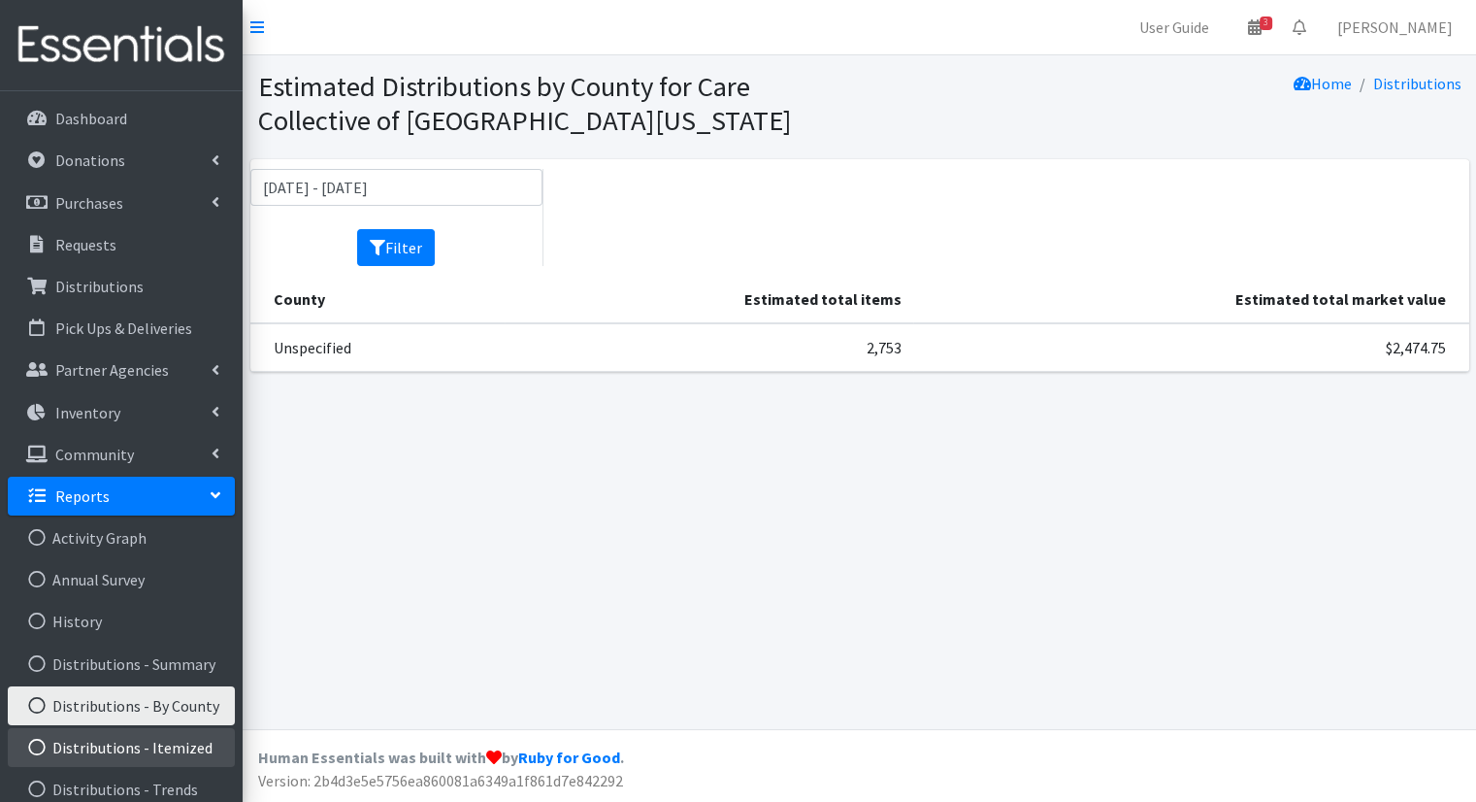
click at [175, 742] on link "Distributions - Itemized" at bounding box center [121, 747] width 227 height 39
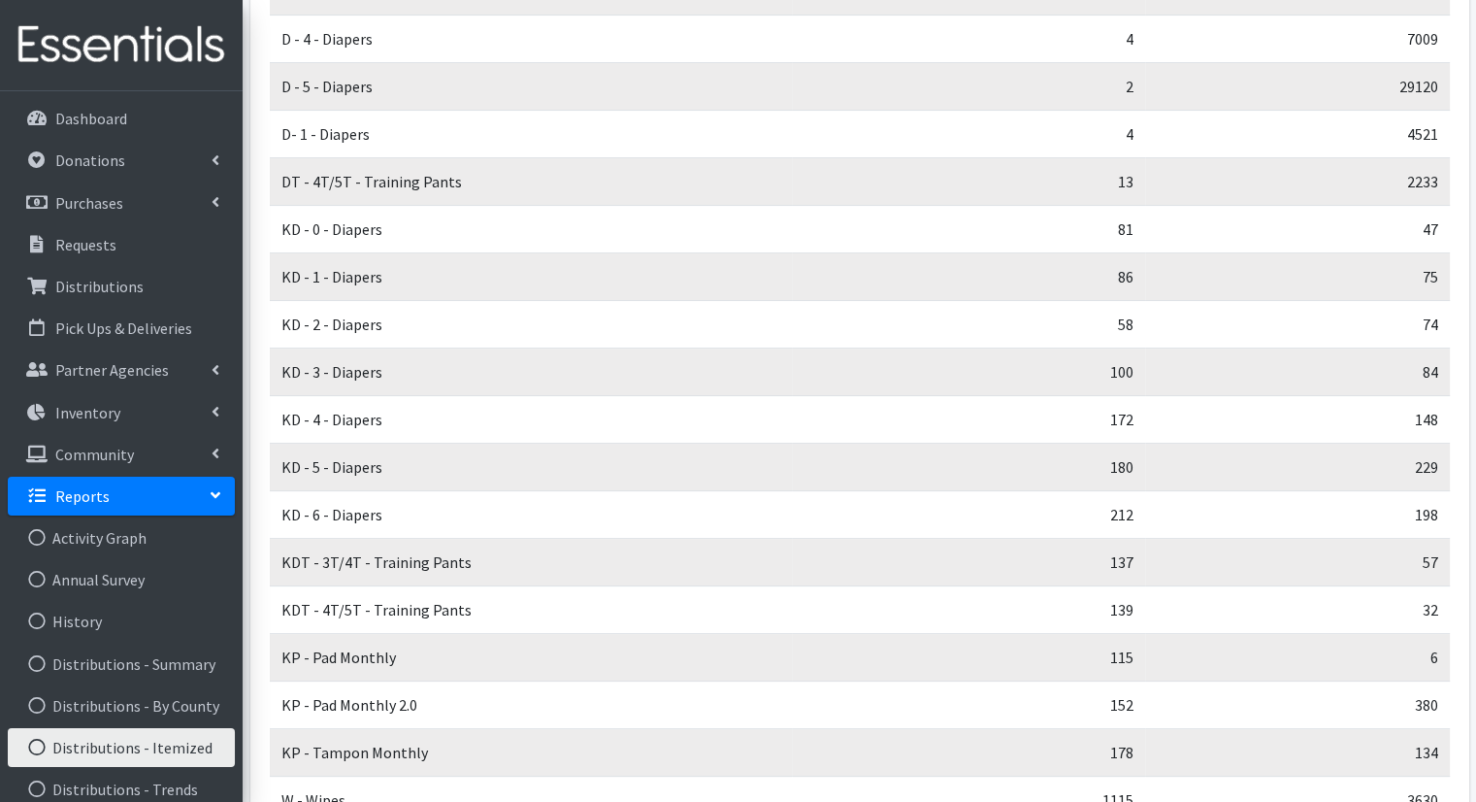
scroll to position [359, 0]
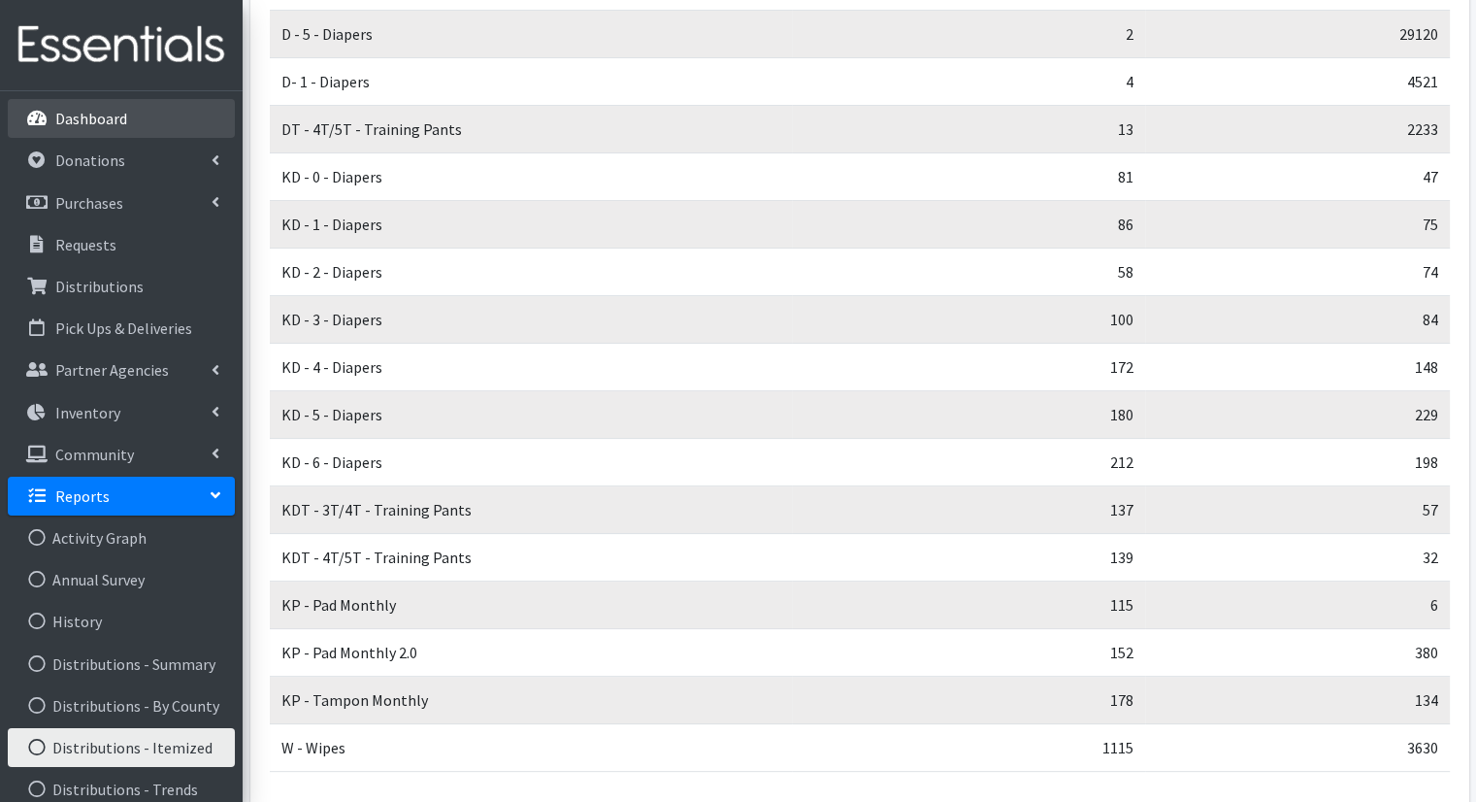
click at [128, 114] on link "Dashboard" at bounding box center [121, 118] width 227 height 39
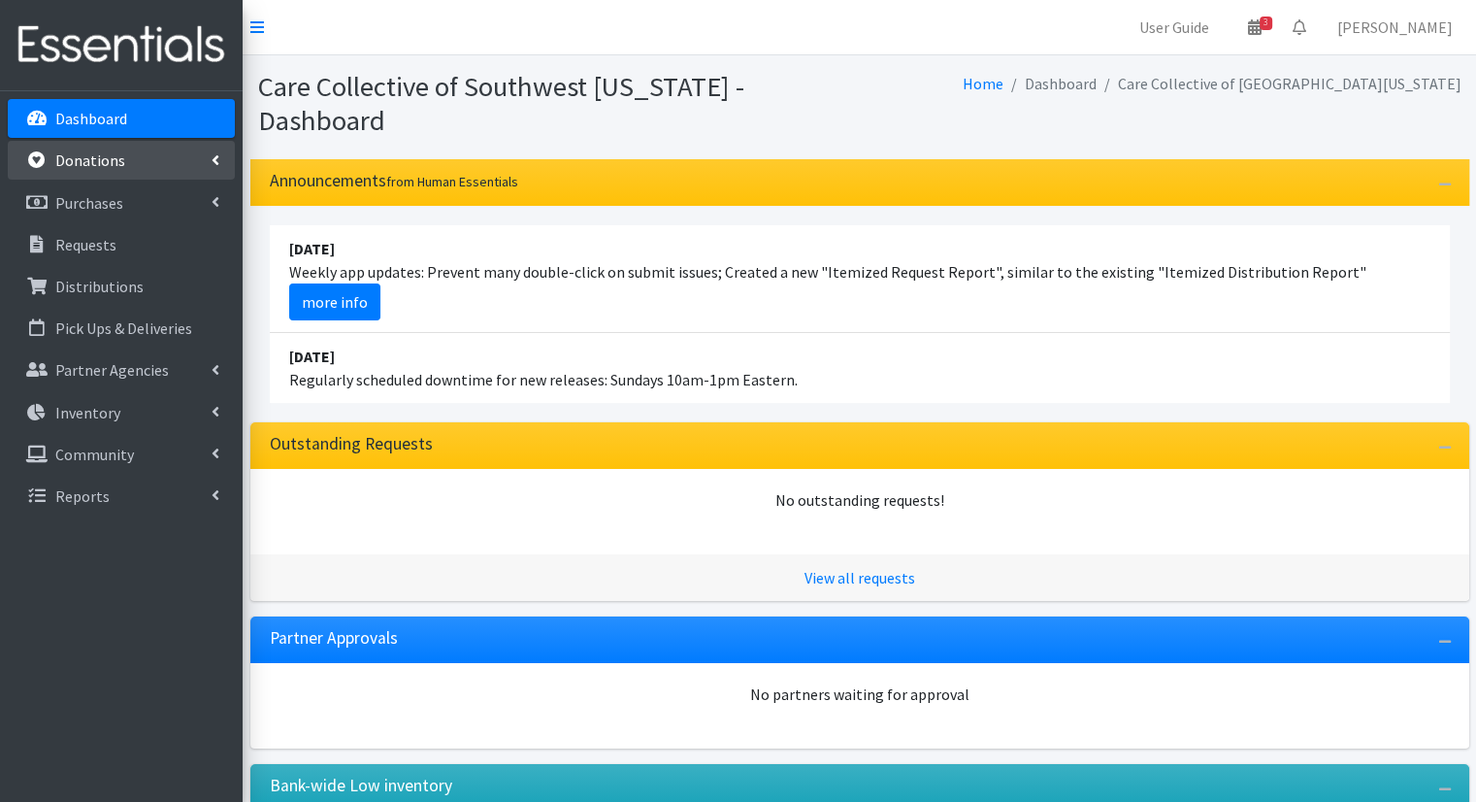
click at [125, 160] on link "Donations" at bounding box center [121, 160] width 227 height 39
click at [107, 126] on p "Dashboard" at bounding box center [91, 118] width 72 height 19
